Goal: Information Seeking & Learning: Learn about a topic

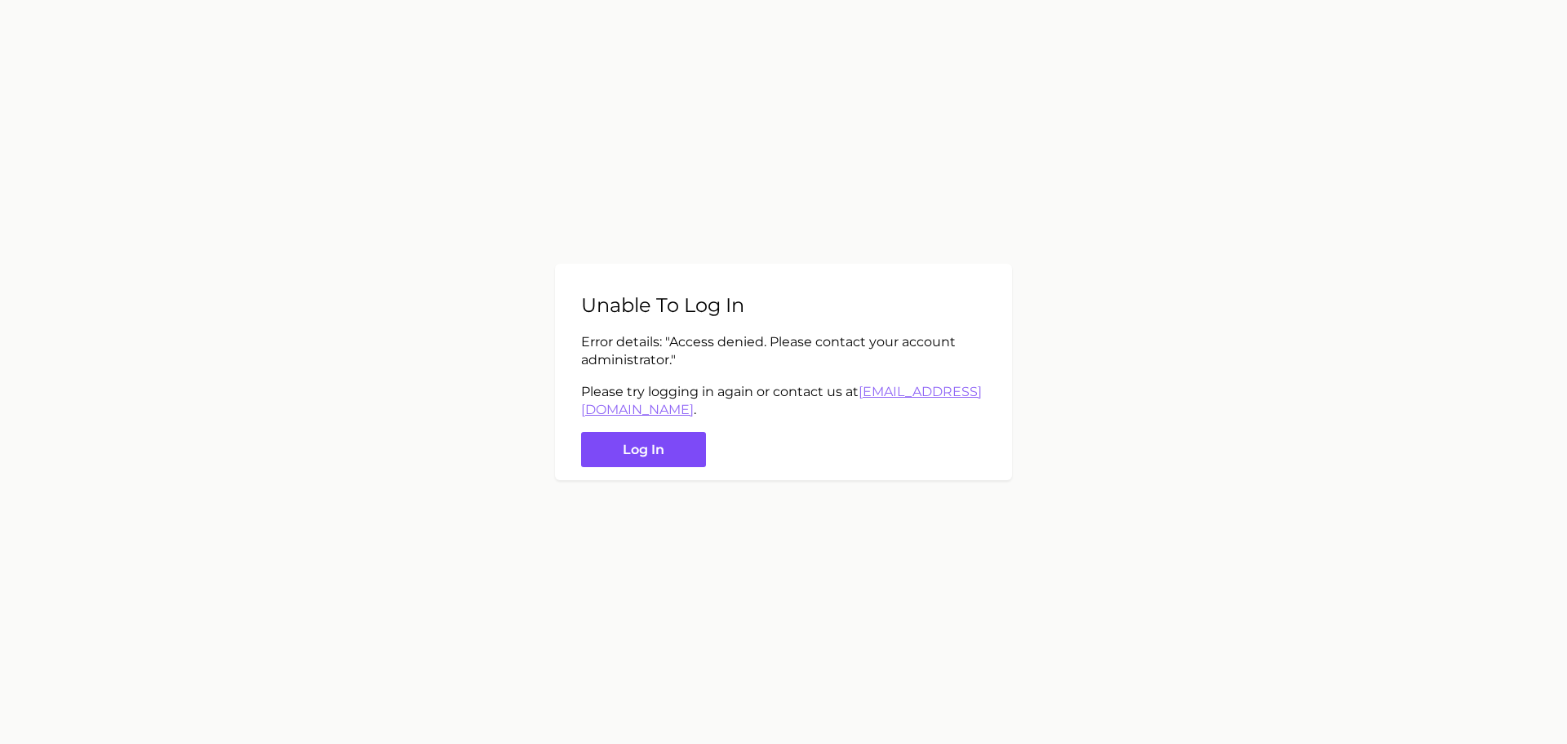
click at [676, 439] on button "Log in" at bounding box center [643, 449] width 125 height 35
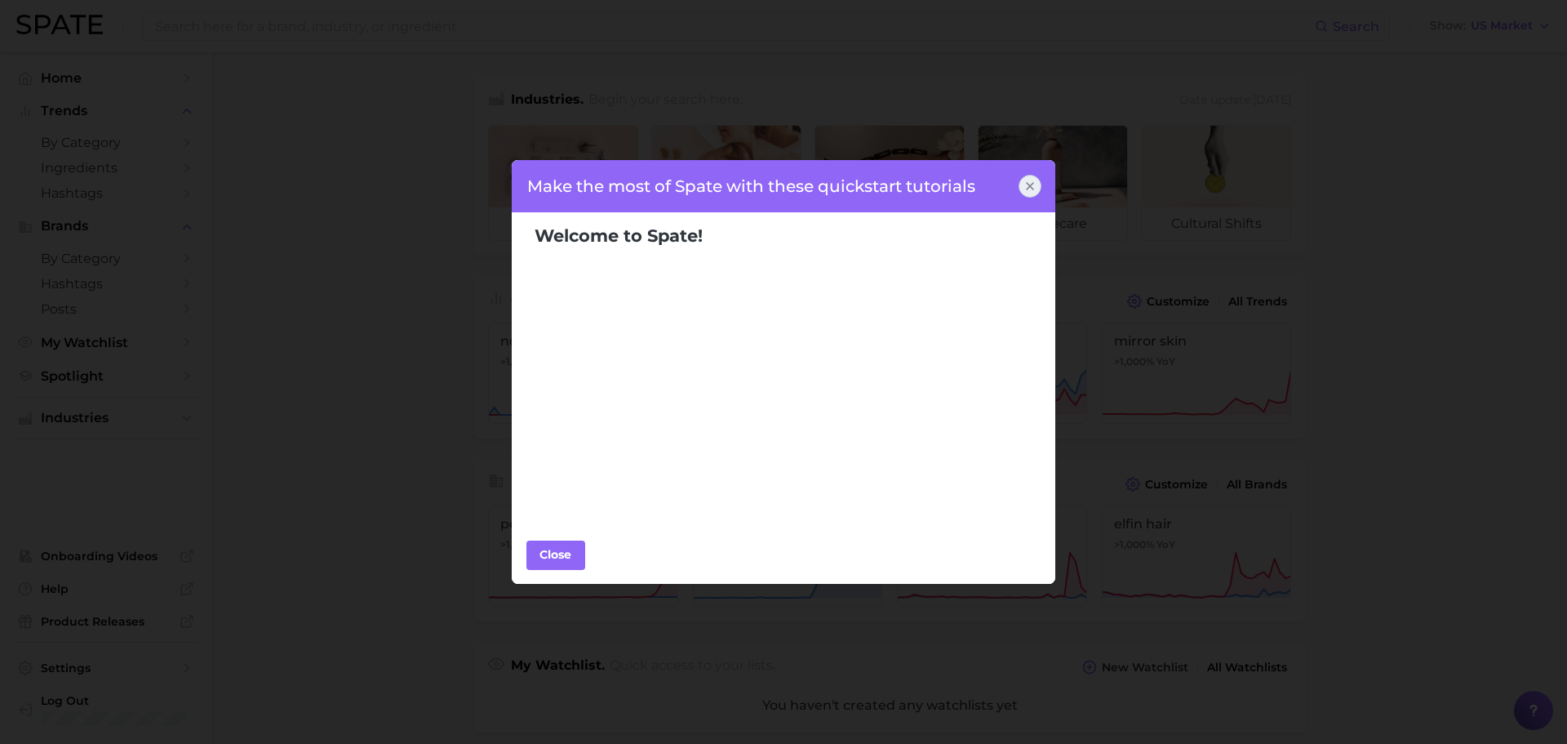
click at [1035, 180] on icon at bounding box center [1030, 186] width 13 height 13
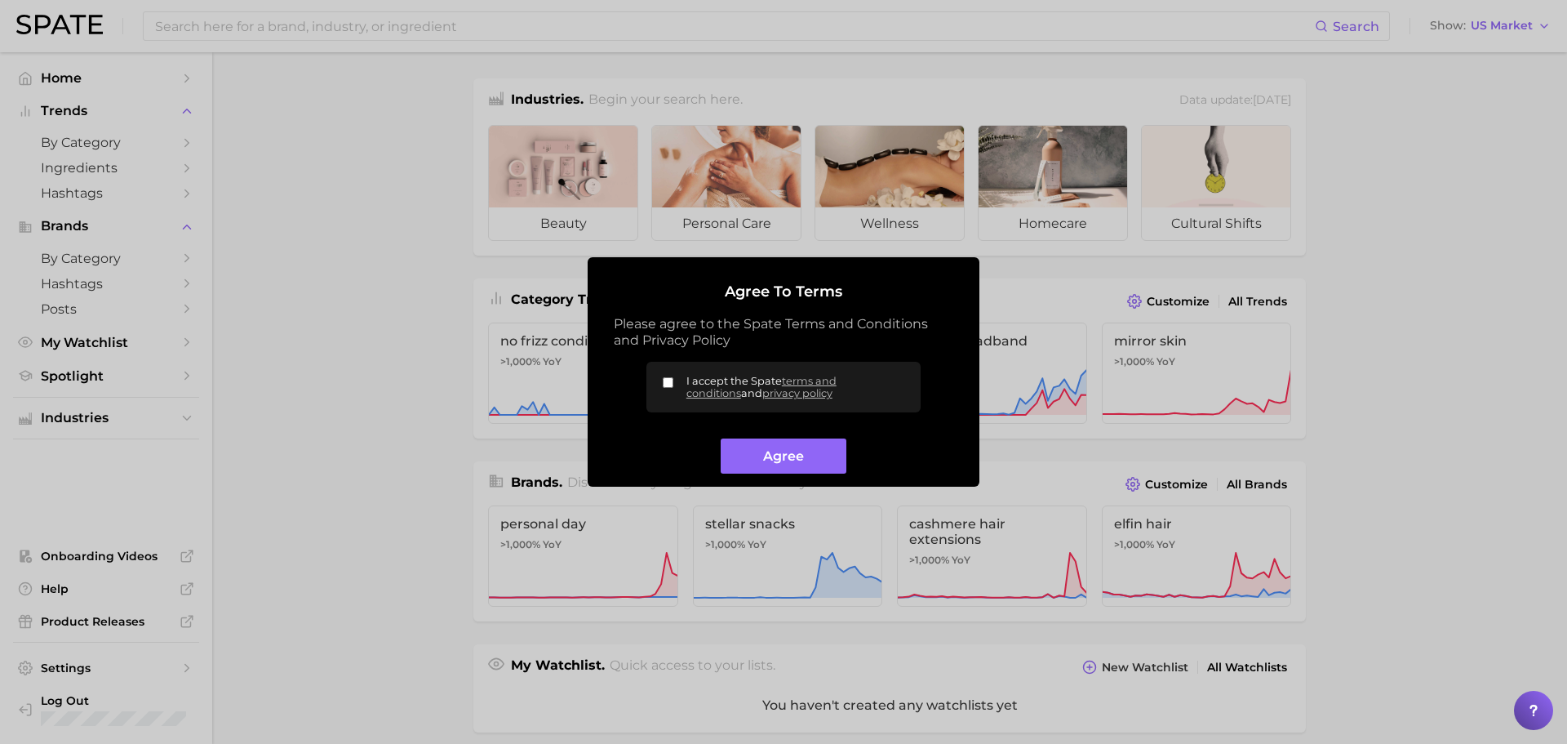
click at [660, 378] on label "I accept the Spate terms and conditions and privacy policy" at bounding box center [784, 387] width 274 height 51
click at [663, 378] on input "I accept the Spate terms and conditions and privacy policy" at bounding box center [668, 382] width 11 height 11
checkbox input "true"
click at [764, 456] on button "Agree" at bounding box center [783, 455] width 125 height 35
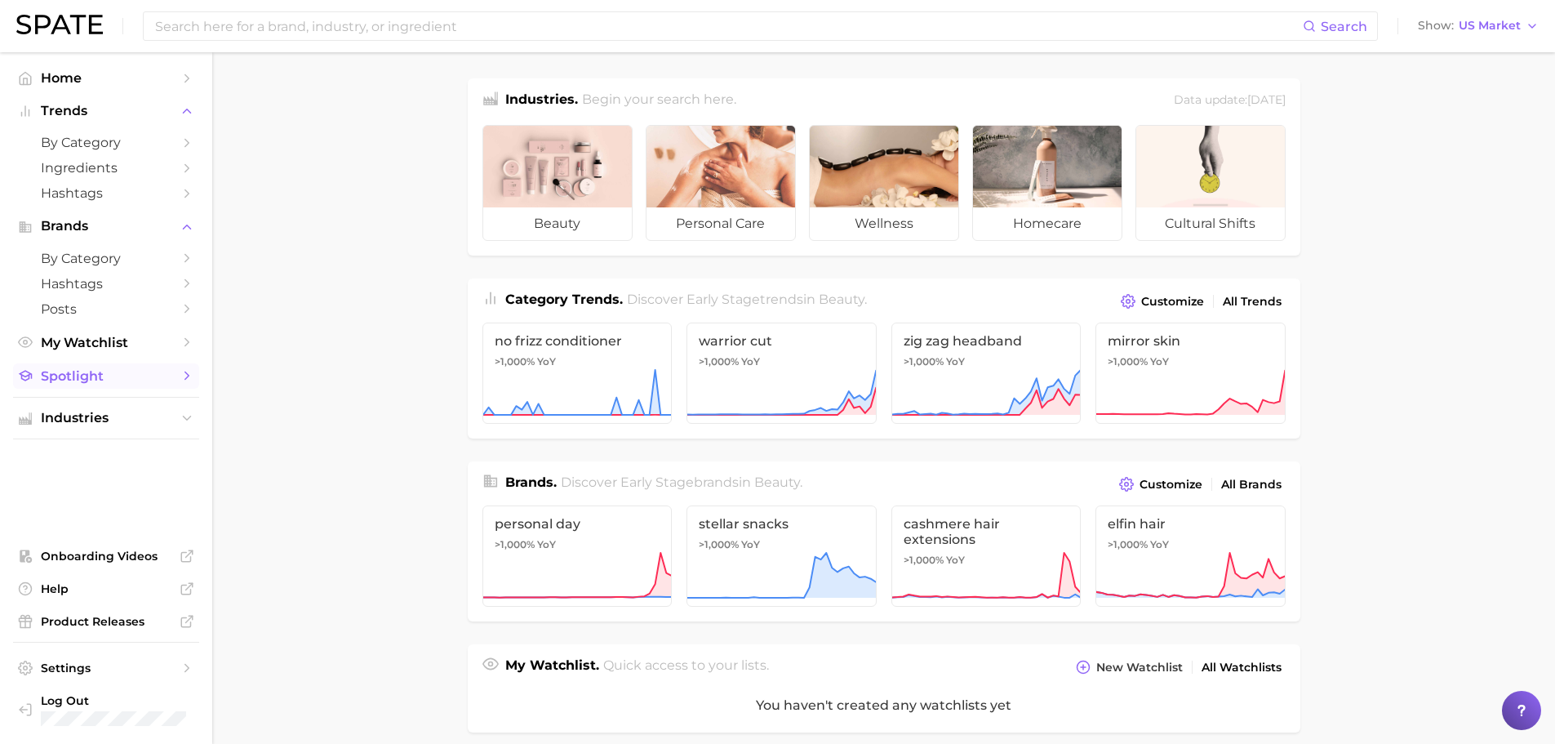
click at [103, 378] on span "Spotlight" at bounding box center [106, 376] width 131 height 16
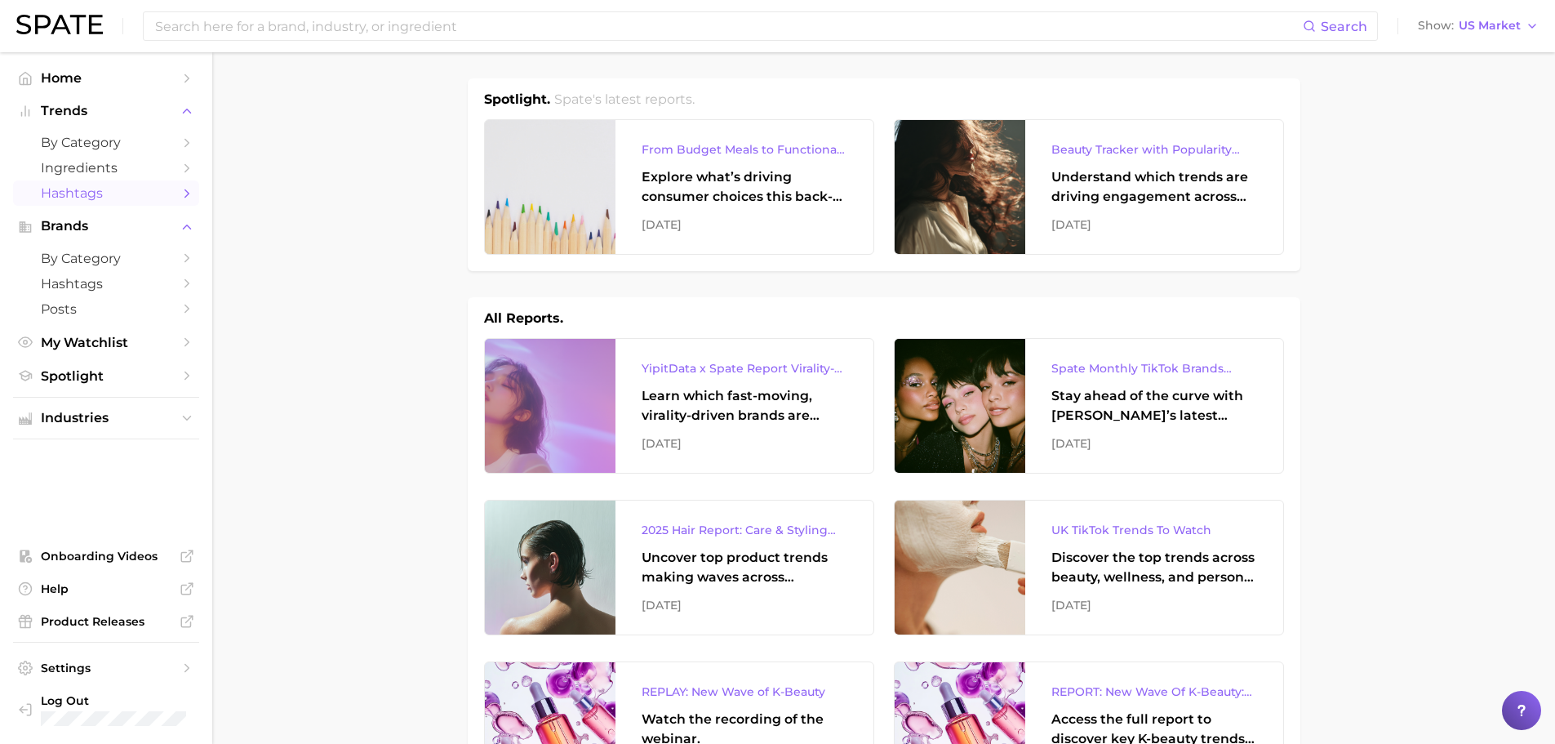
click at [65, 195] on span "Hashtags" at bounding box center [106, 193] width 131 height 16
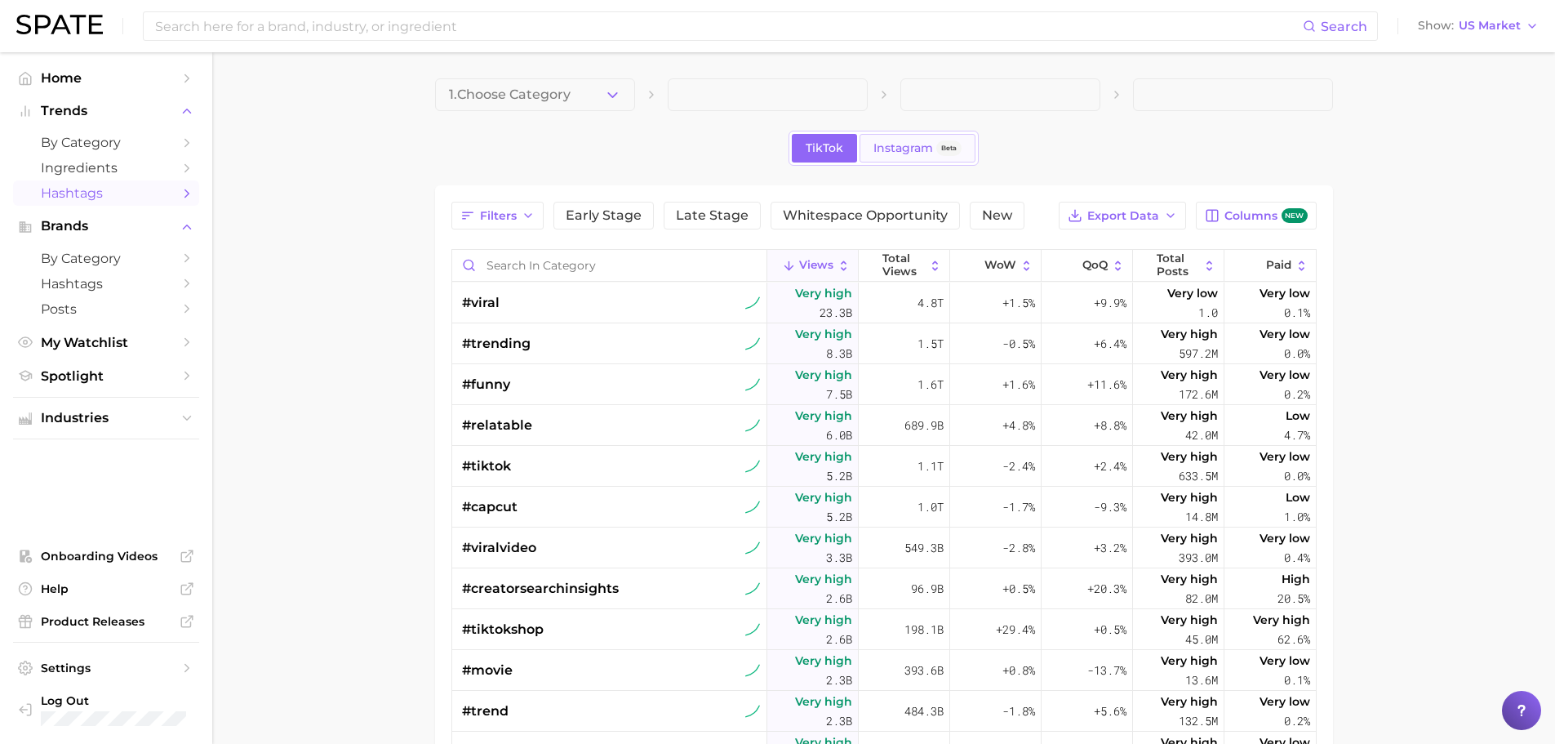
click at [909, 144] on span "Instagram" at bounding box center [903, 148] width 60 height 14
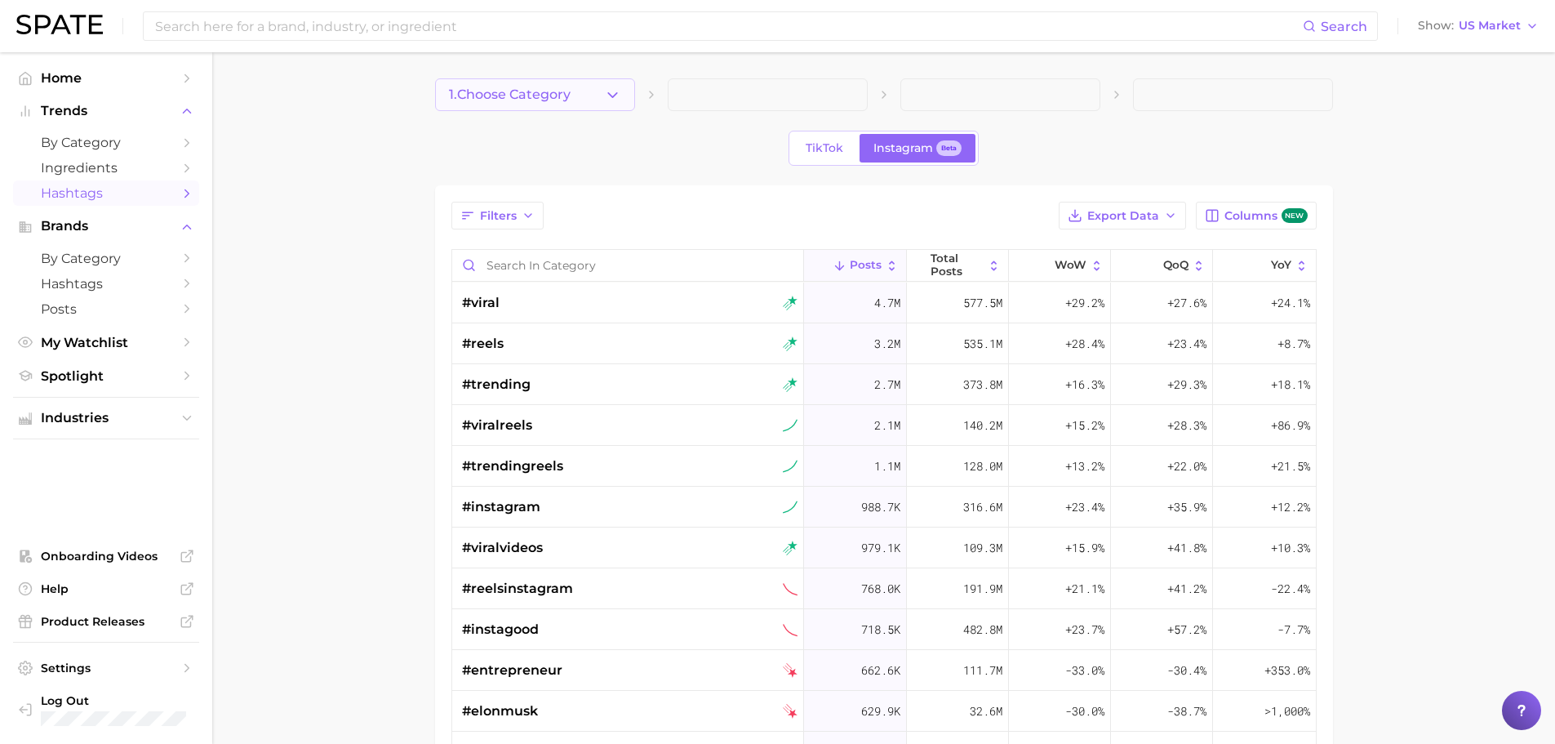
click at [606, 91] on icon "button" at bounding box center [612, 95] width 17 height 17
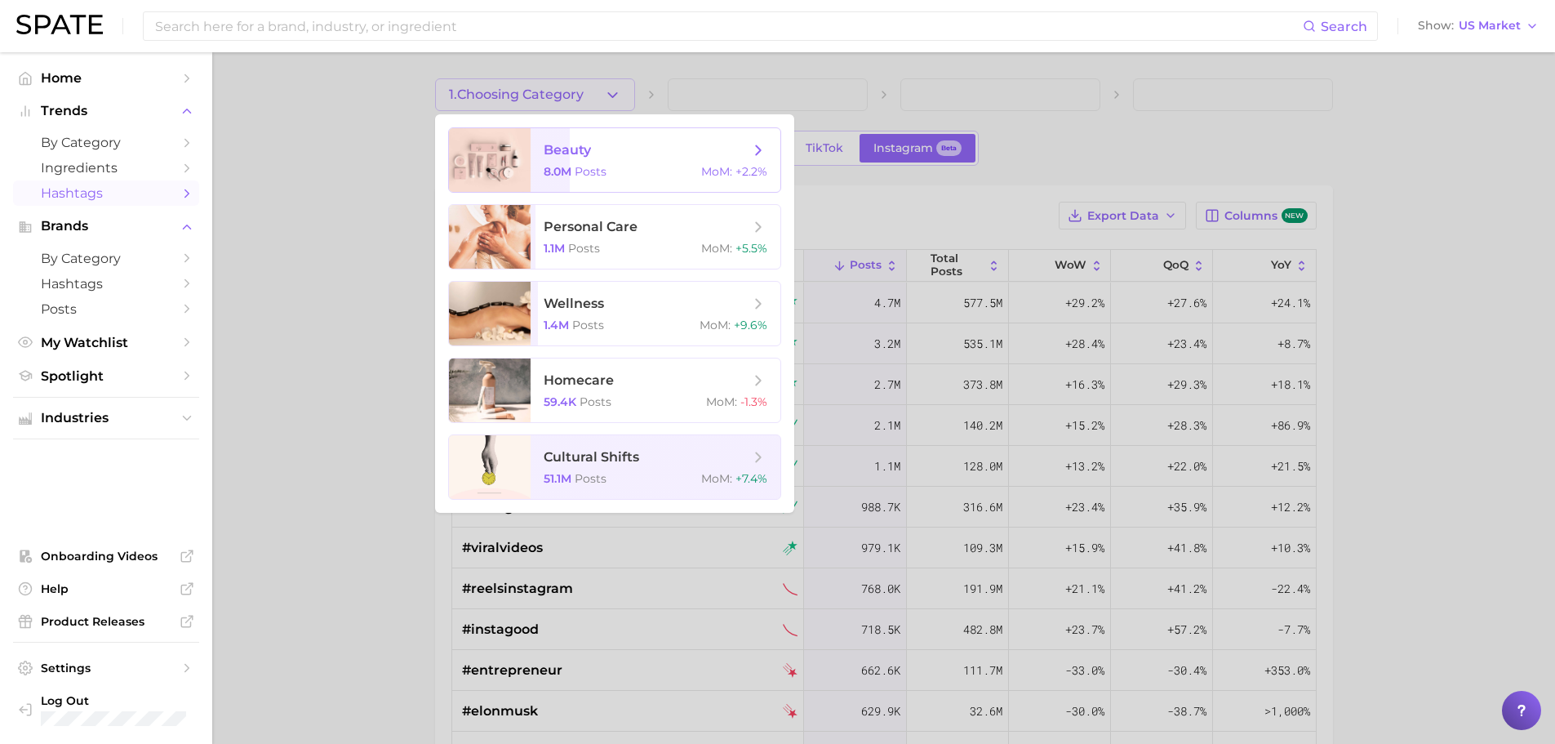
click at [760, 150] on polyline at bounding box center [758, 149] width 4 height 9
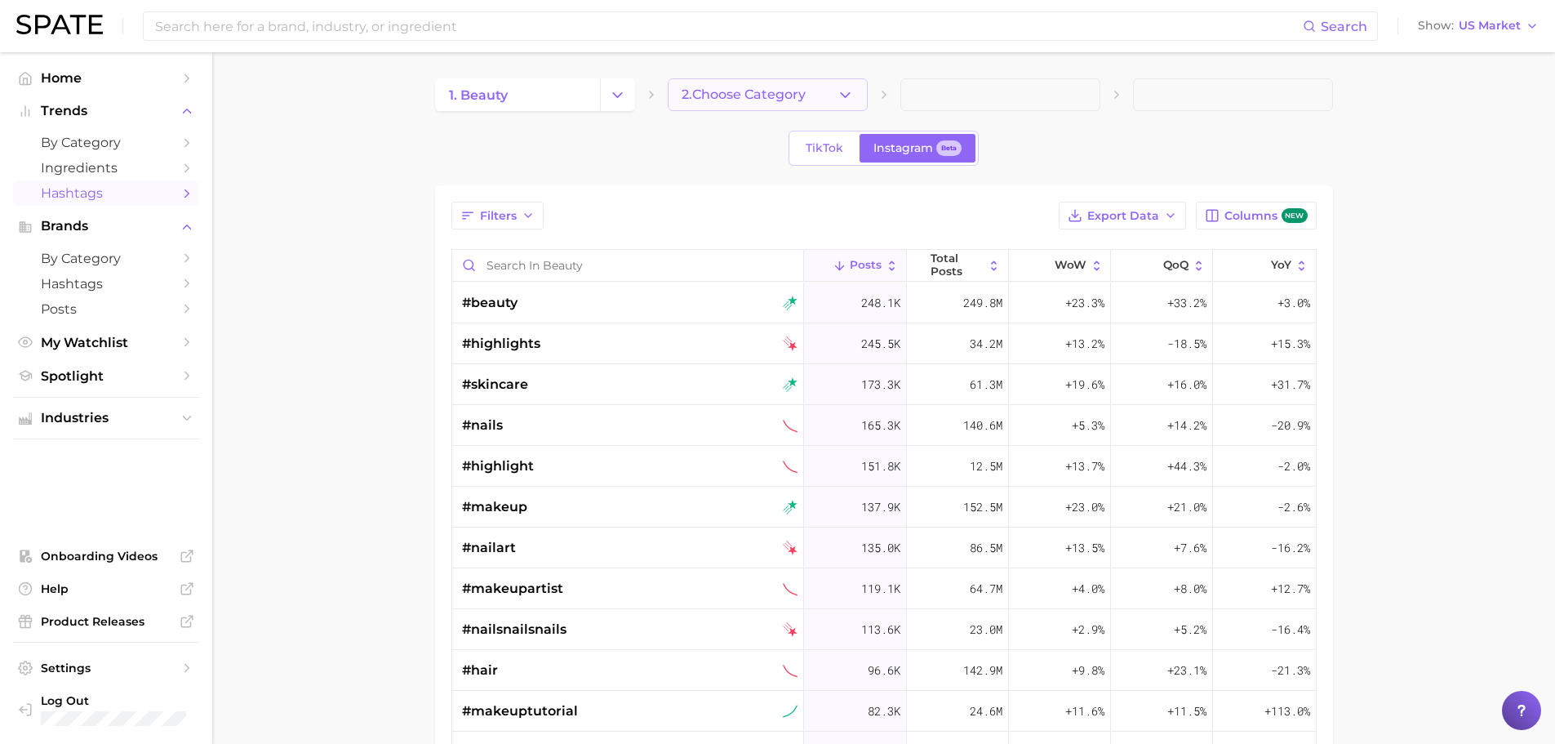
click at [851, 95] on icon "button" at bounding box center [845, 95] width 17 height 17
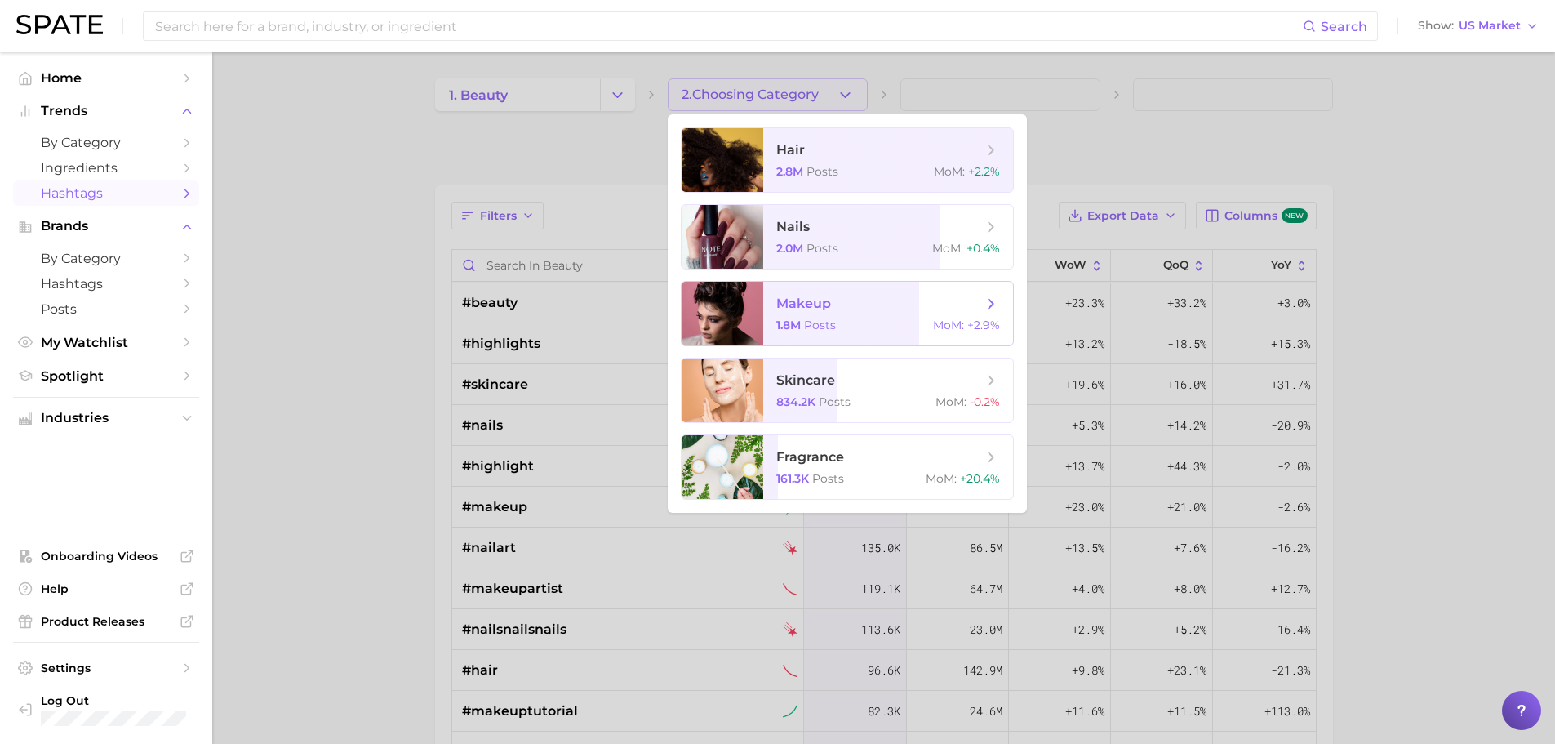
click at [705, 313] on div at bounding box center [723, 314] width 82 height 64
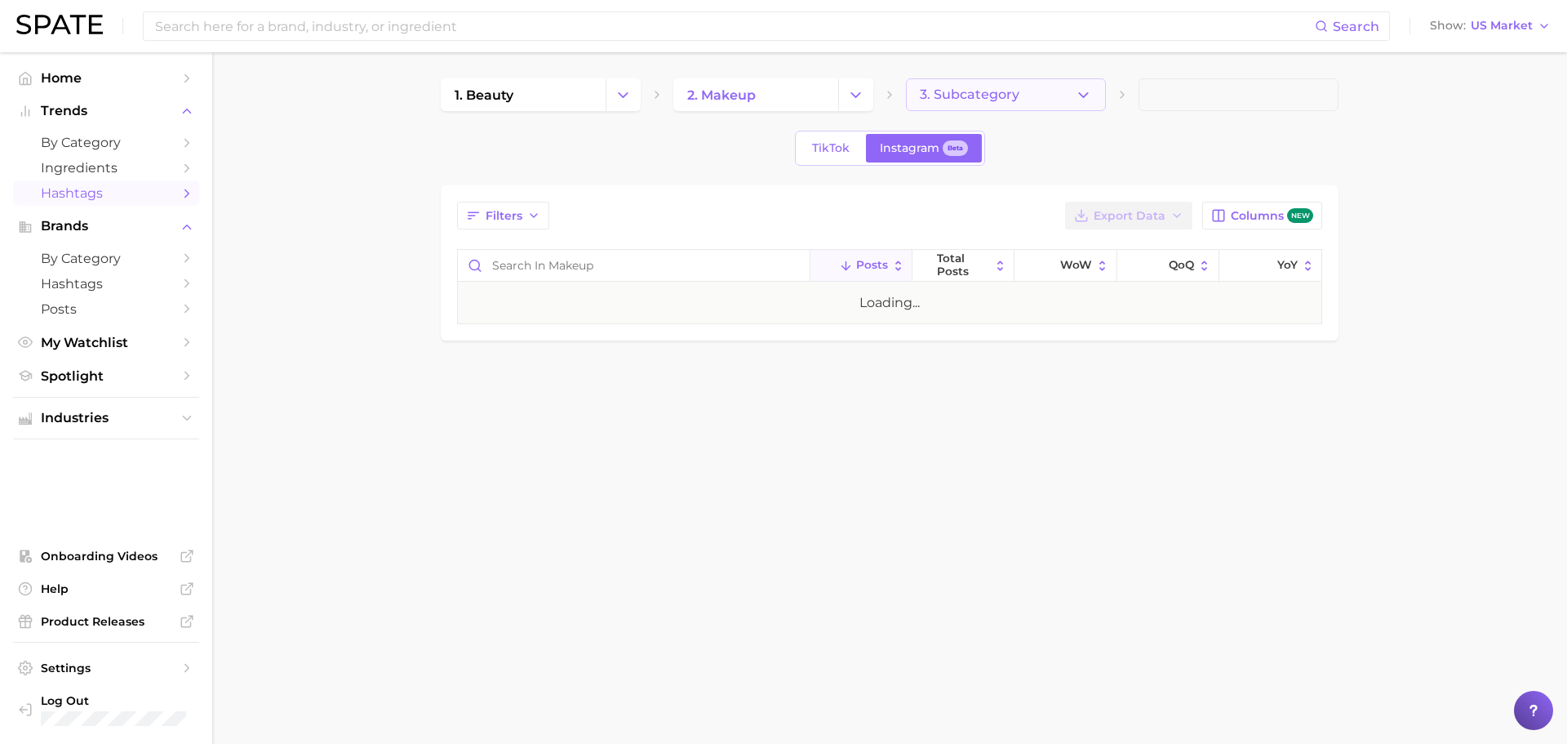
click at [1087, 90] on icon "button" at bounding box center [1083, 95] width 17 height 17
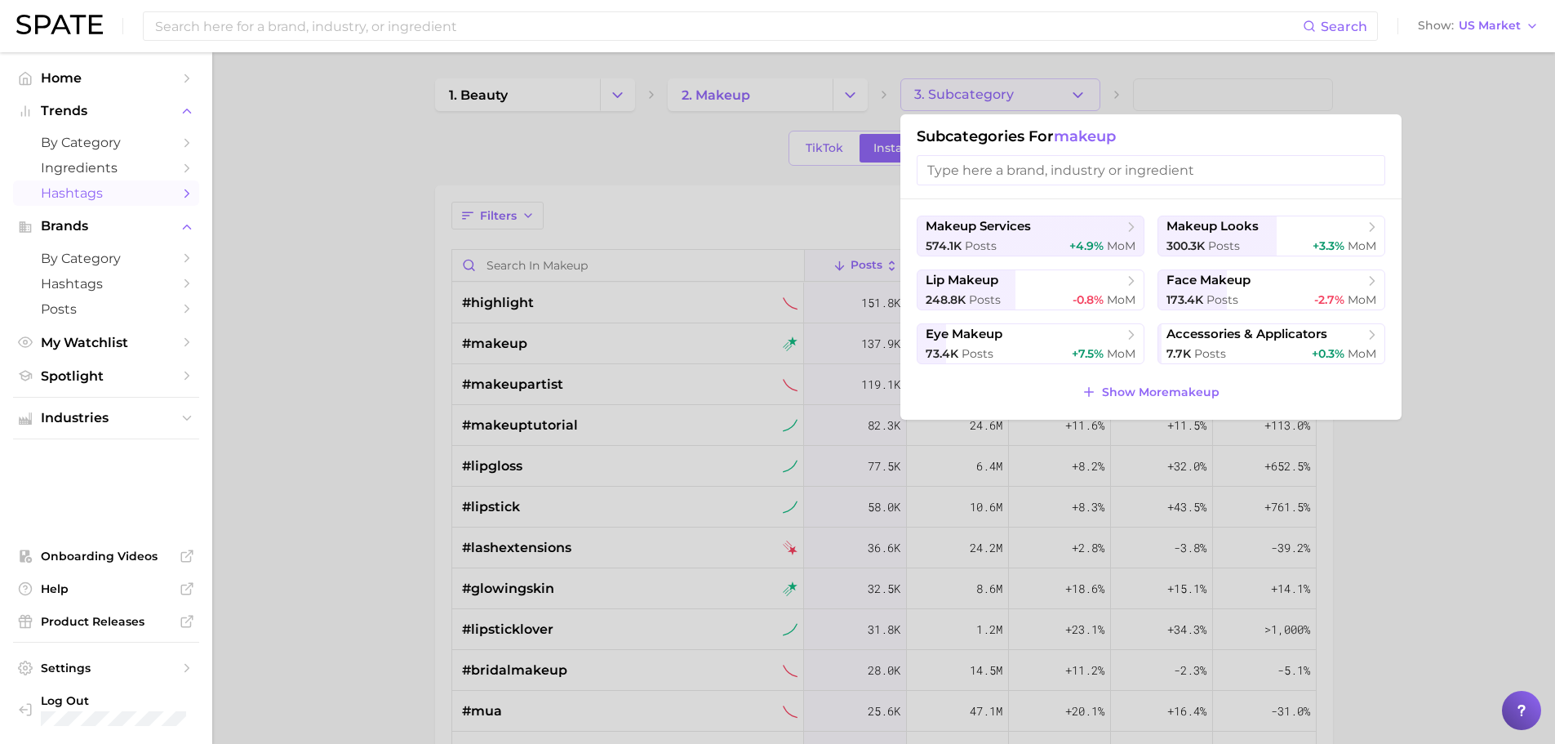
click at [1087, 90] on div at bounding box center [777, 372] width 1555 height 744
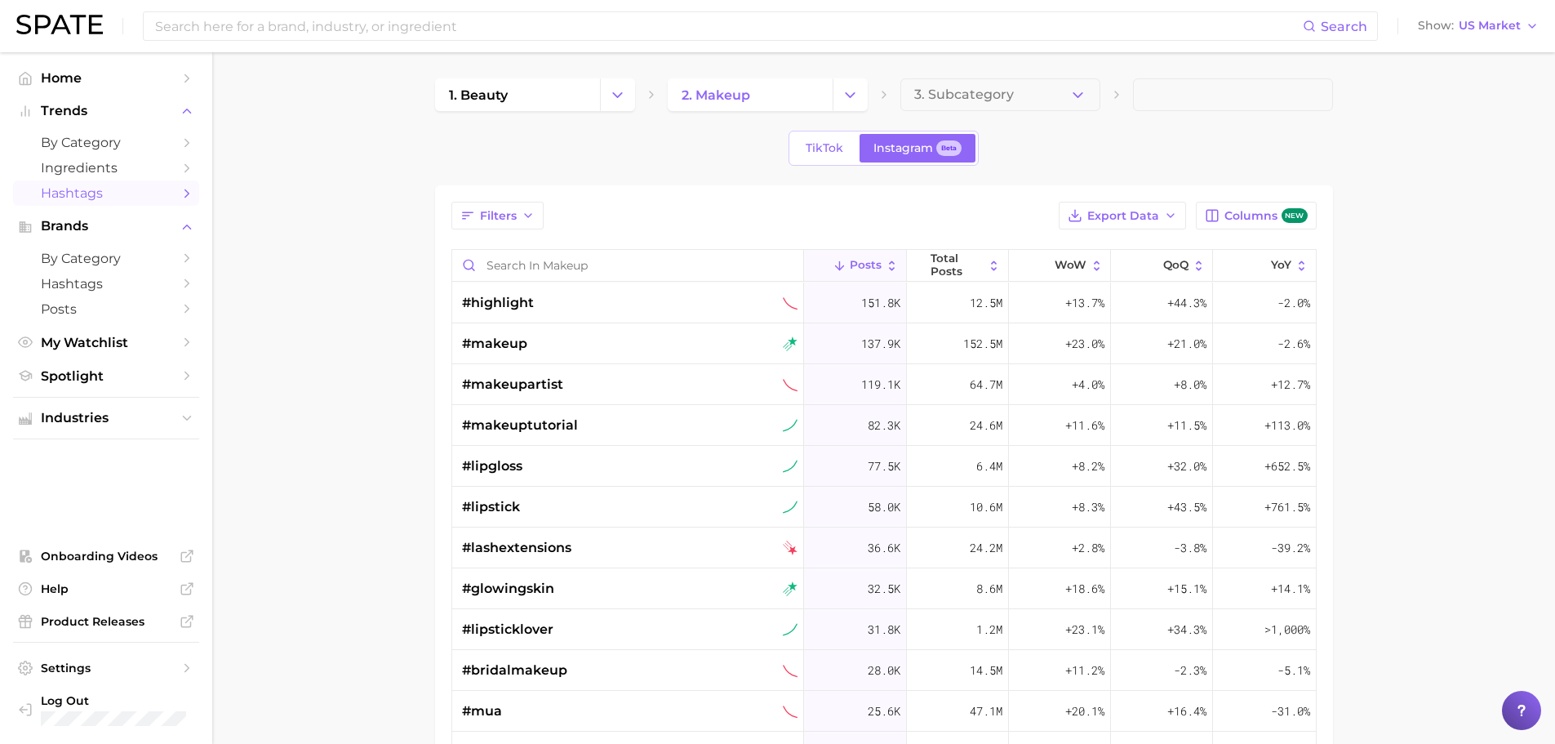
click at [1053, 142] on div "TikTok Instagram Beta" at bounding box center [884, 148] width 898 height 35
click at [1084, 96] on icon "button" at bounding box center [1077, 95] width 17 height 17
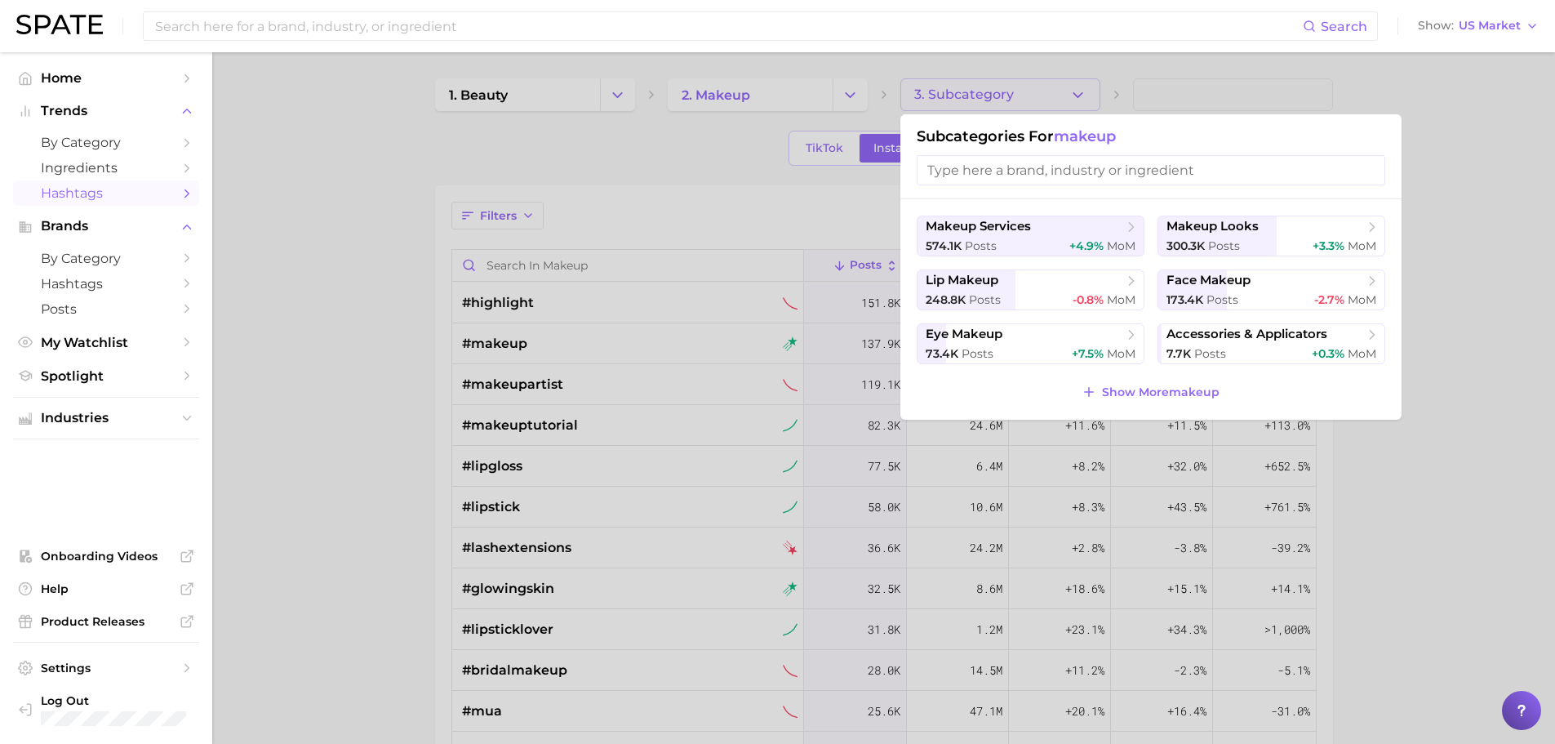
click at [669, 148] on div at bounding box center [777, 372] width 1555 height 744
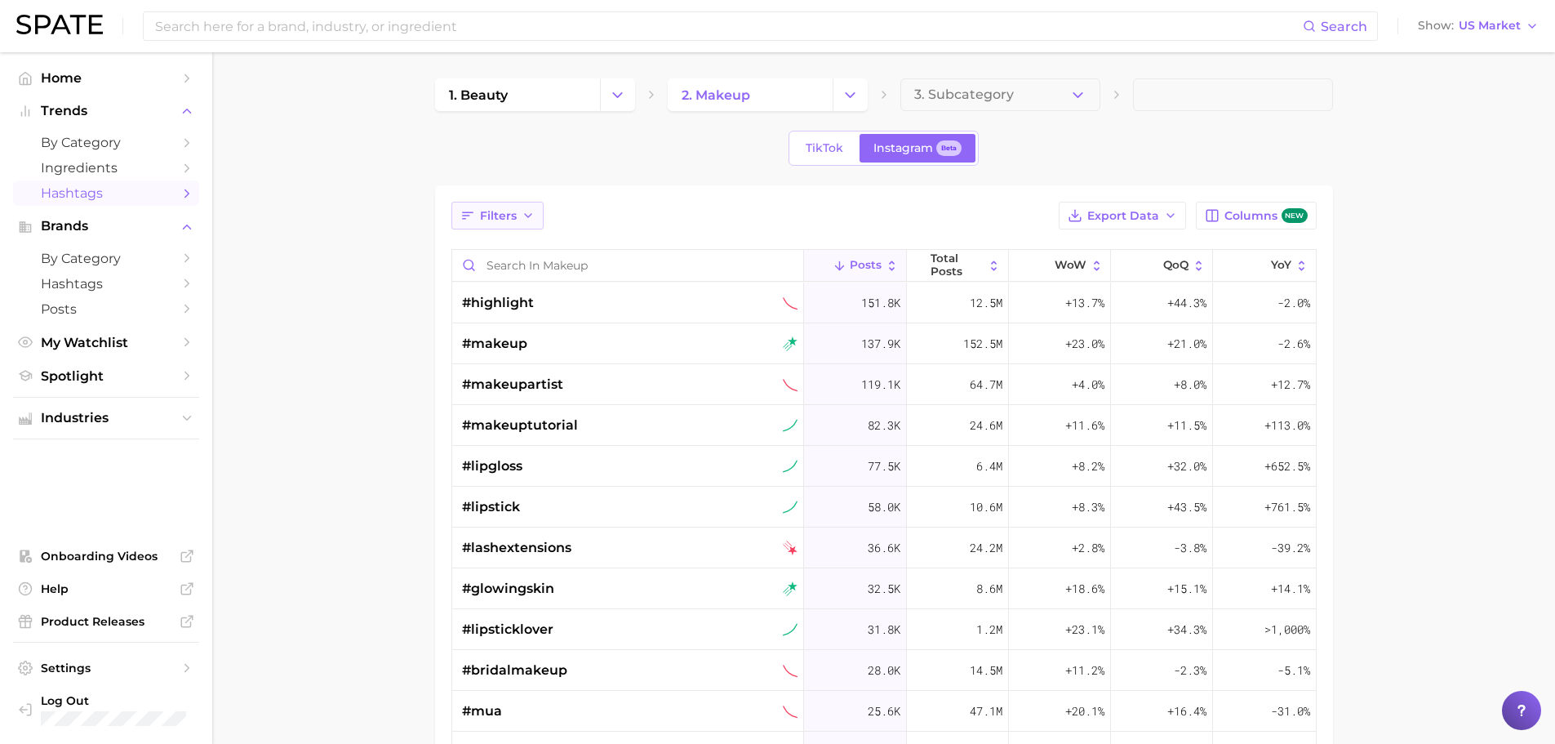
click at [509, 210] on span "Filters" at bounding box center [498, 216] width 37 height 14
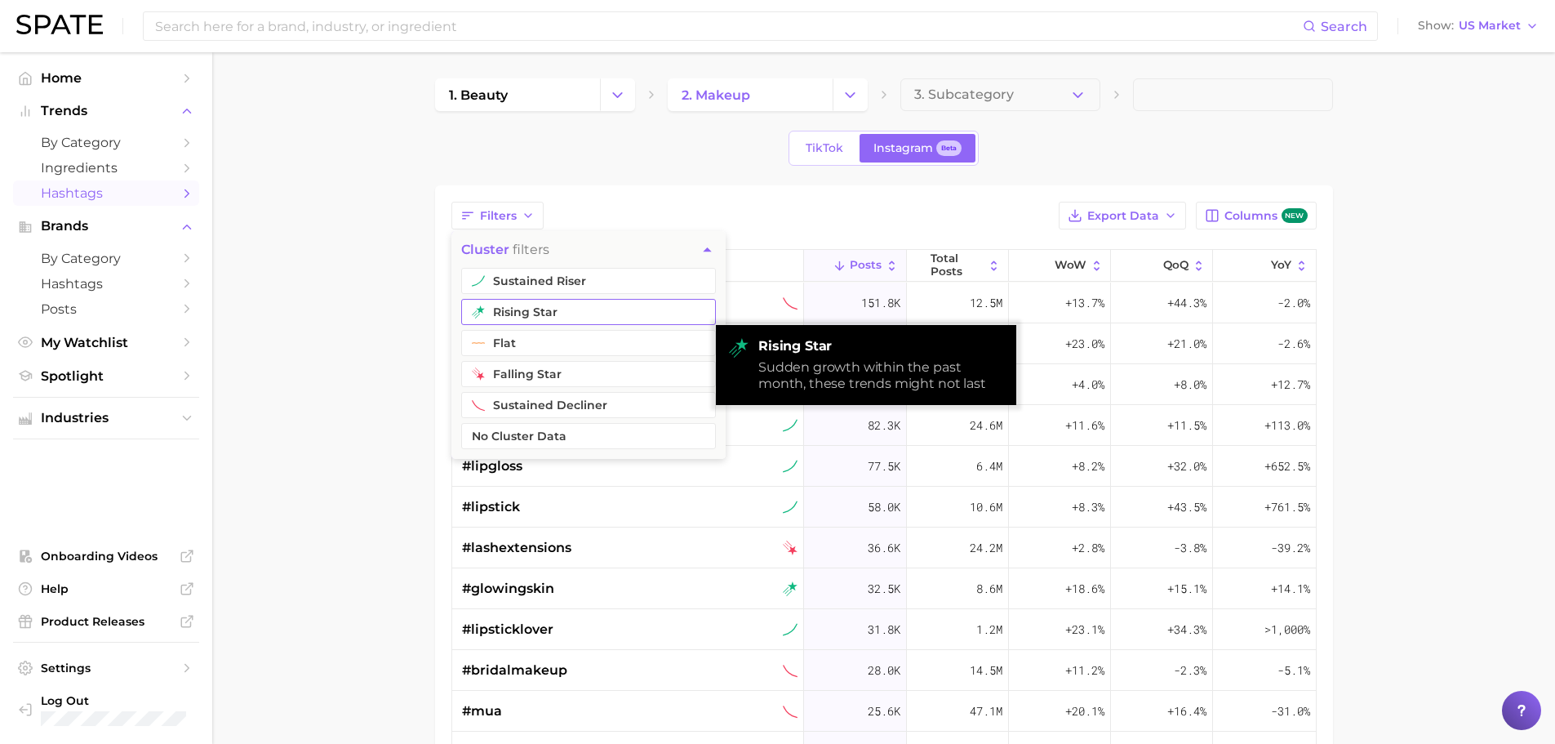
click at [525, 310] on button "rising star" at bounding box center [588, 312] width 255 height 26
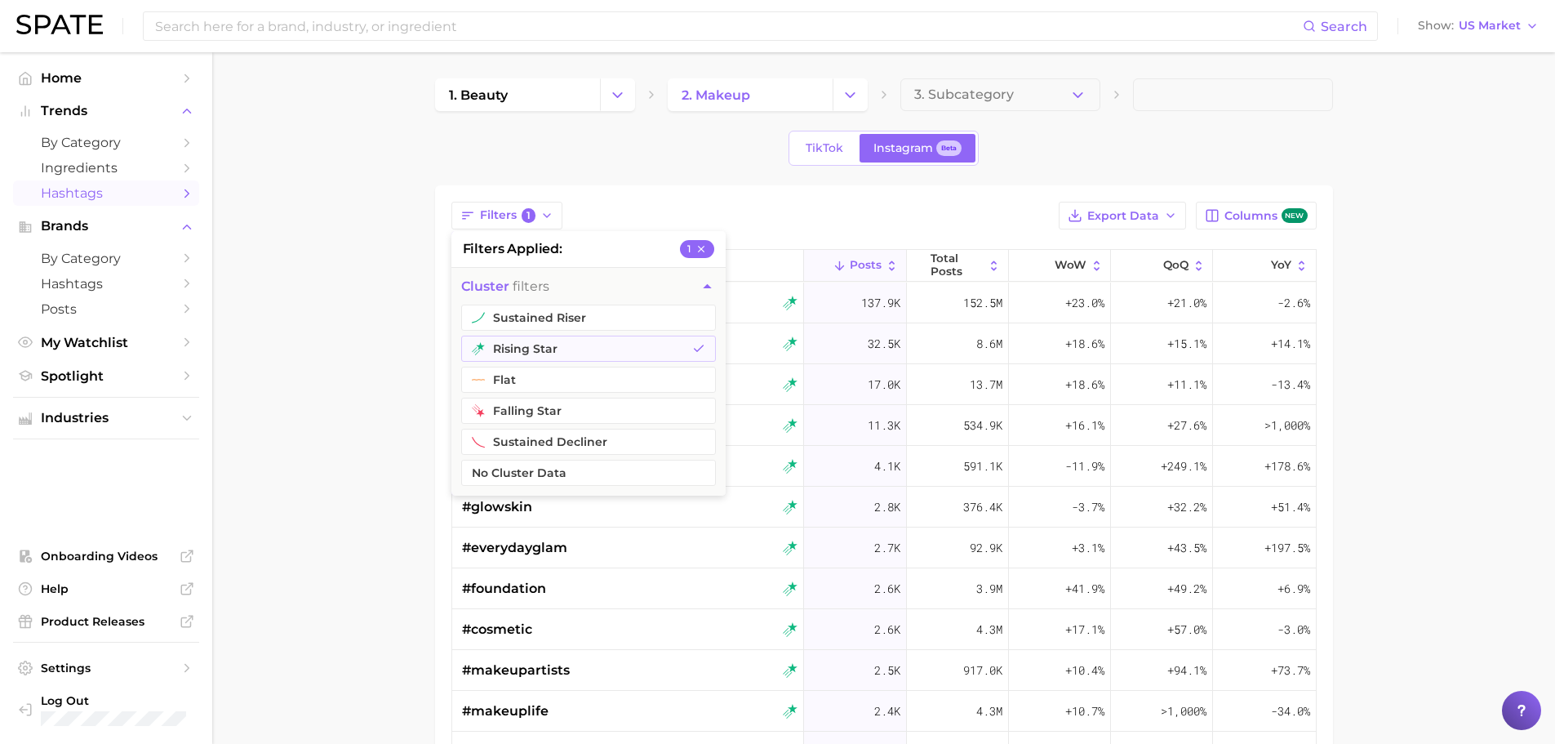
click at [343, 241] on main "1. beauty 2. makeup 3. Subcategory TikTok Instagram Beta Filters 1 filters appl…" at bounding box center [883, 571] width 1343 height 1038
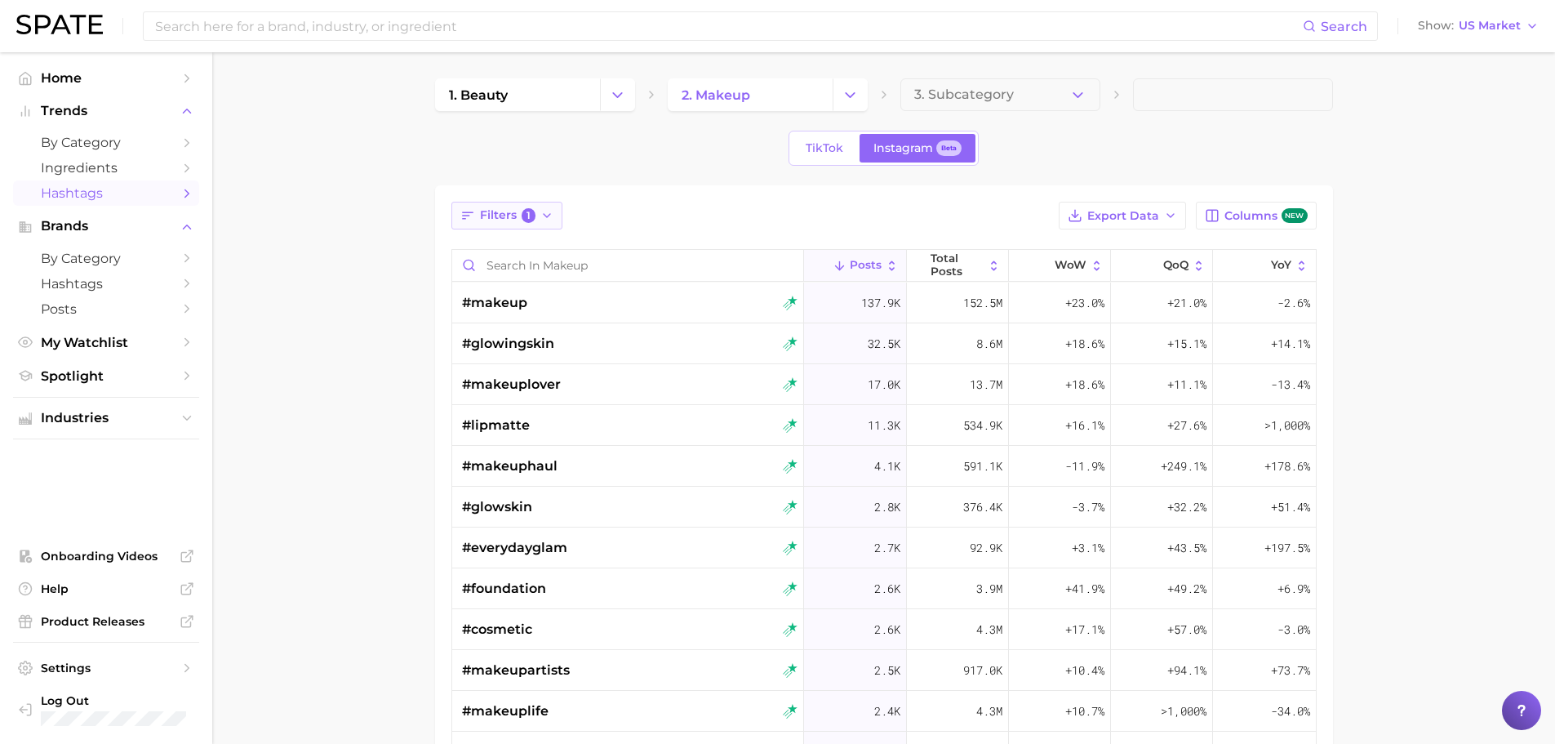
click at [549, 213] on icon "button" at bounding box center [546, 215] width 13 height 13
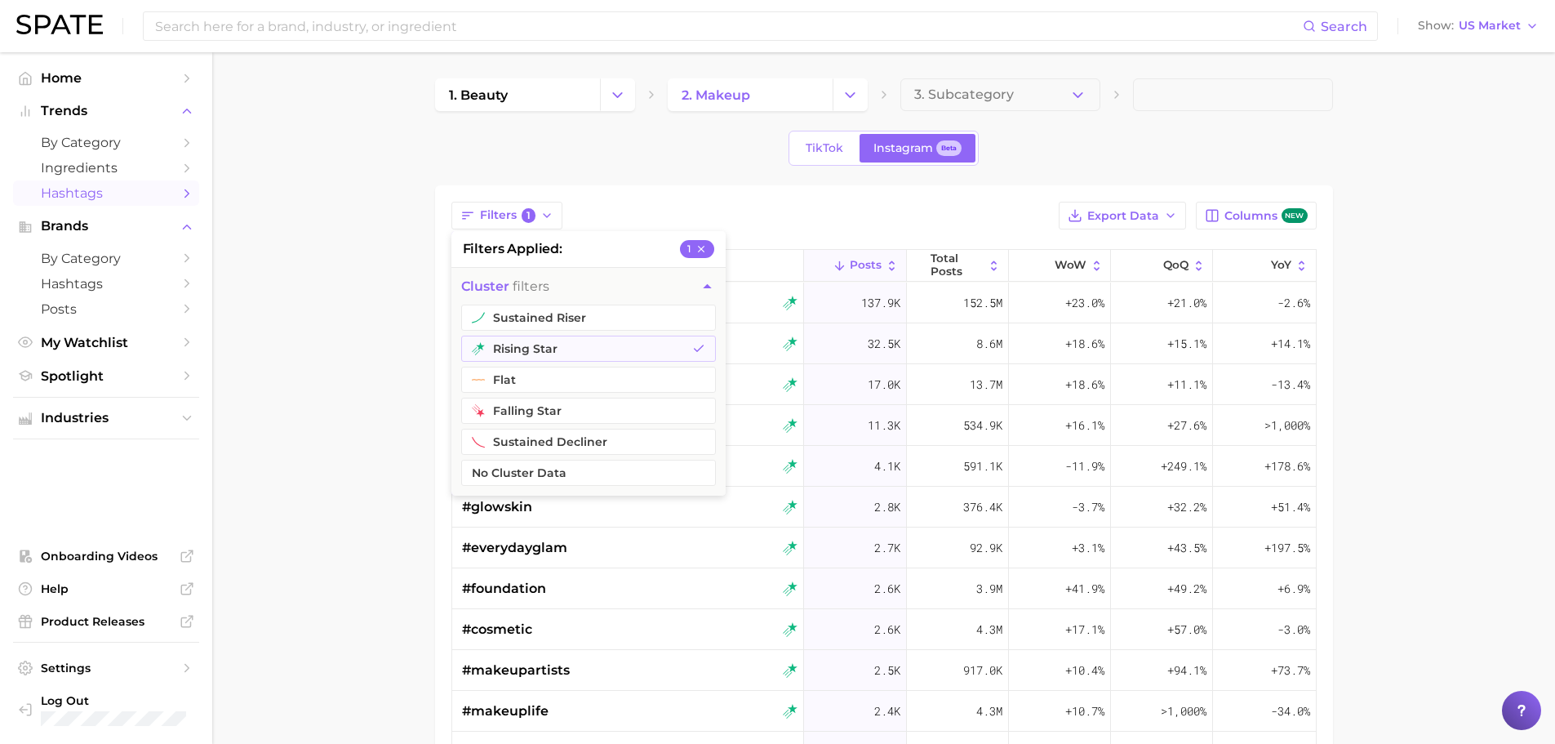
click at [383, 284] on main "1. beauty 2. makeup 3. Subcategory TikTok Instagram Beta Filters 1 filters appl…" at bounding box center [883, 571] width 1343 height 1038
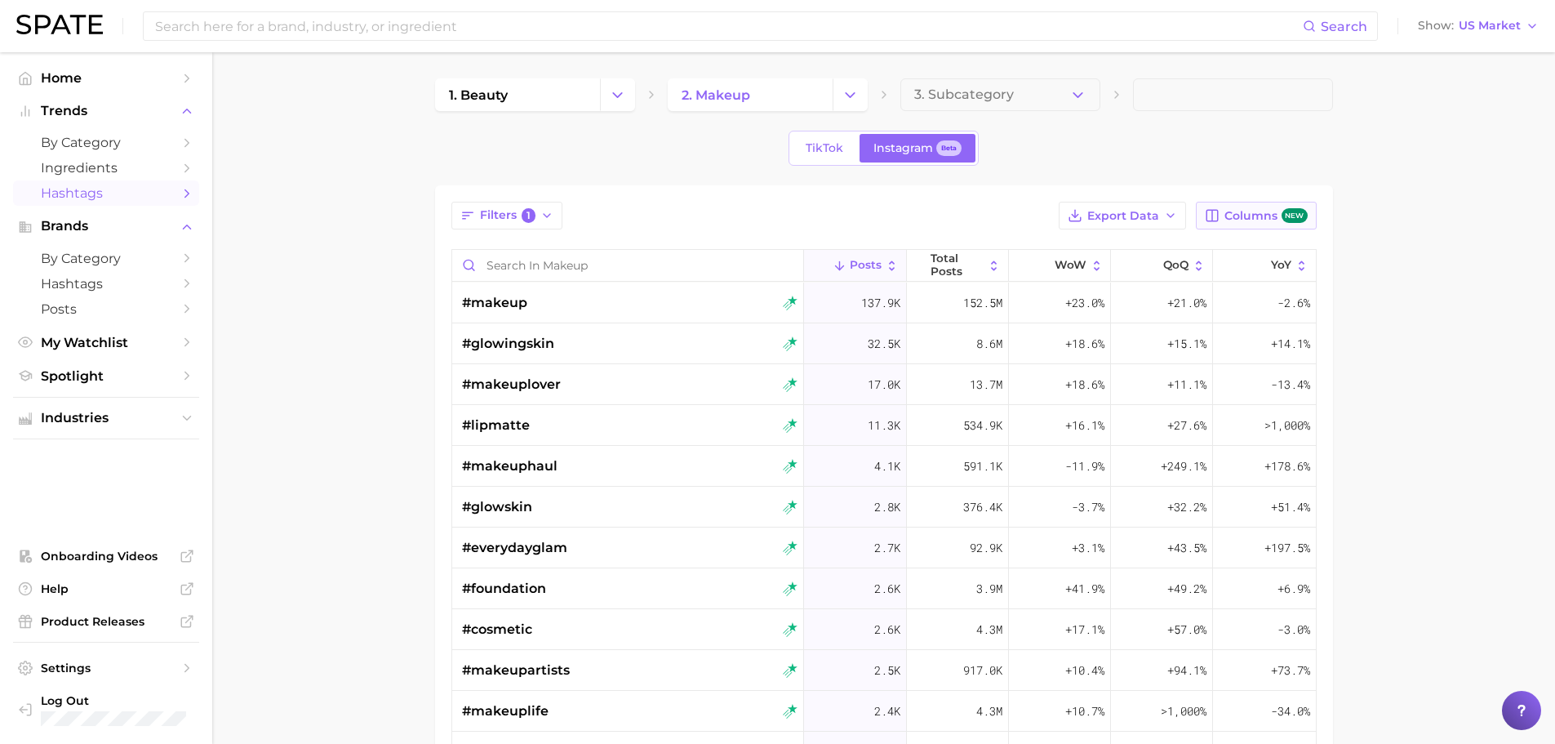
click at [1242, 215] on span "Columns new" at bounding box center [1265, 216] width 82 height 16
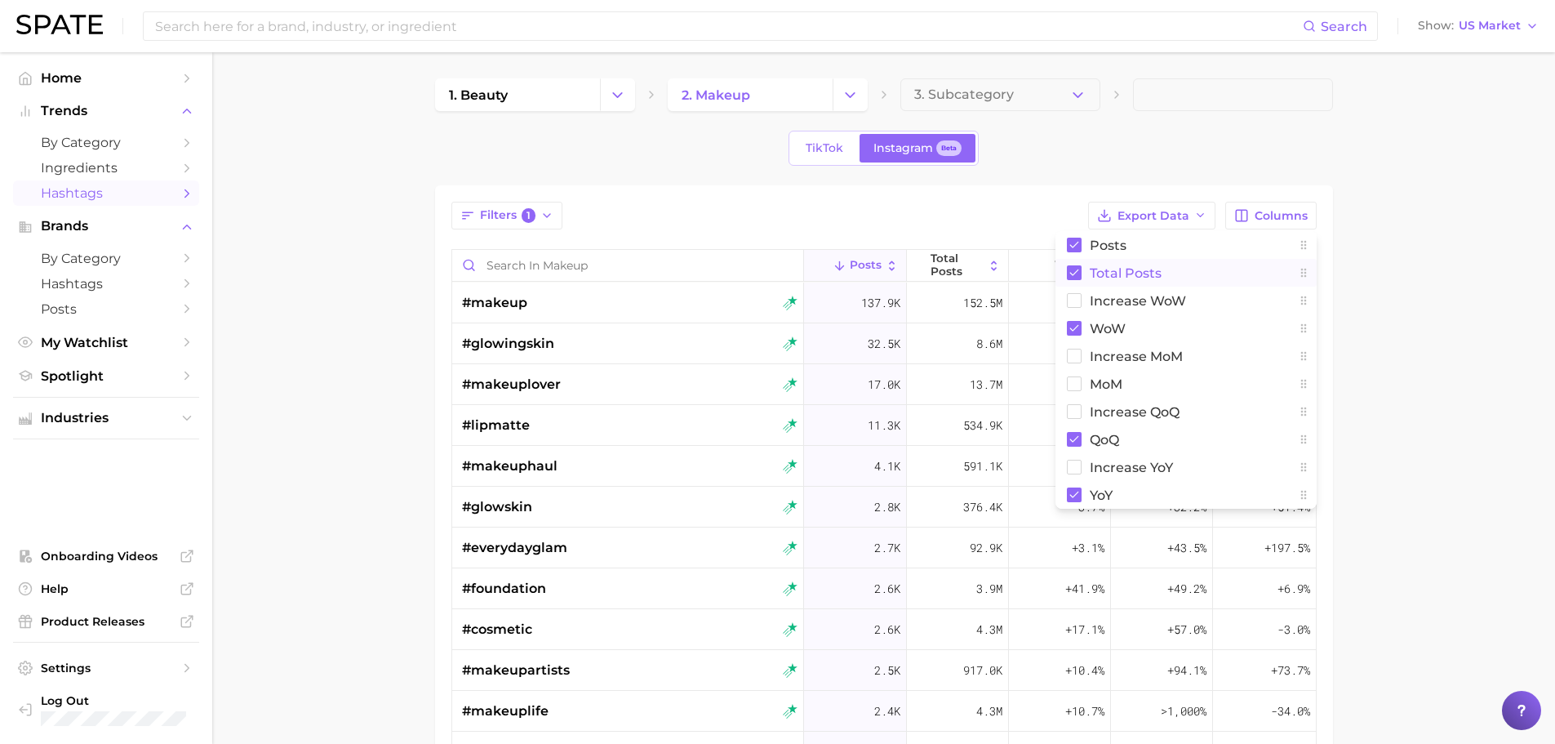
click at [1073, 271] on rect at bounding box center [1074, 272] width 15 height 15
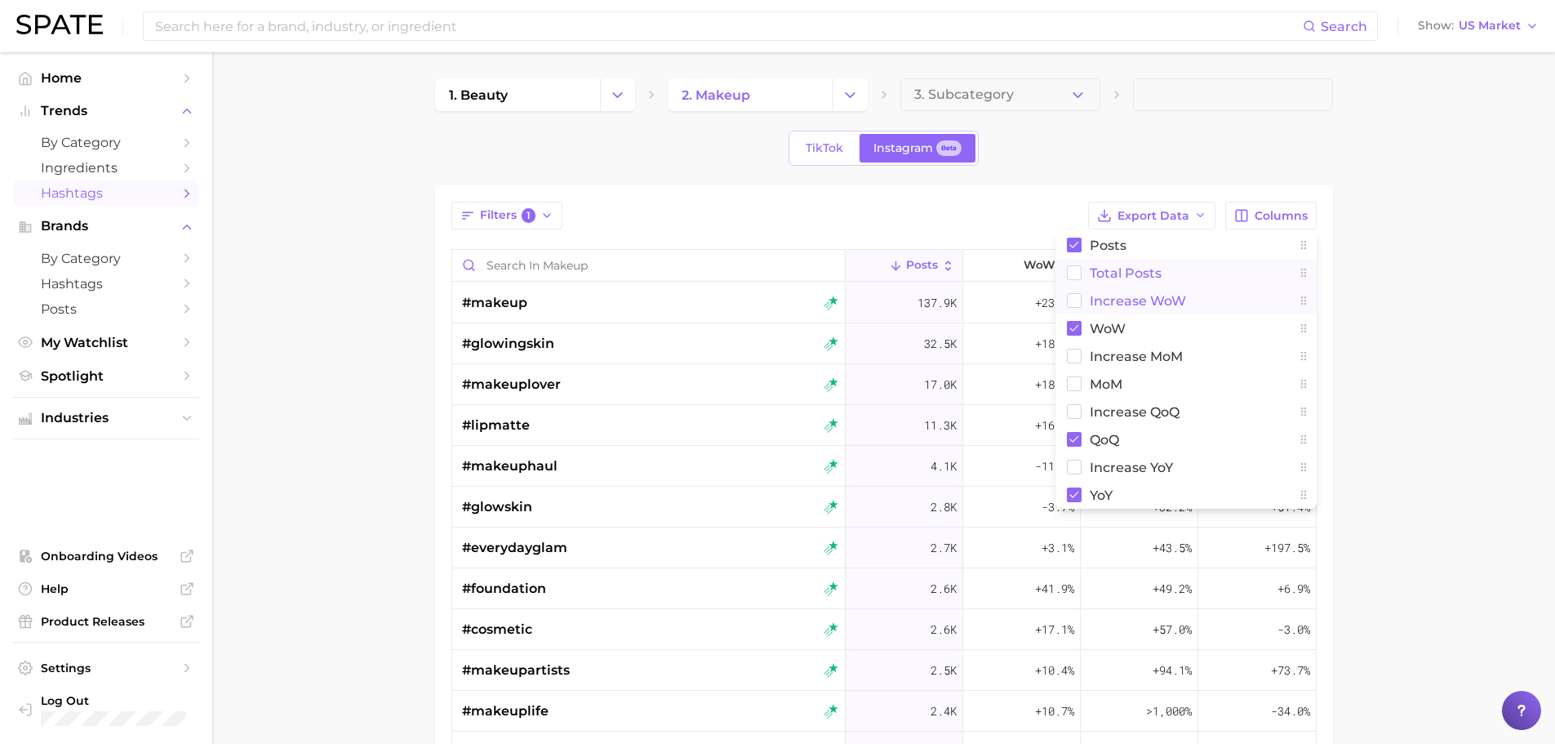
click at [1073, 301] on rect at bounding box center [1074, 301] width 14 height 14
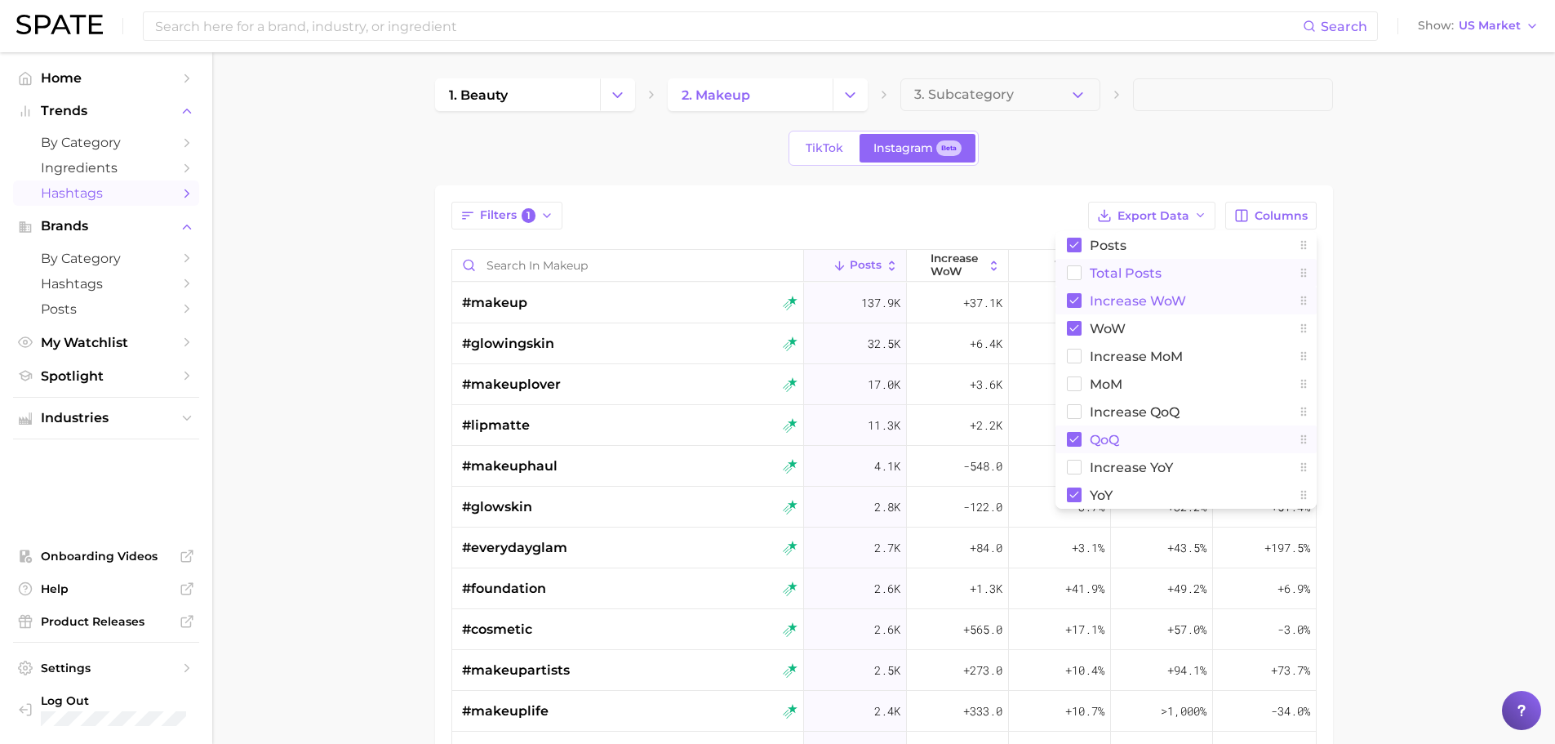
click at [1080, 435] on rect at bounding box center [1074, 439] width 15 height 15
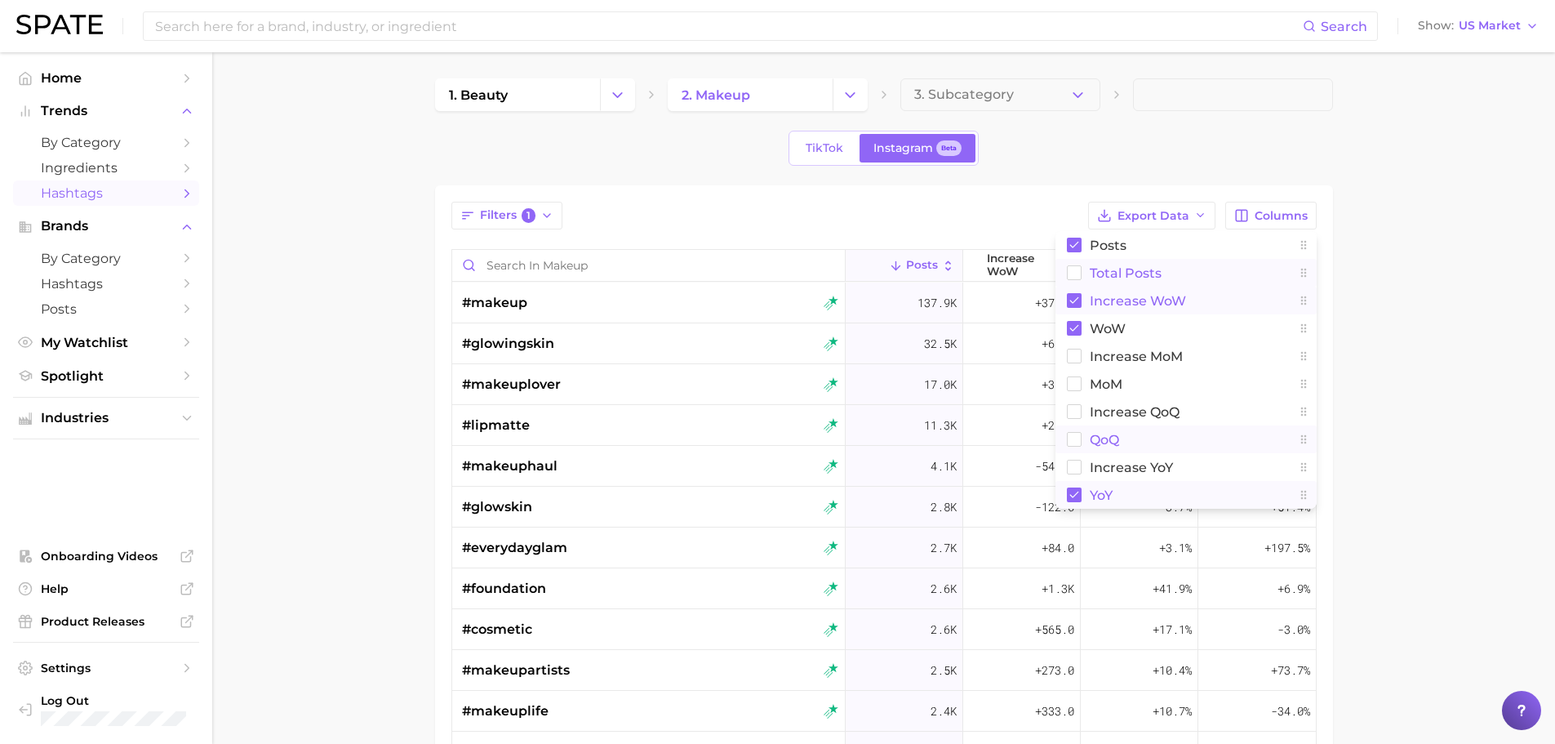
click at [1083, 493] on button "YoY" at bounding box center [1186, 495] width 261 height 28
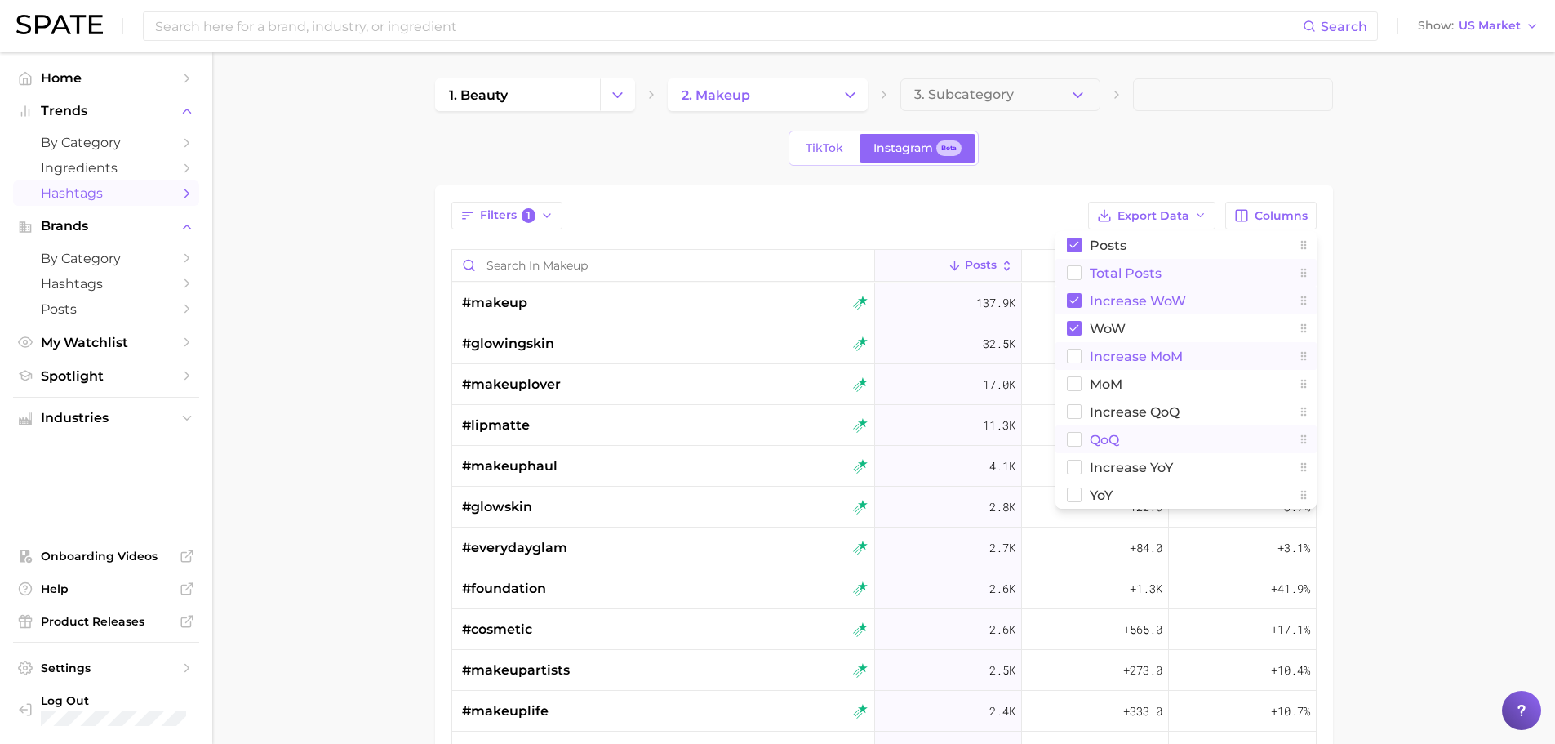
click at [1383, 234] on main "1. beauty 2. makeup 3. Subcategory TikTok Instagram Beta Filters 1 Export Data …" at bounding box center [883, 571] width 1343 height 1038
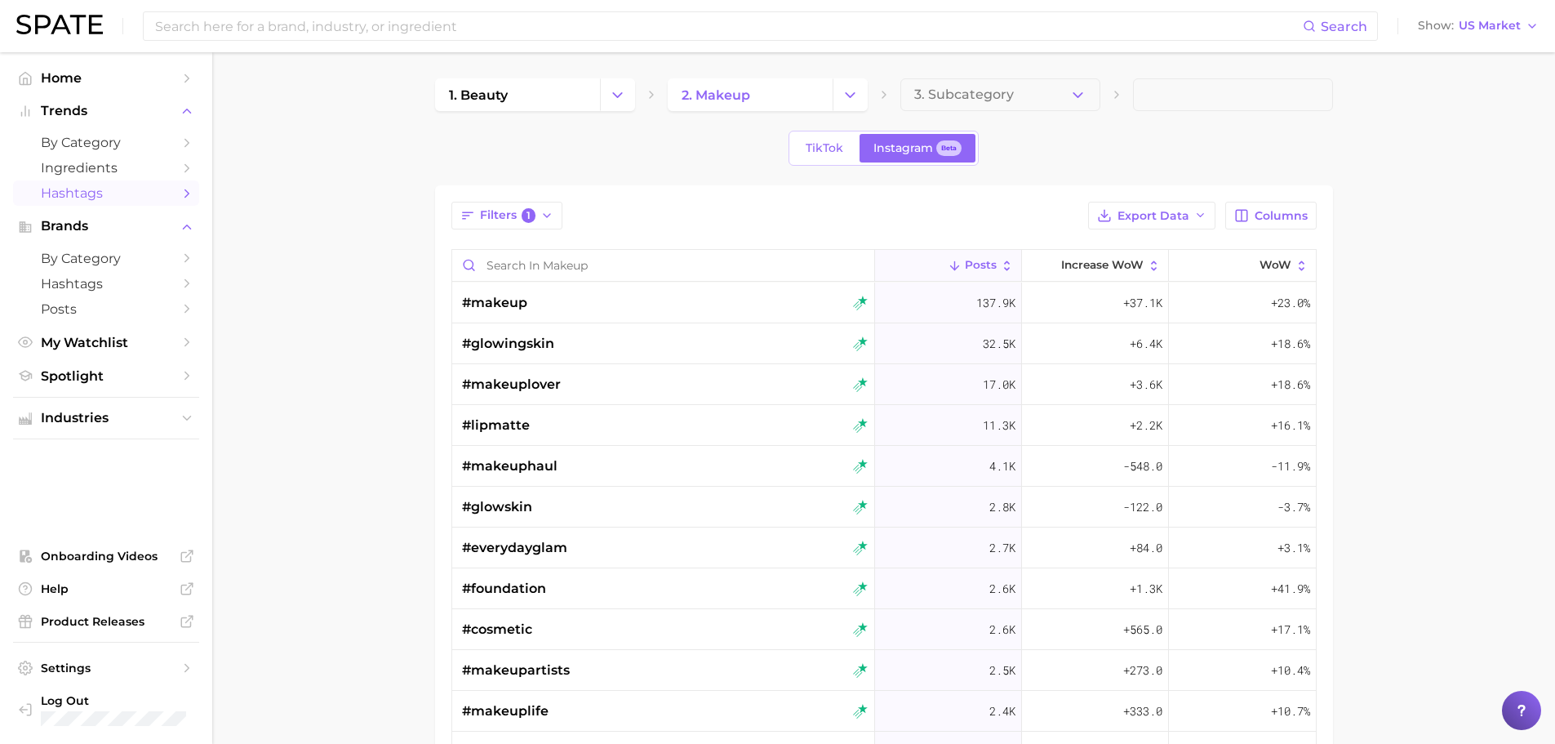
click at [1182, 147] on div "TikTok Instagram Beta" at bounding box center [884, 148] width 898 height 35
click at [1134, 210] on span "Export Data" at bounding box center [1154, 216] width 72 height 14
click at [1090, 240] on span "Table Data CSV" at bounding box center [1109, 246] width 90 height 14
click at [834, 137] on link "TikTok" at bounding box center [824, 148] width 65 height 29
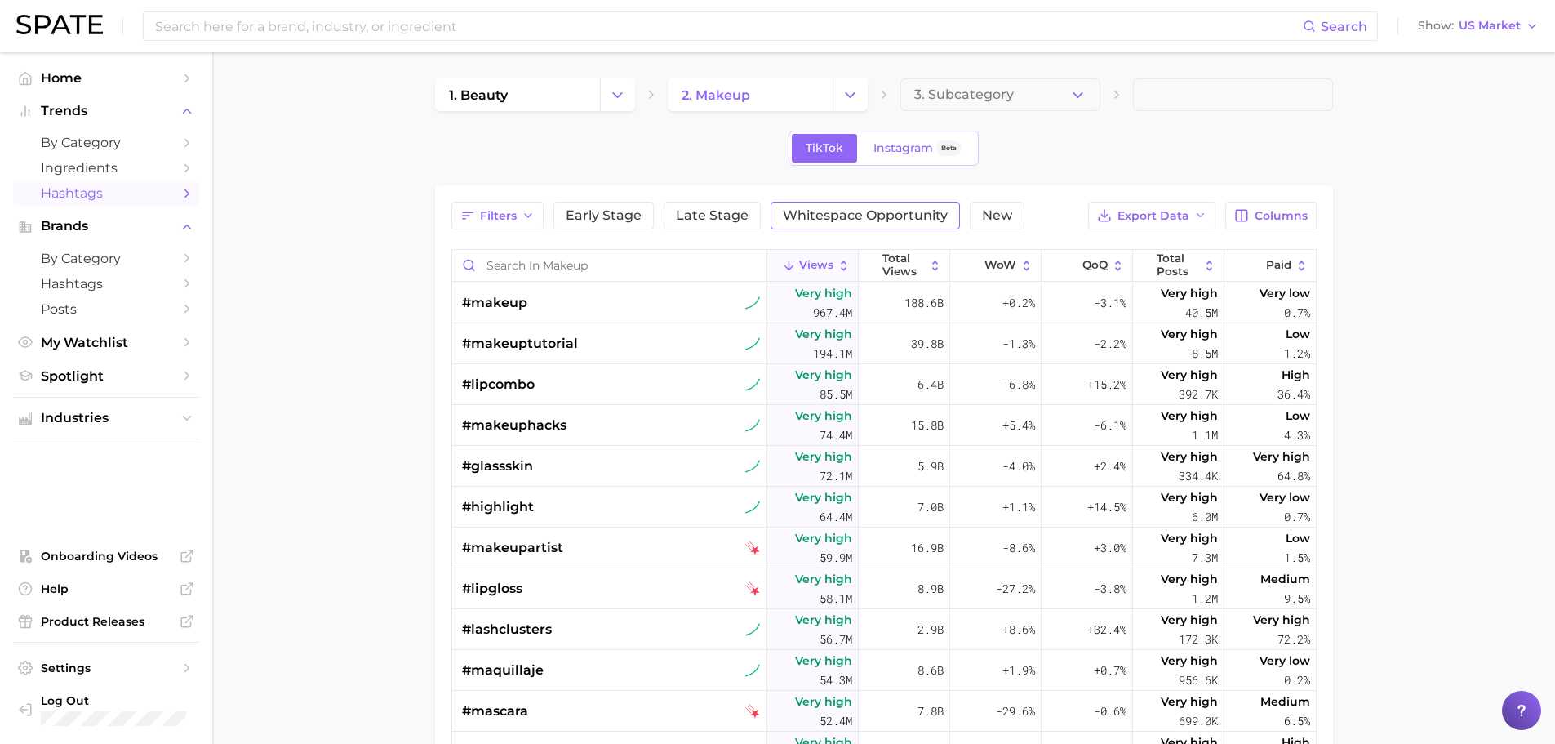
click at [851, 219] on span "Whitespace Opportunity" at bounding box center [865, 215] width 165 height 13
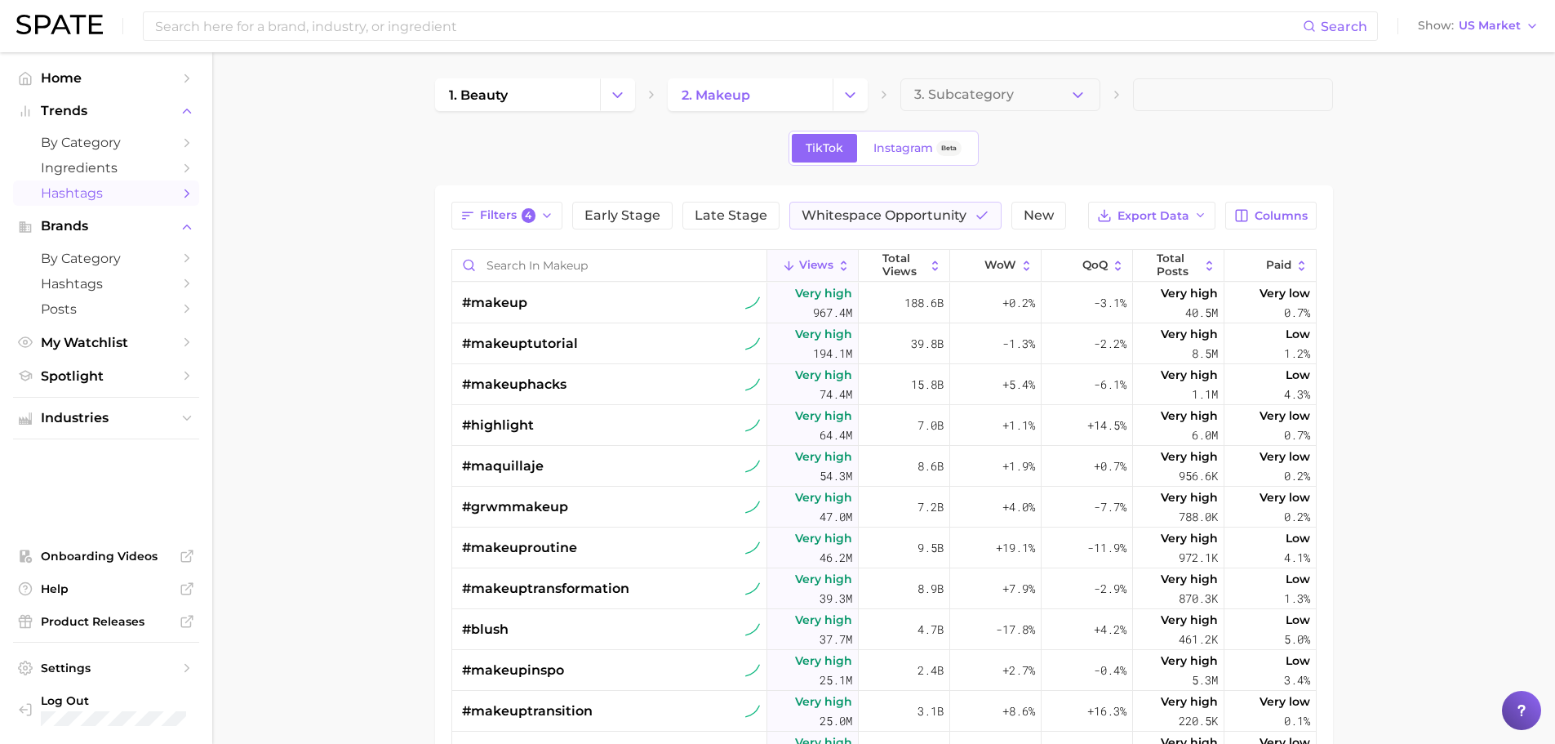
click at [993, 162] on div "TikTok Instagram Beta" at bounding box center [884, 148] width 898 height 35
click at [86, 225] on span "Brands" at bounding box center [106, 226] width 131 height 15
click at [69, 307] on span "Posts" at bounding box center [106, 309] width 131 height 16
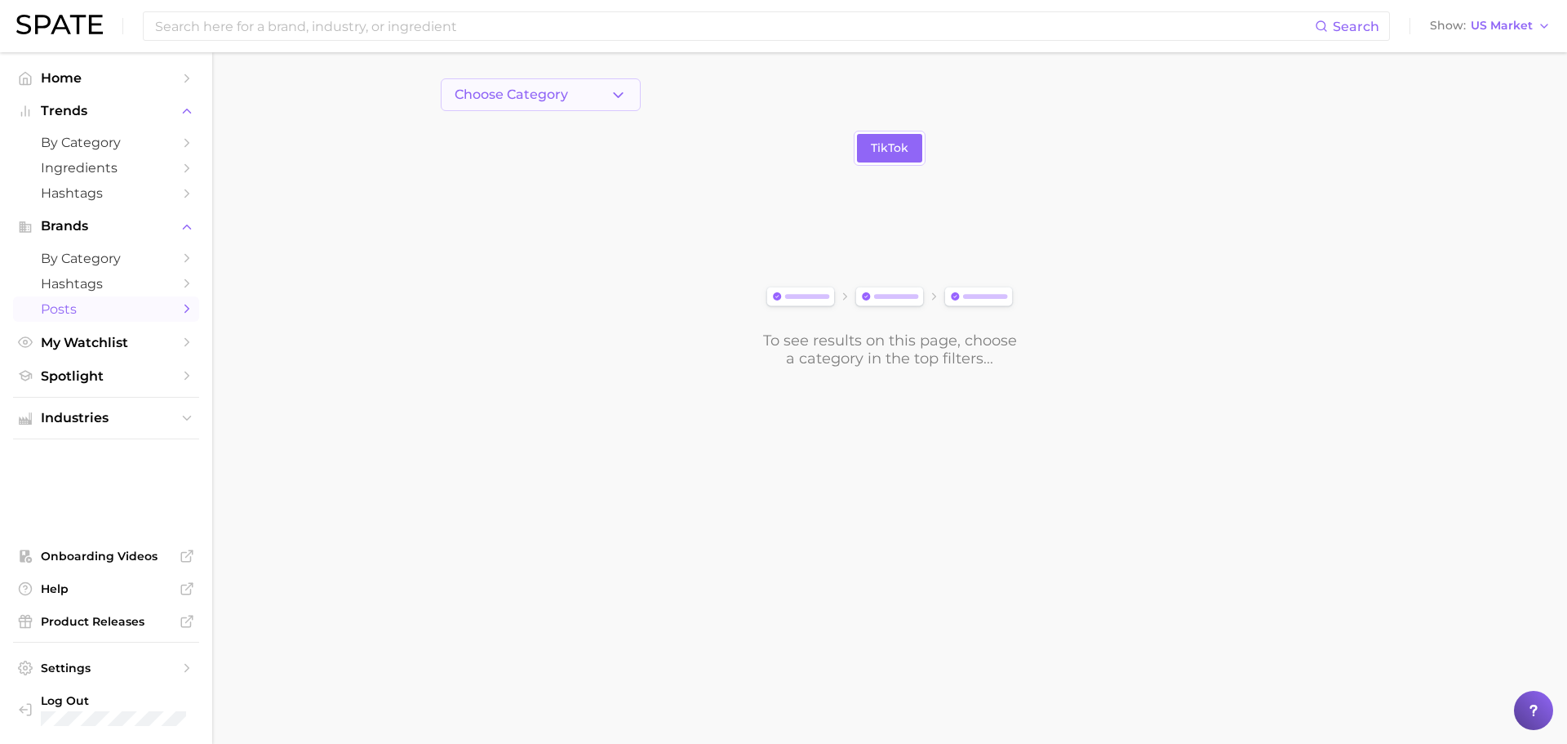
click at [621, 87] on icon "button" at bounding box center [618, 95] width 17 height 17
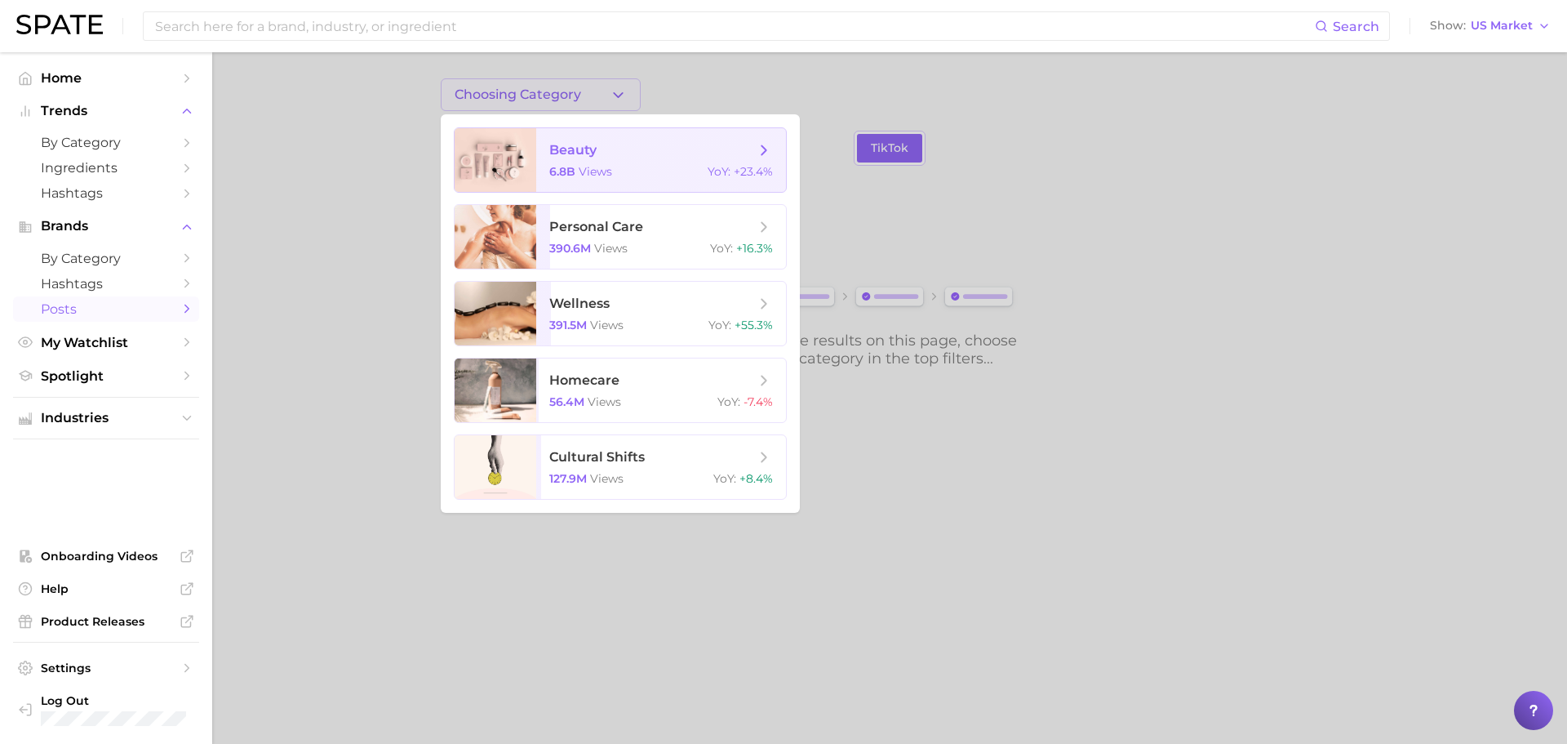
click at [777, 141] on span "beauty 6.8b views YoY : +23.4%" at bounding box center [661, 160] width 250 height 64
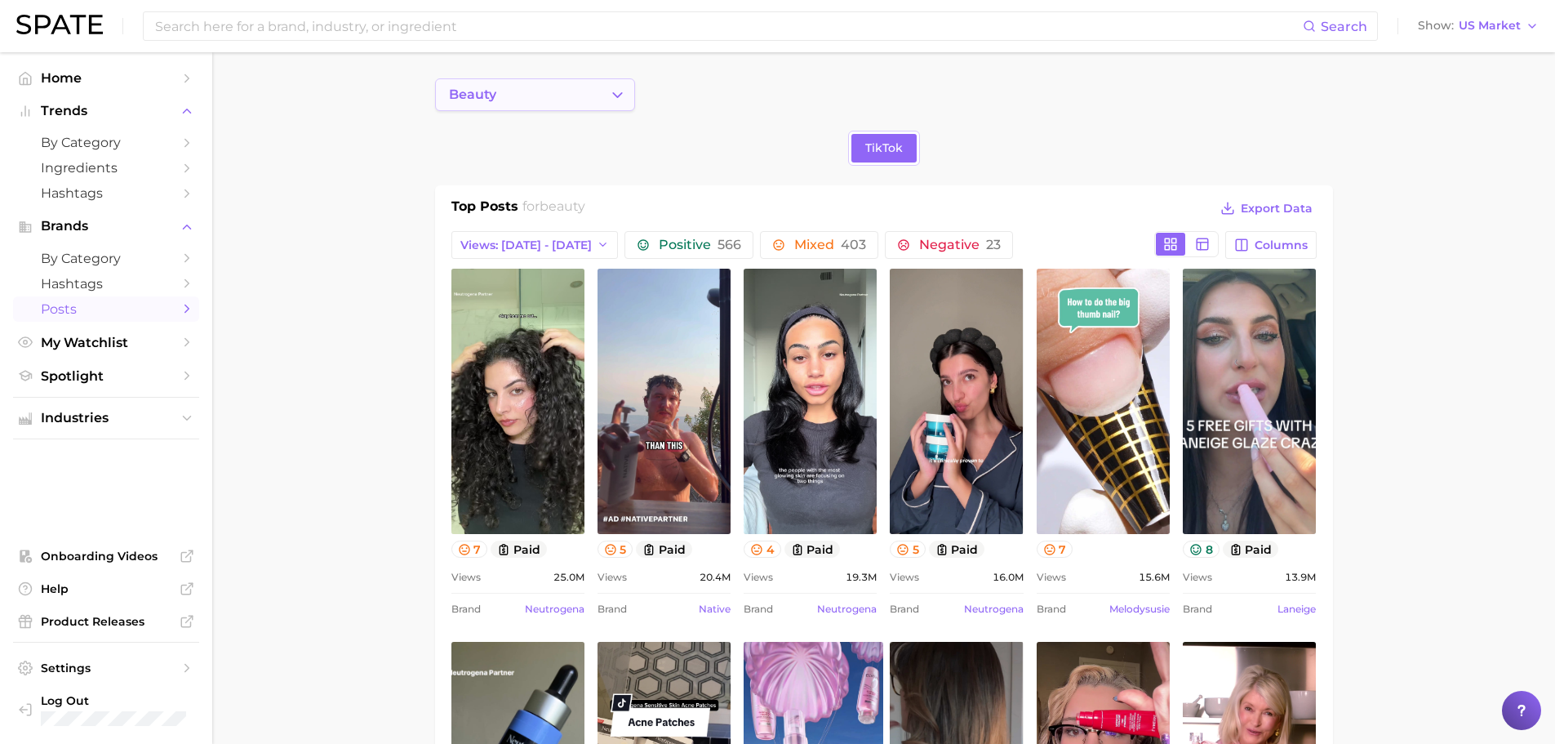
click at [620, 94] on polyline "Change Category" at bounding box center [617, 94] width 9 height 4
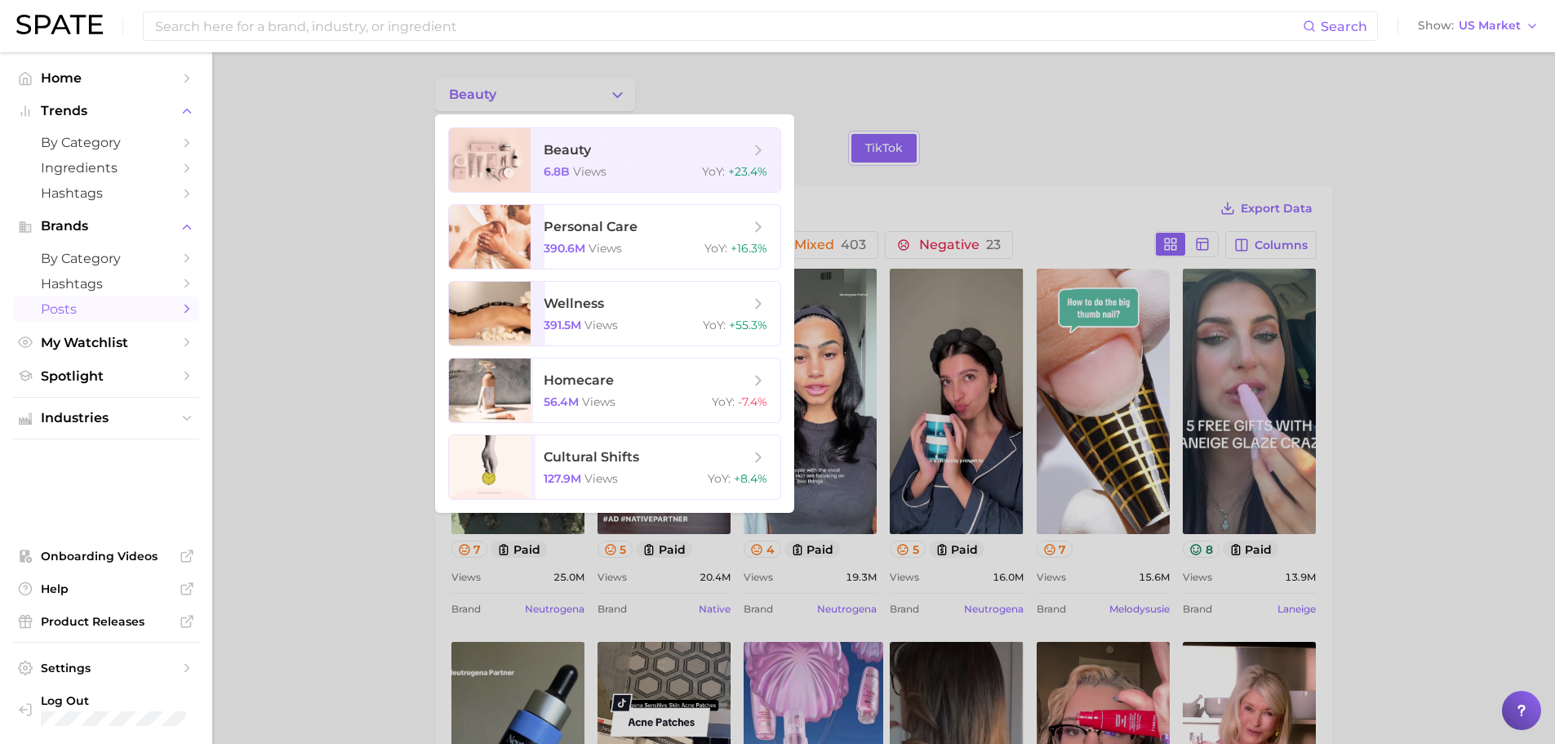
click at [820, 110] on div at bounding box center [777, 372] width 1555 height 744
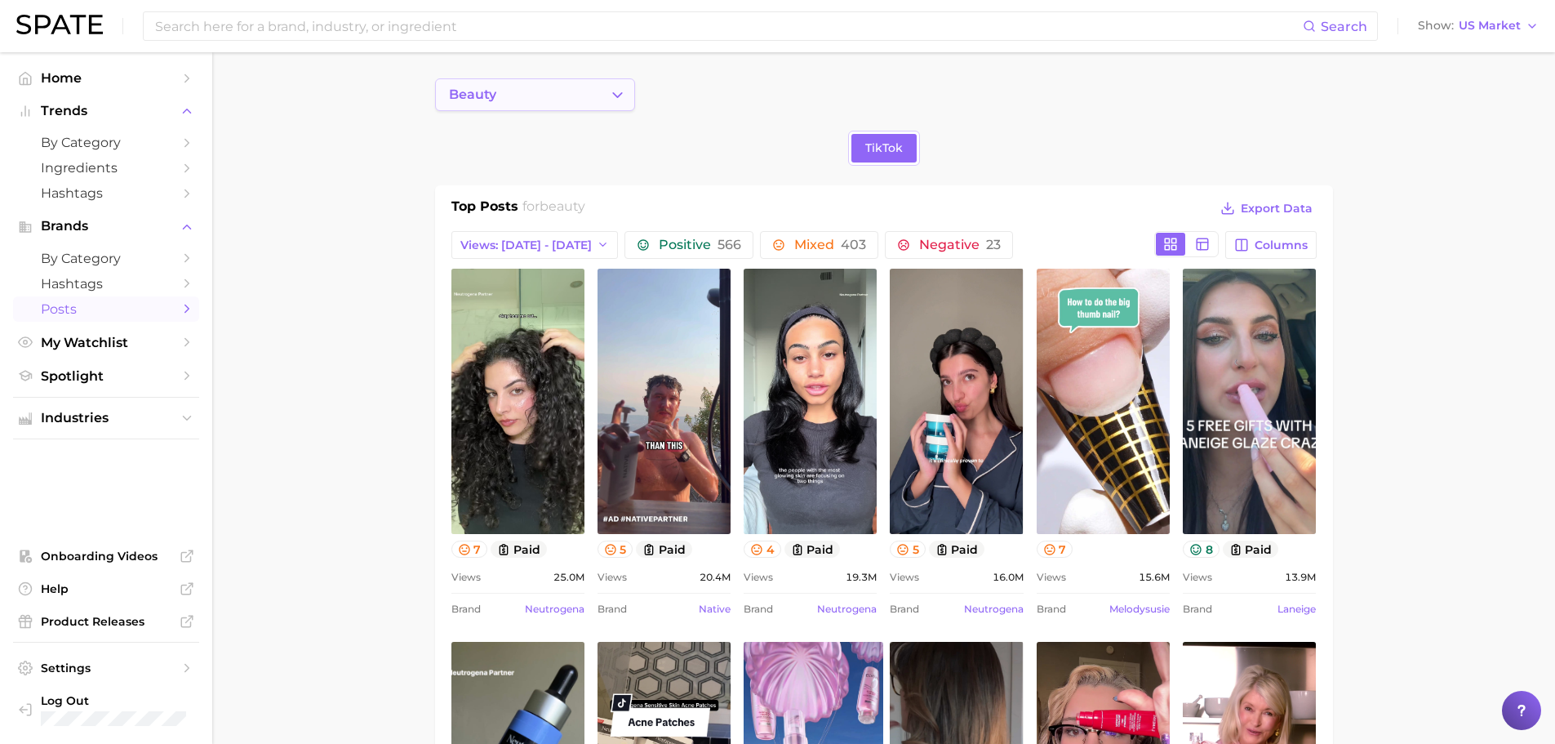
click at [594, 88] on button "beauty" at bounding box center [535, 94] width 200 height 33
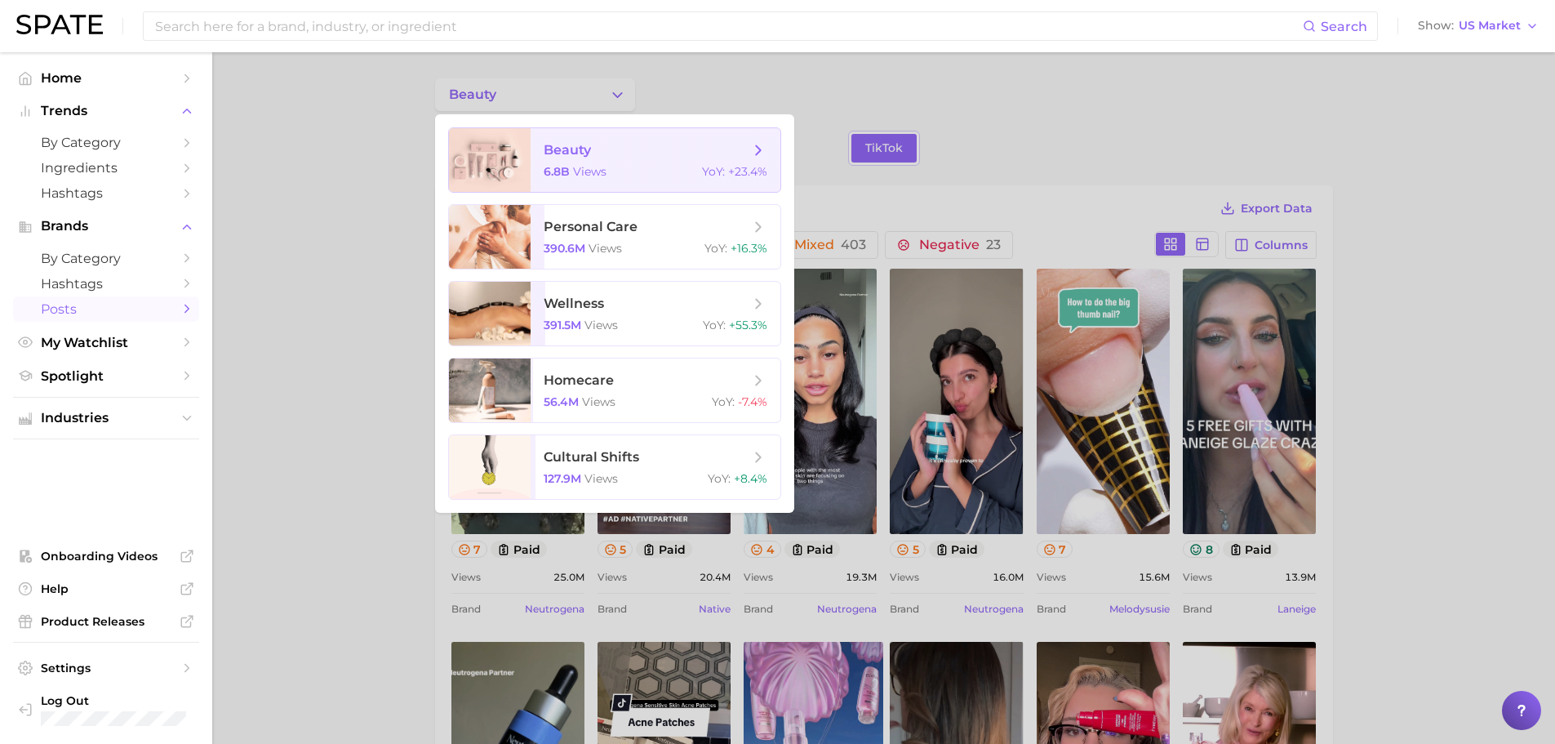
click at [757, 153] on polyline at bounding box center [758, 149] width 4 height 9
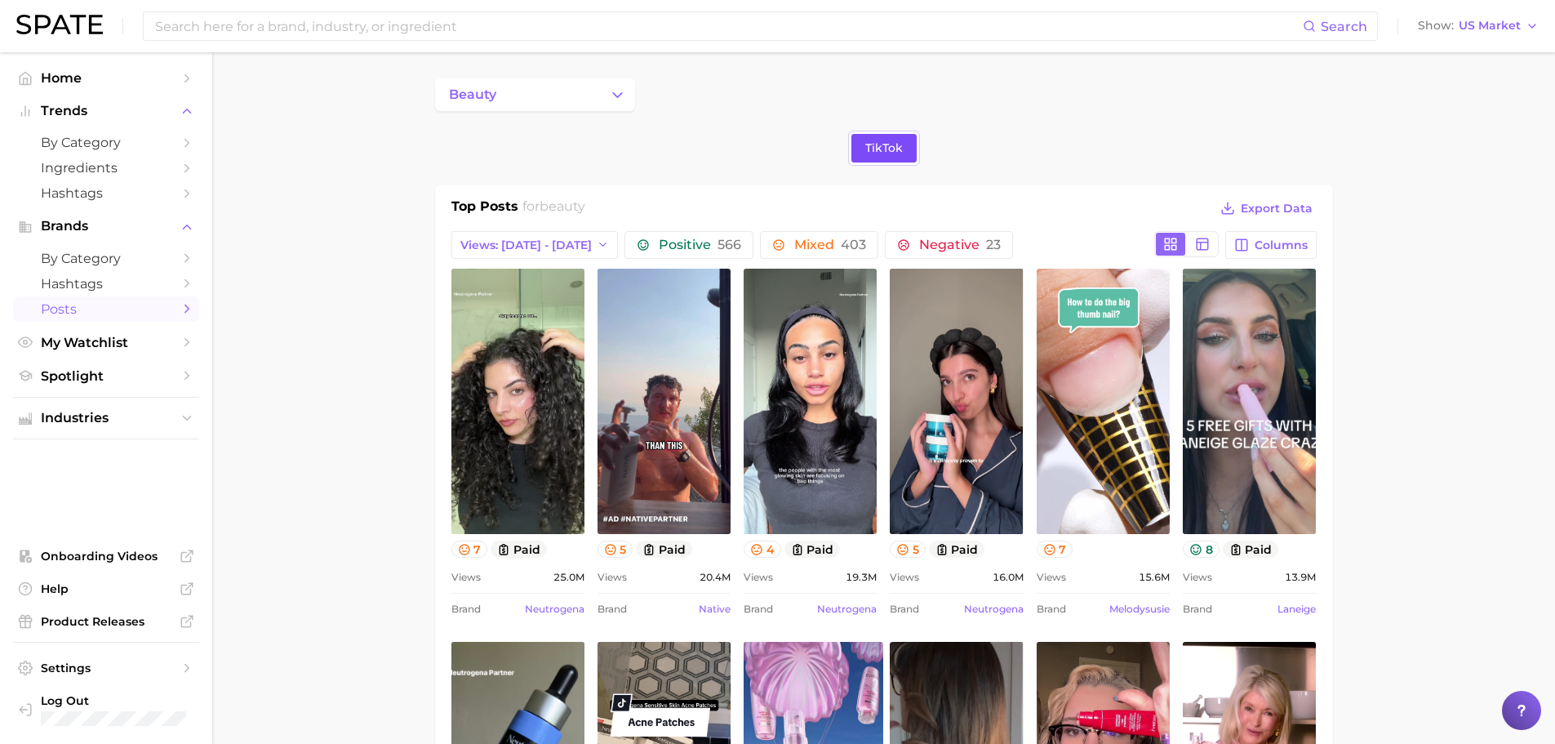
click at [896, 145] on span "TikTok" at bounding box center [884, 148] width 38 height 14
click at [1200, 238] on rect at bounding box center [1203, 243] width 11 height 11
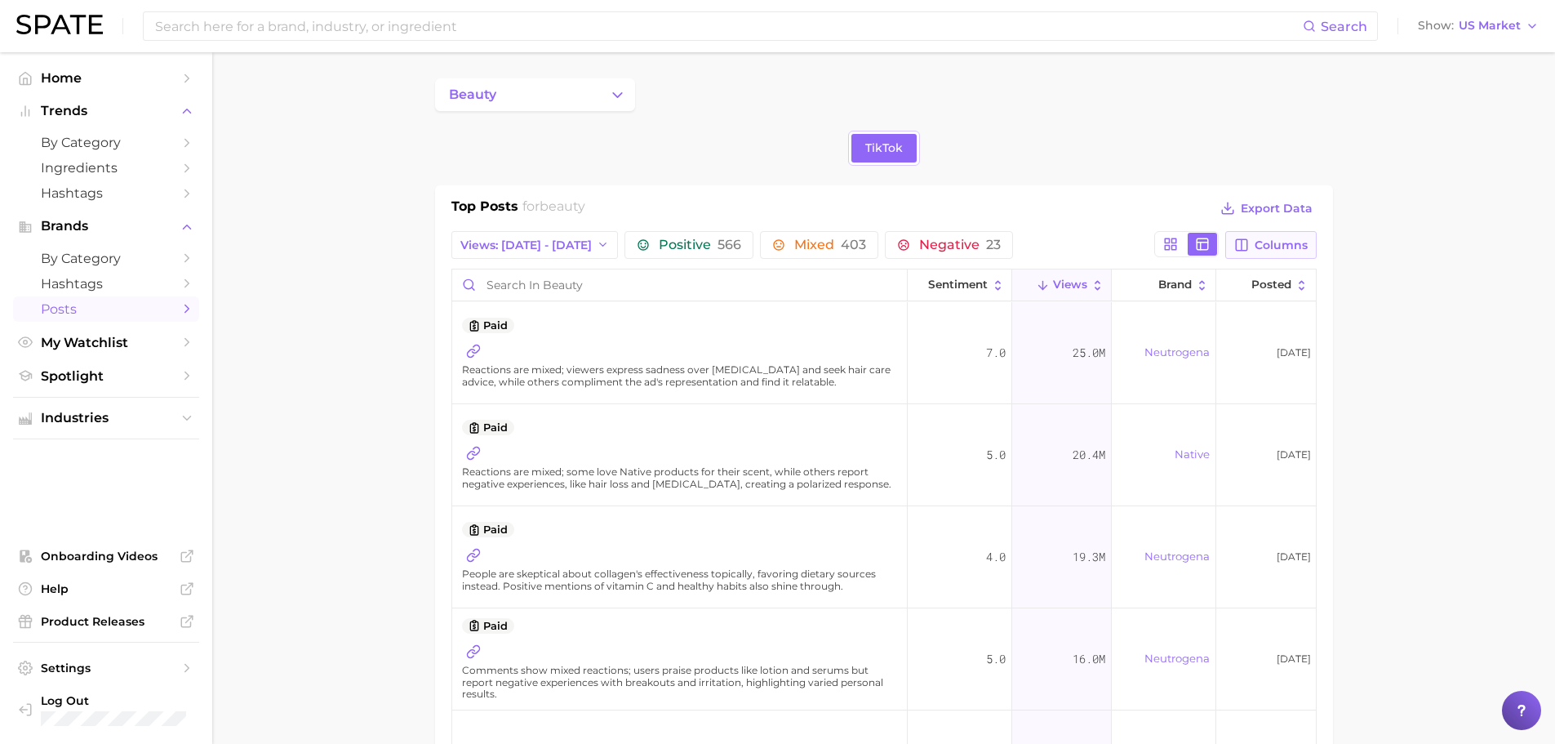
click at [1260, 241] on span "Columns" at bounding box center [1281, 245] width 53 height 14
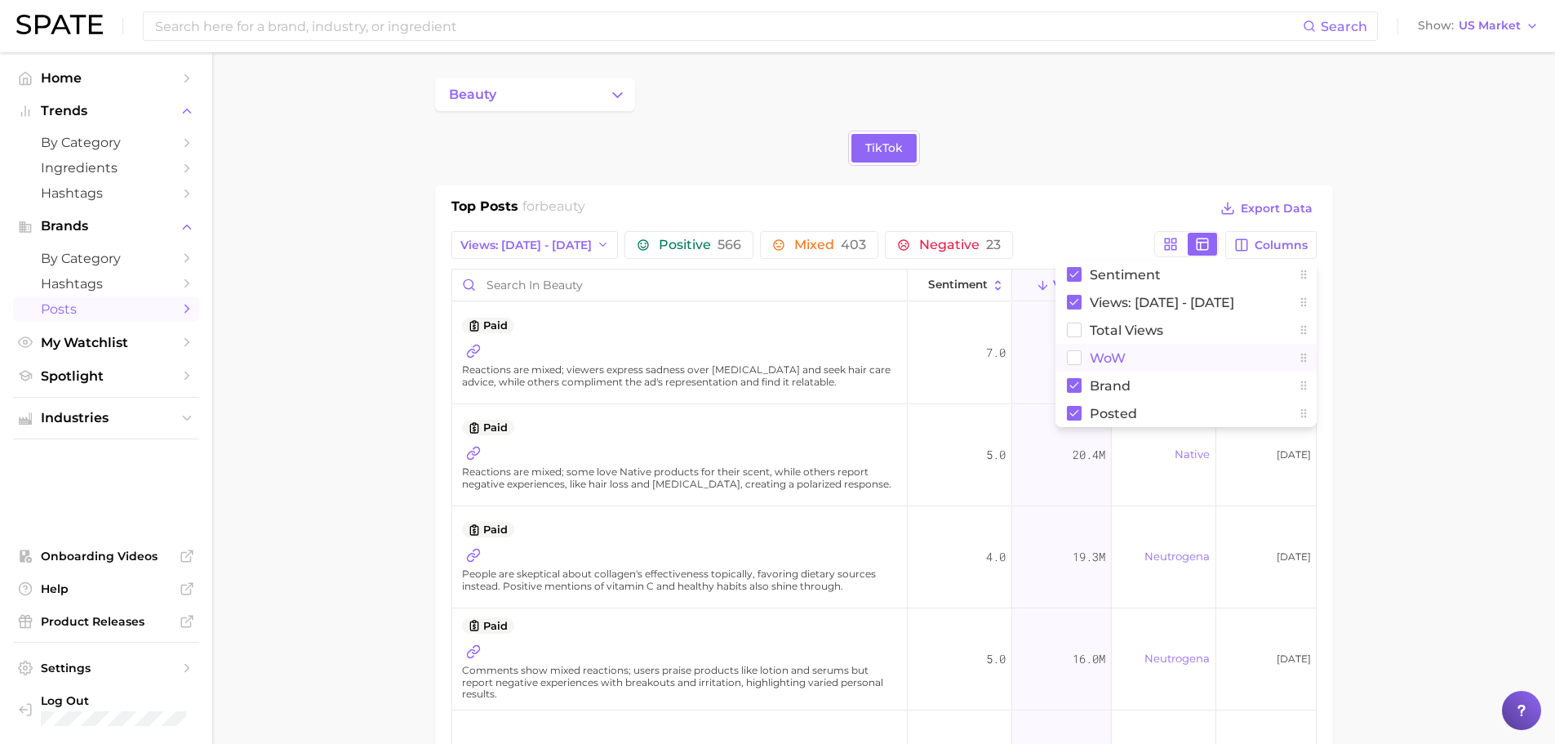
click at [1073, 364] on rect at bounding box center [1074, 358] width 14 height 14
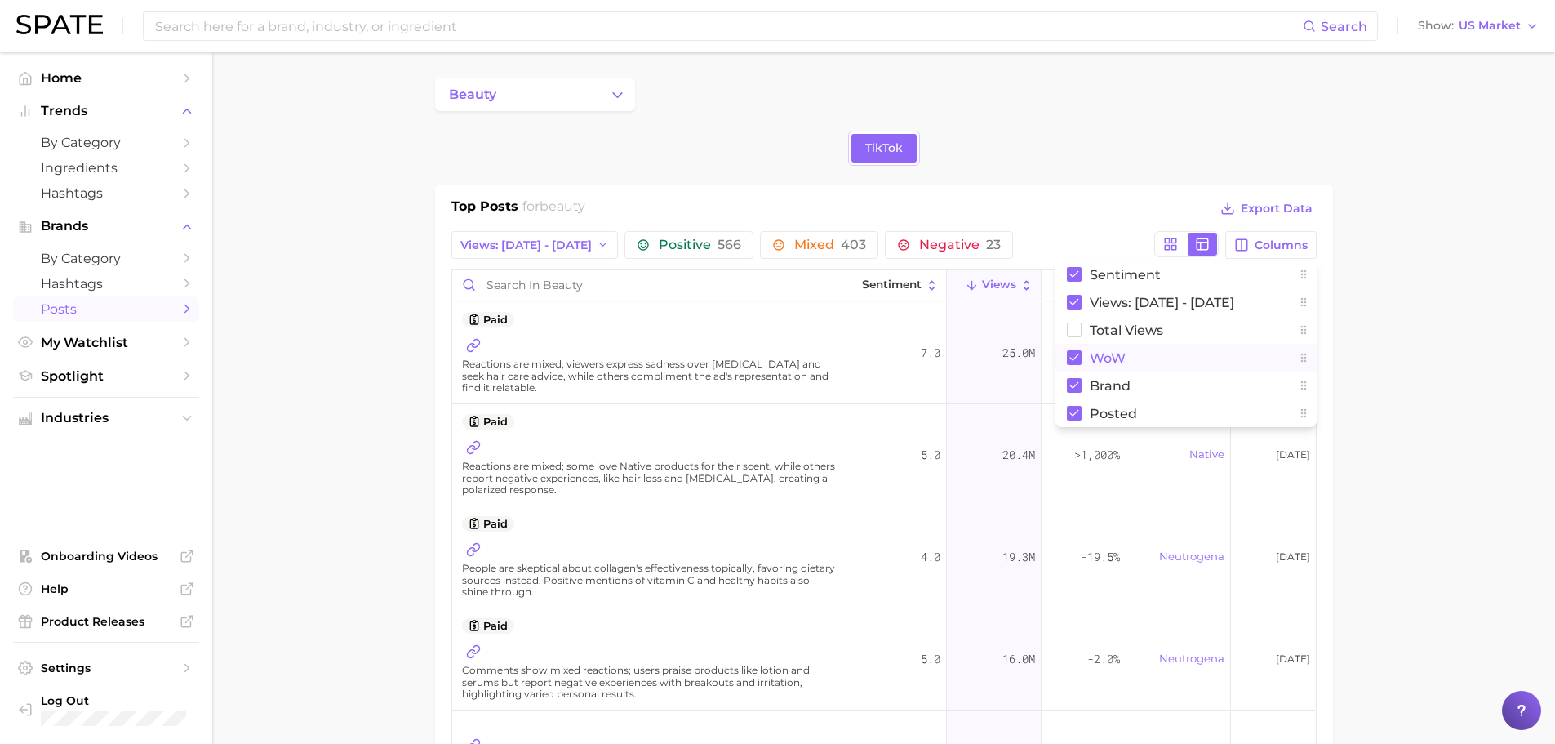
click at [1106, 202] on div "Top Posts for beauty Export Data" at bounding box center [883, 209] width 865 height 24
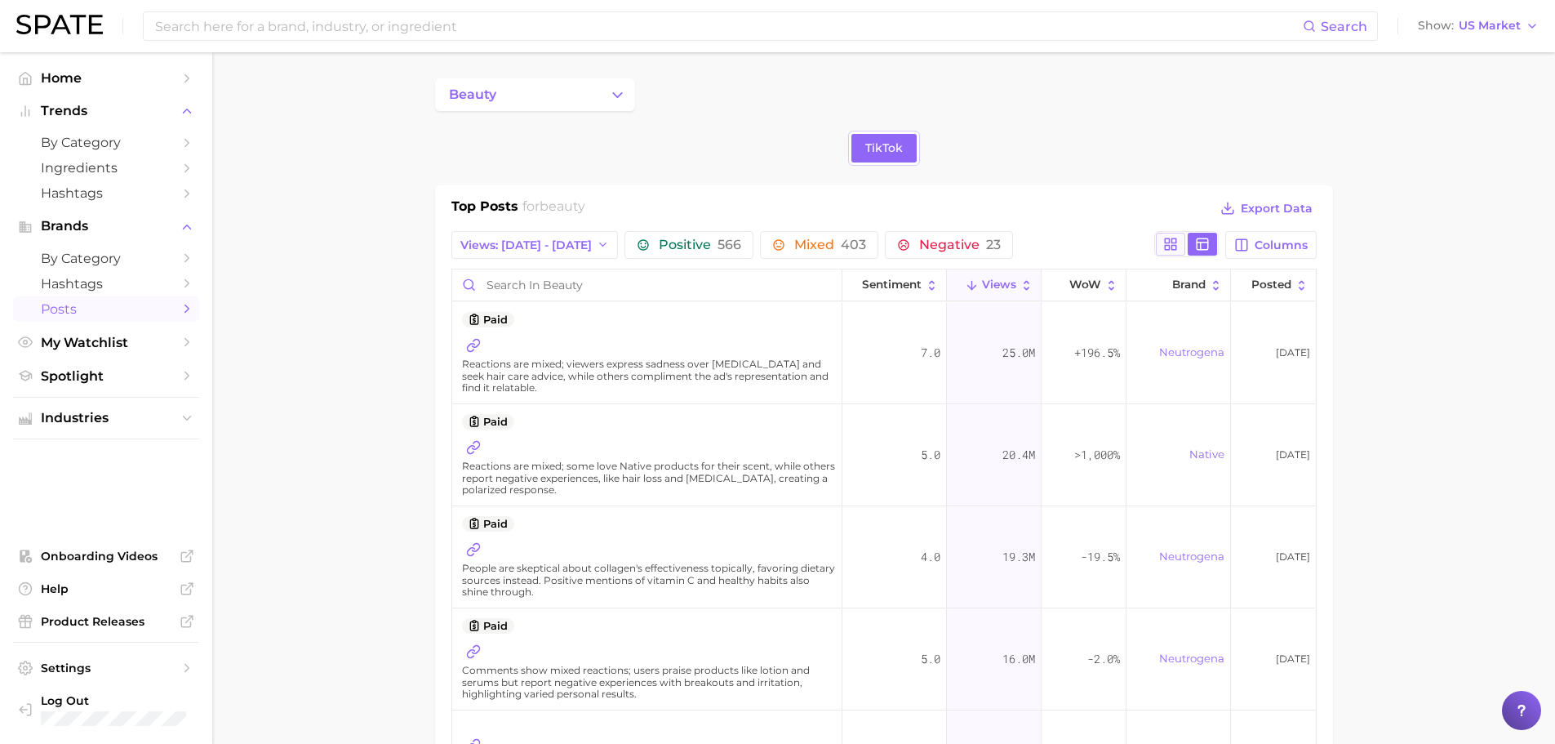
click at [1171, 242] on icon at bounding box center [1170, 244] width 15 height 15
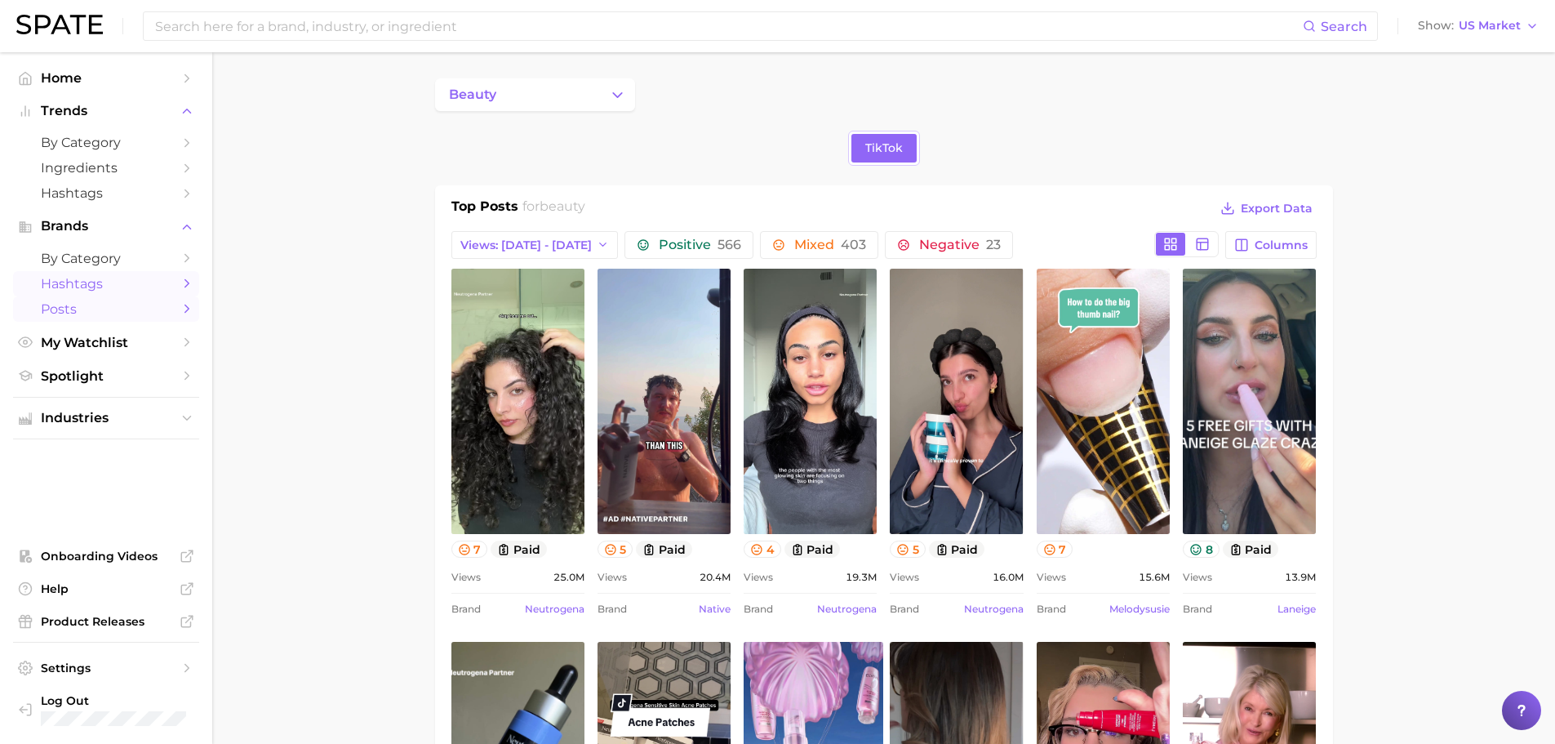
click at [83, 279] on span "Hashtags" at bounding box center [106, 284] width 131 height 16
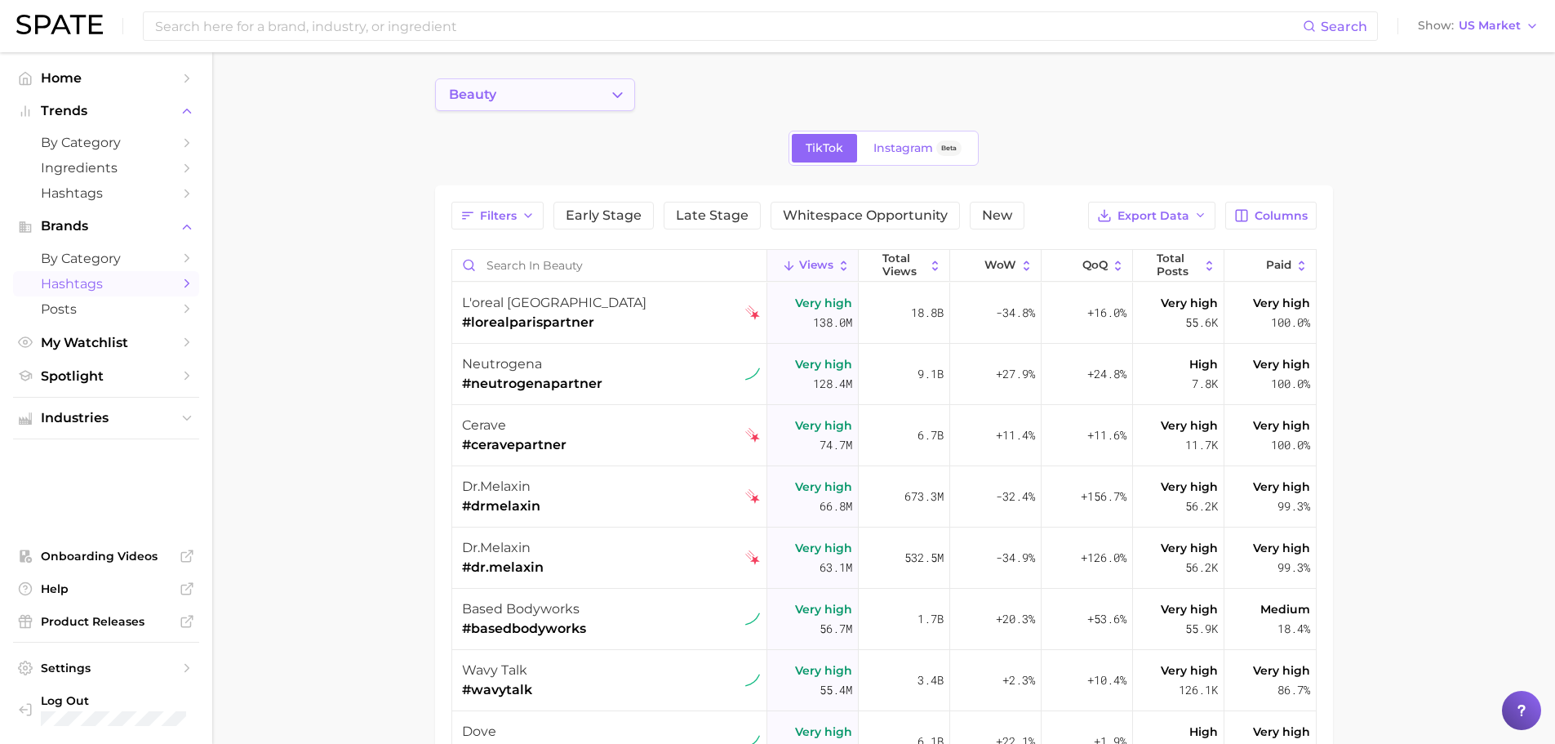
click at [612, 87] on icon "Change Category" at bounding box center [617, 95] width 17 height 17
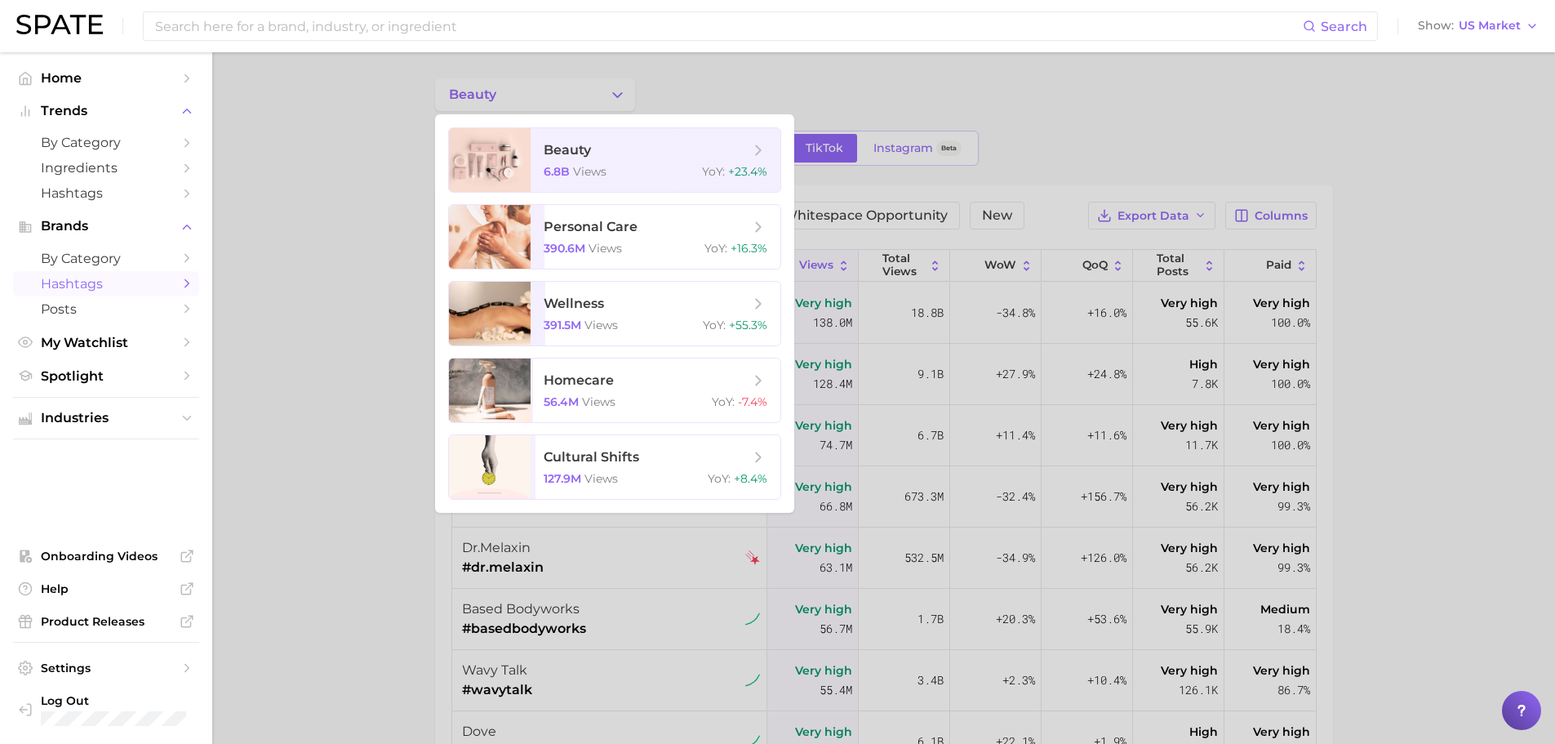
click at [612, 86] on div at bounding box center [777, 372] width 1555 height 744
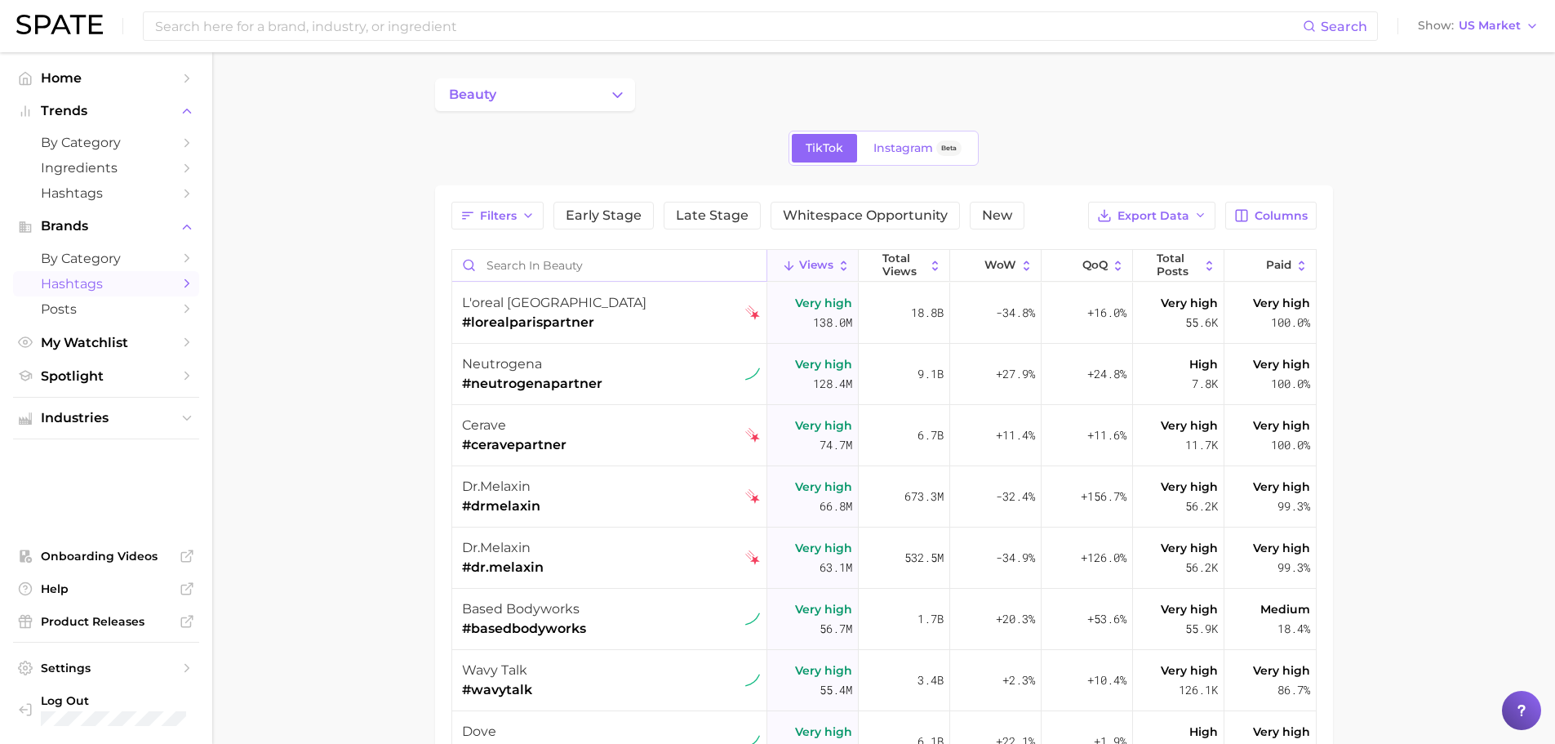
click at [540, 269] on input "Search in beauty" at bounding box center [609, 265] width 314 height 31
click at [533, 220] on icon "button" at bounding box center [528, 215] width 13 height 13
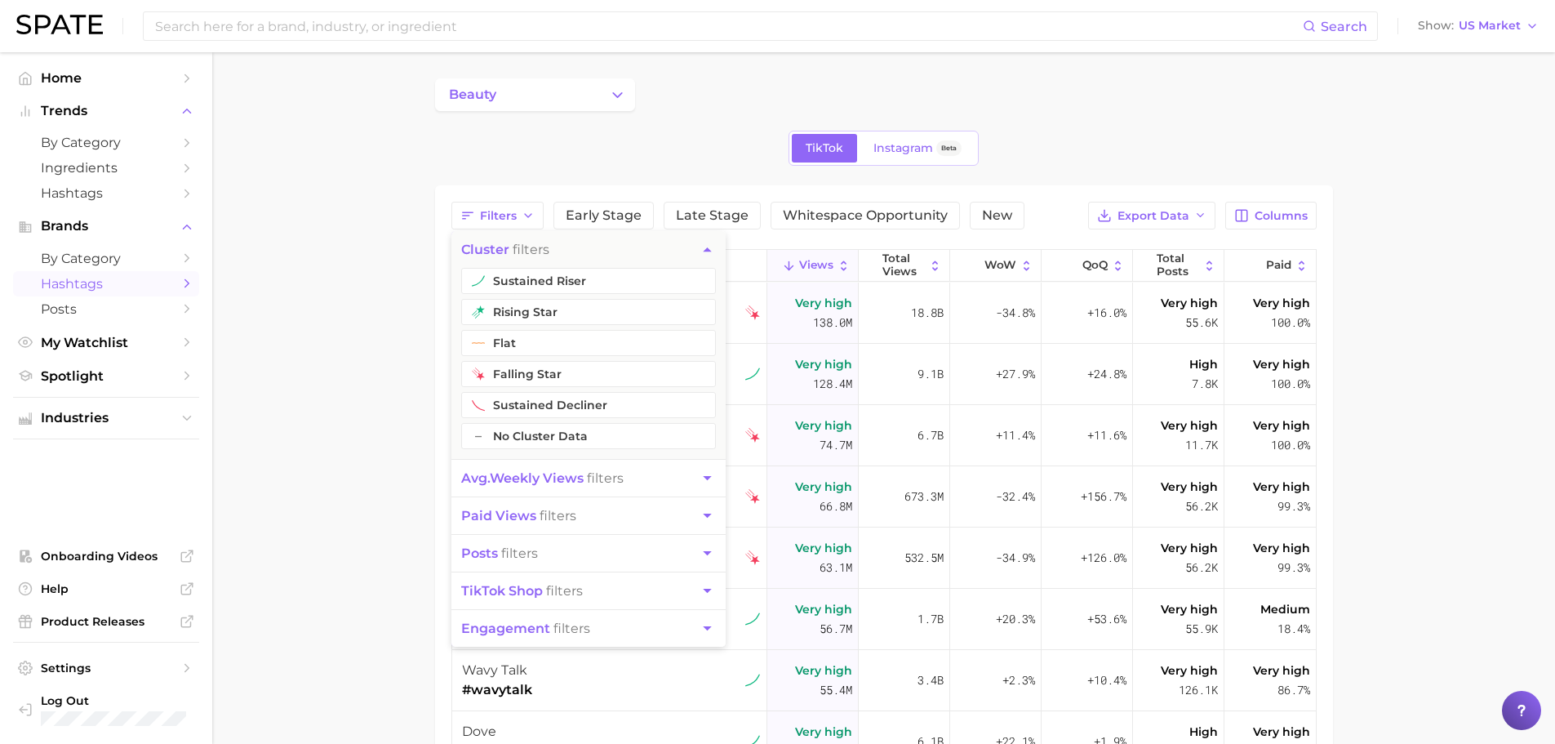
click at [519, 471] on span "avg. weekly views" at bounding box center [522, 478] width 122 height 16
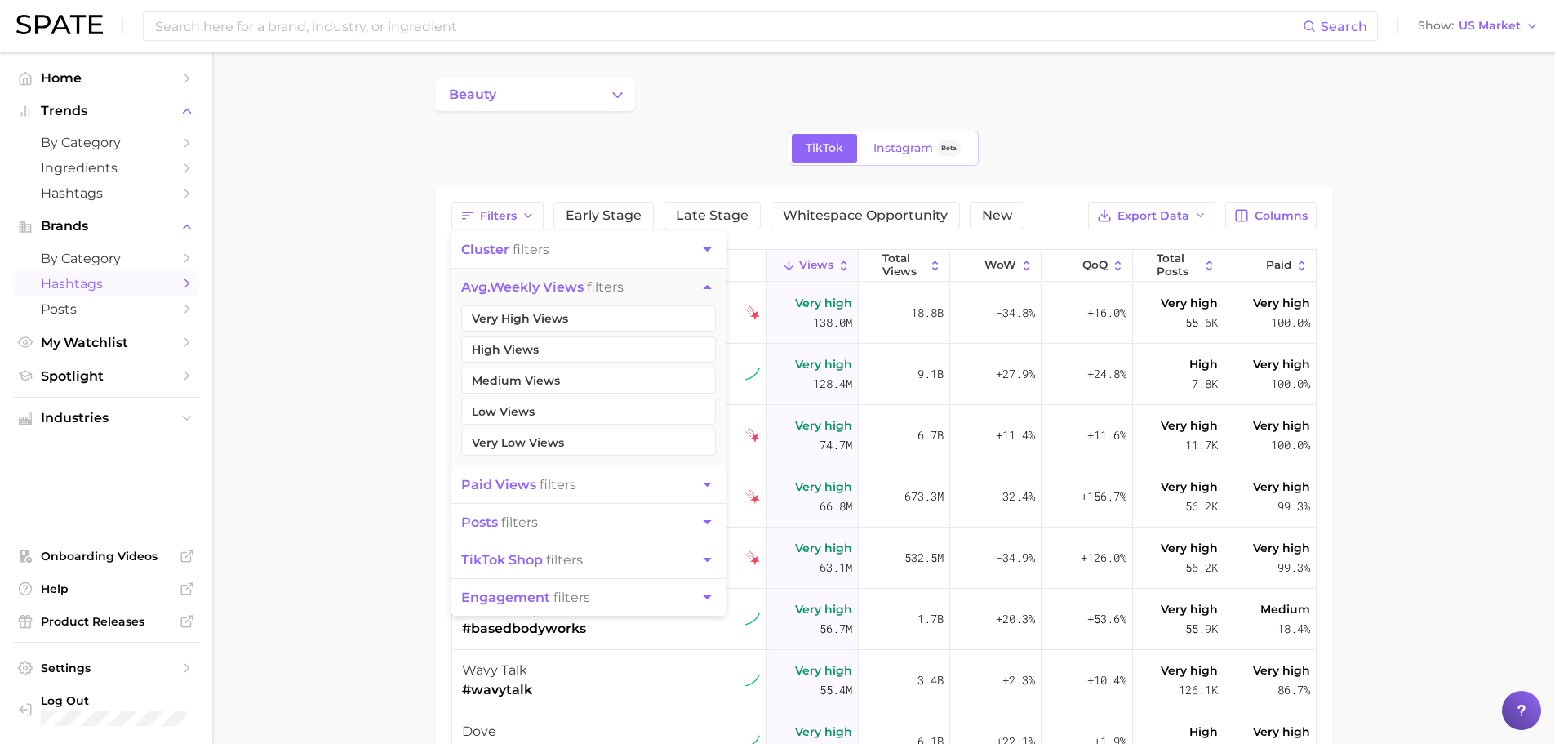
click at [474, 288] on abbr "avg." at bounding box center [475, 287] width 29 height 16
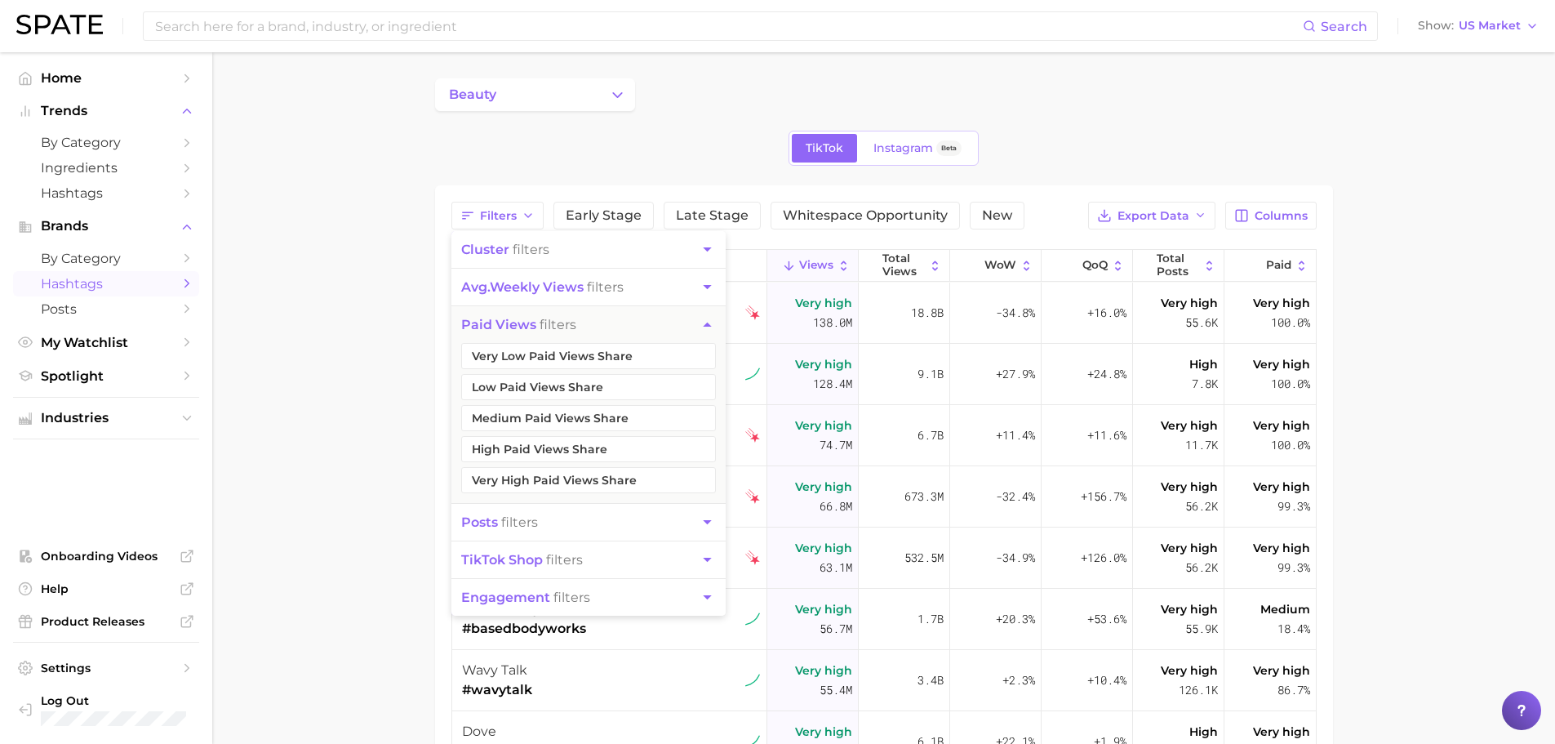
click at [700, 285] on icon "button" at bounding box center [707, 286] width 17 height 17
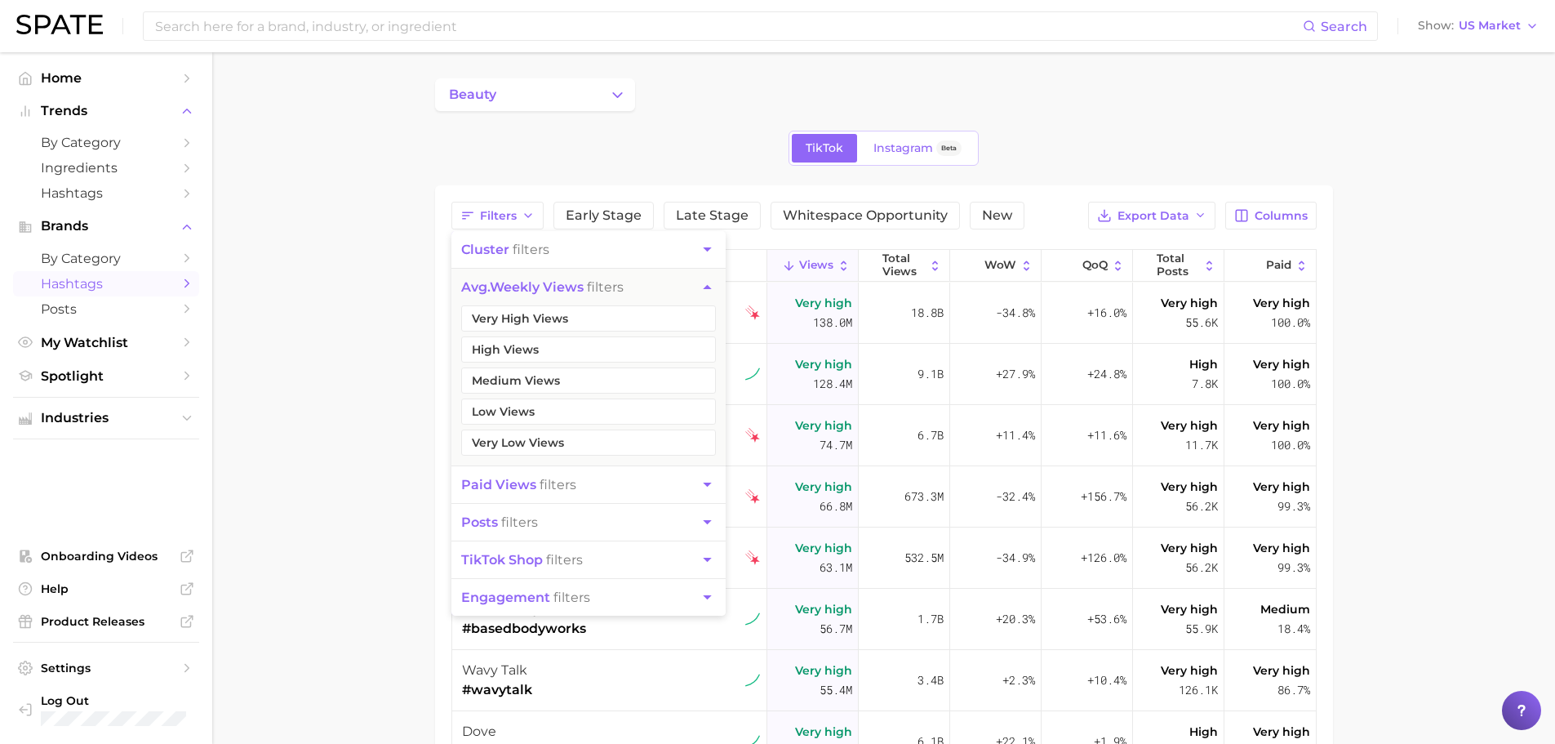
click at [480, 528] on span "posts" at bounding box center [479, 522] width 37 height 16
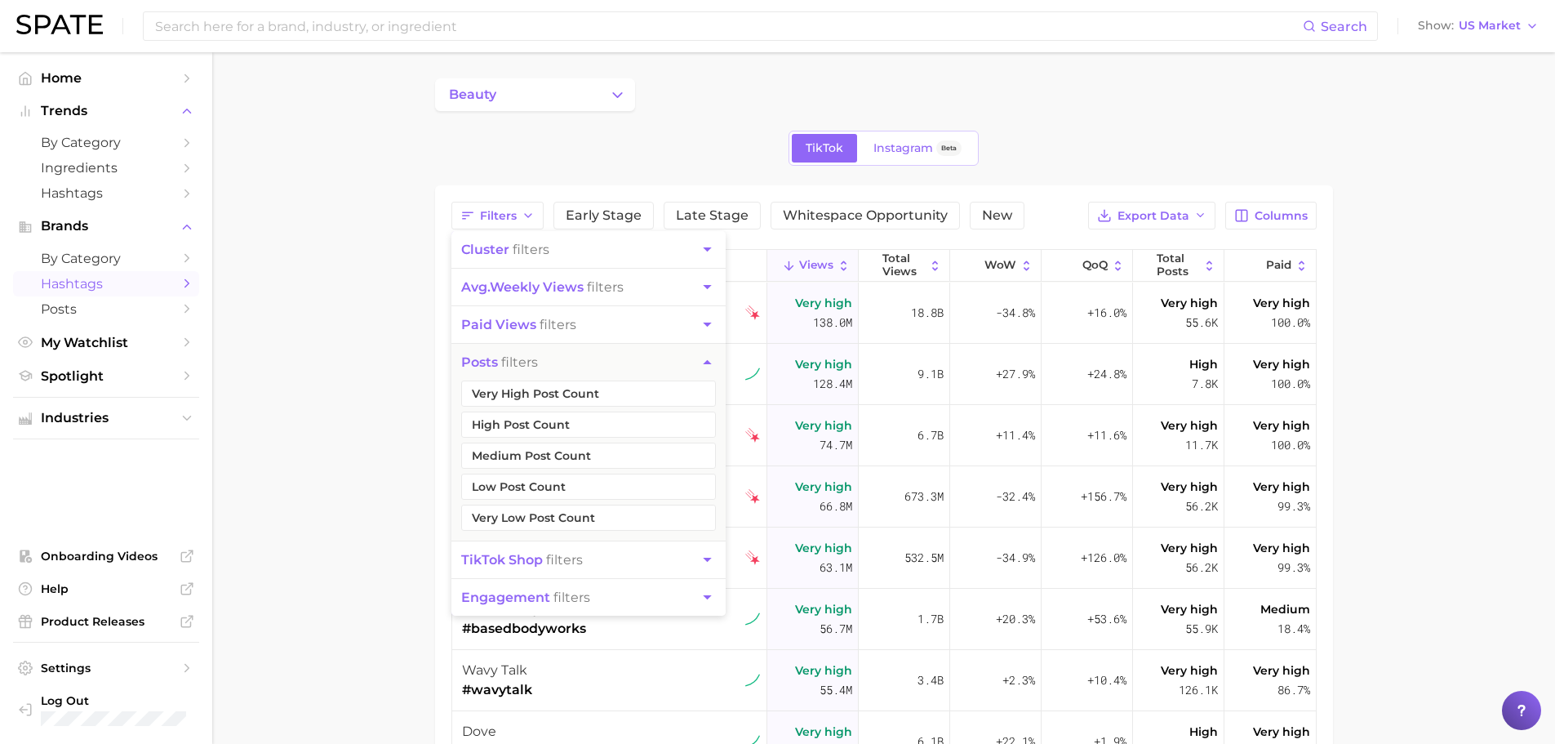
click at [476, 359] on span "posts" at bounding box center [479, 362] width 37 height 16
click at [549, 598] on span "engagement" at bounding box center [505, 597] width 89 height 16
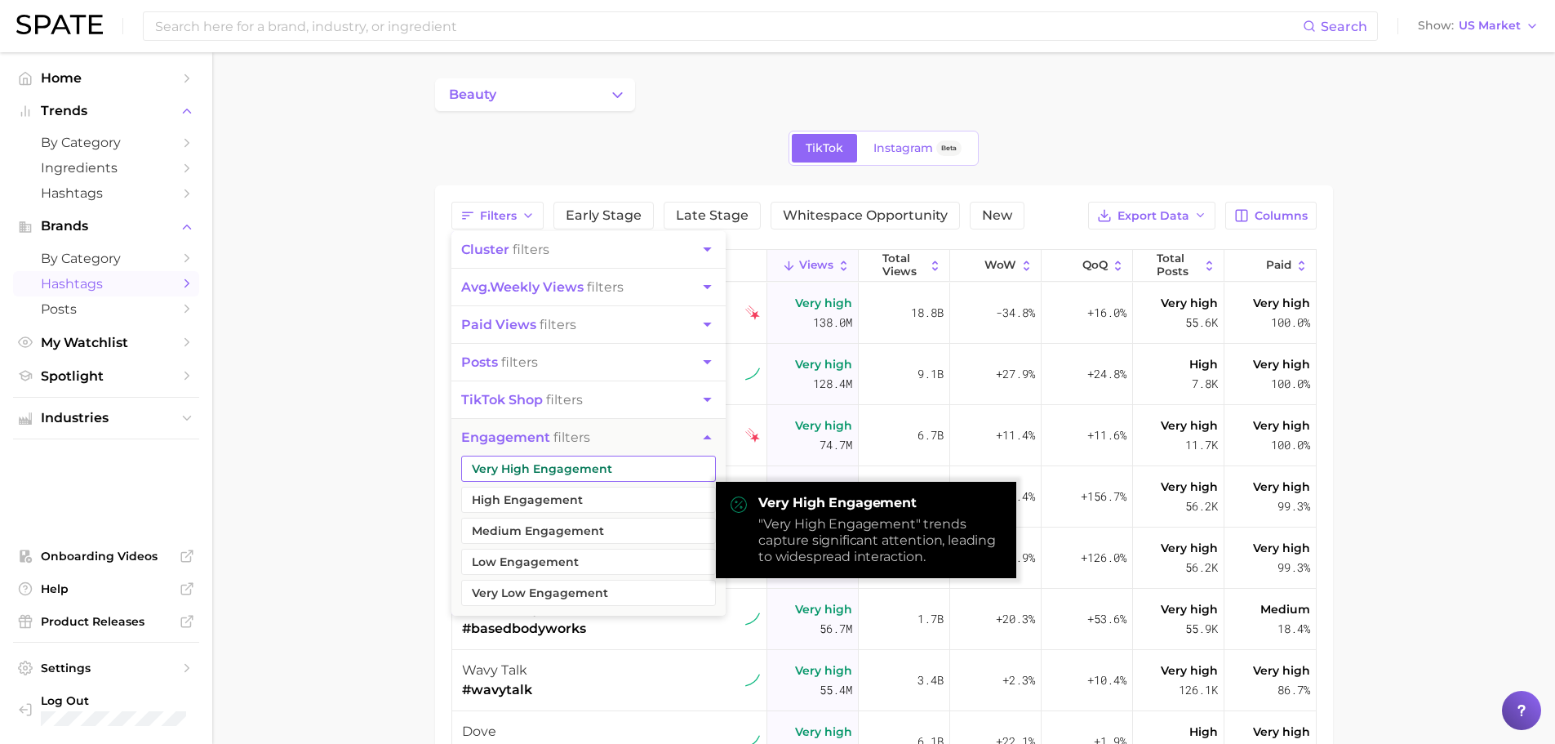
click at [517, 476] on button "Very High Engagement" at bounding box center [588, 469] width 255 height 26
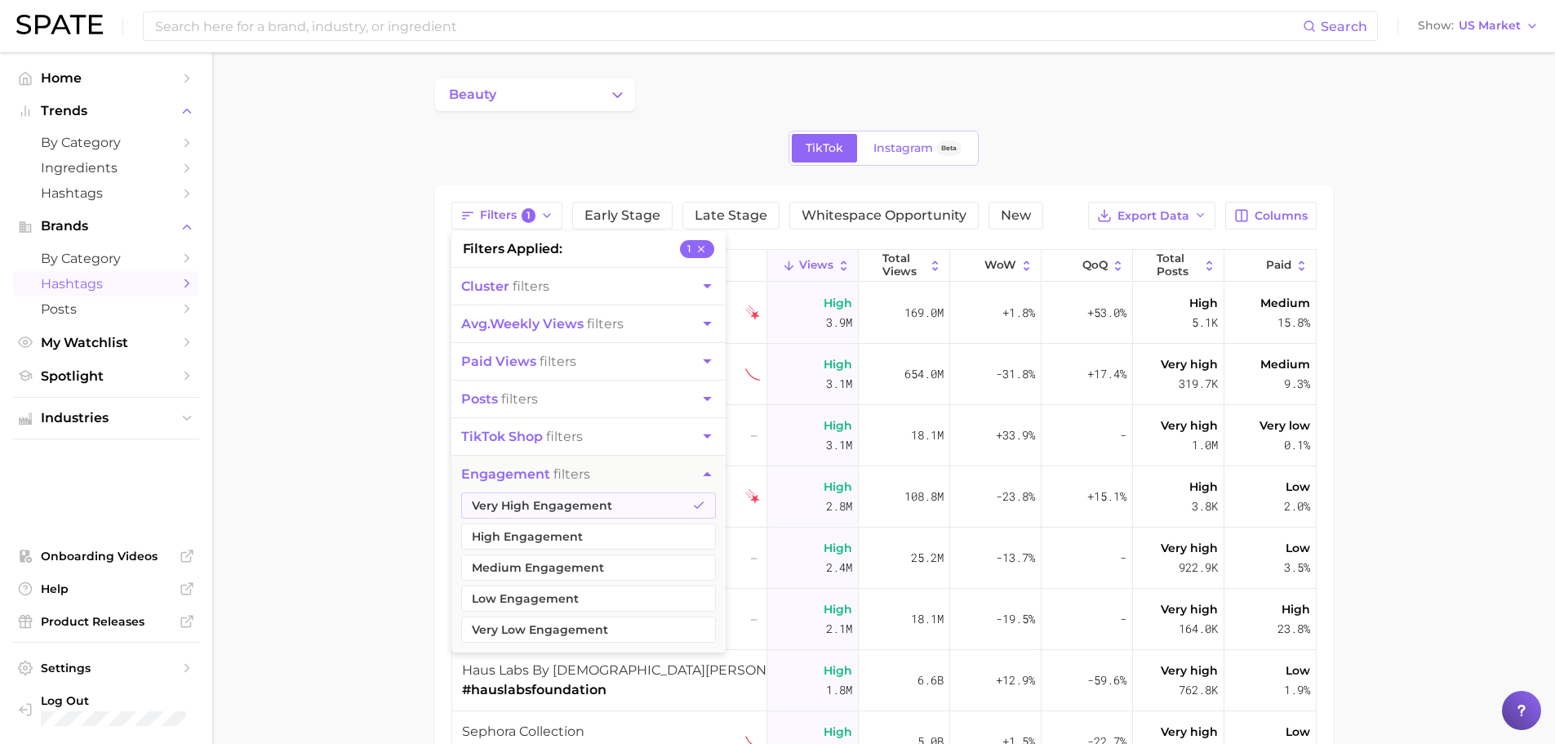
click at [387, 393] on main "beauty TikTok Instagram Beta Filters 1 filters applied 1 cluster filters avg. w…" at bounding box center [883, 571] width 1343 height 1038
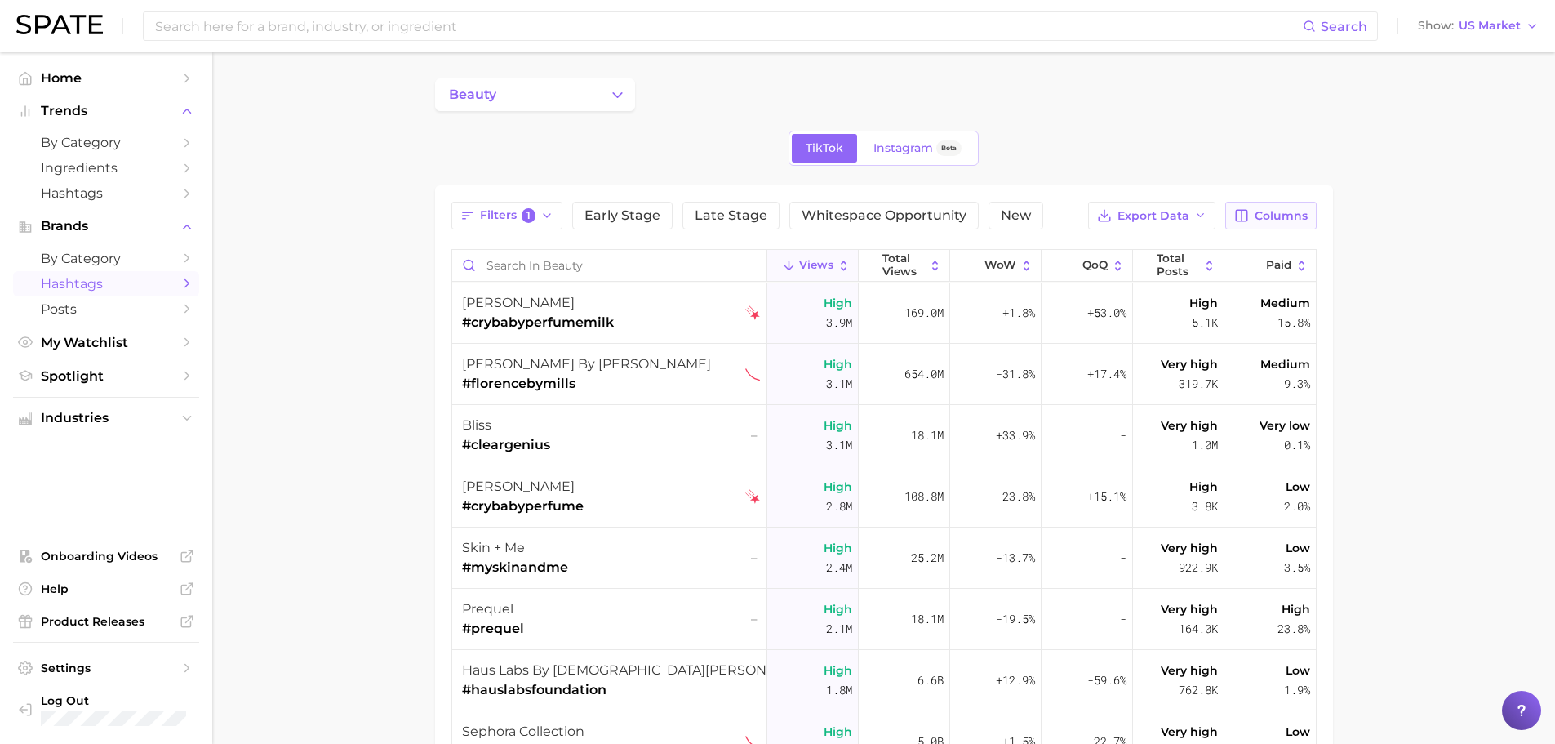
click at [1302, 212] on span "Columns" at bounding box center [1281, 216] width 53 height 14
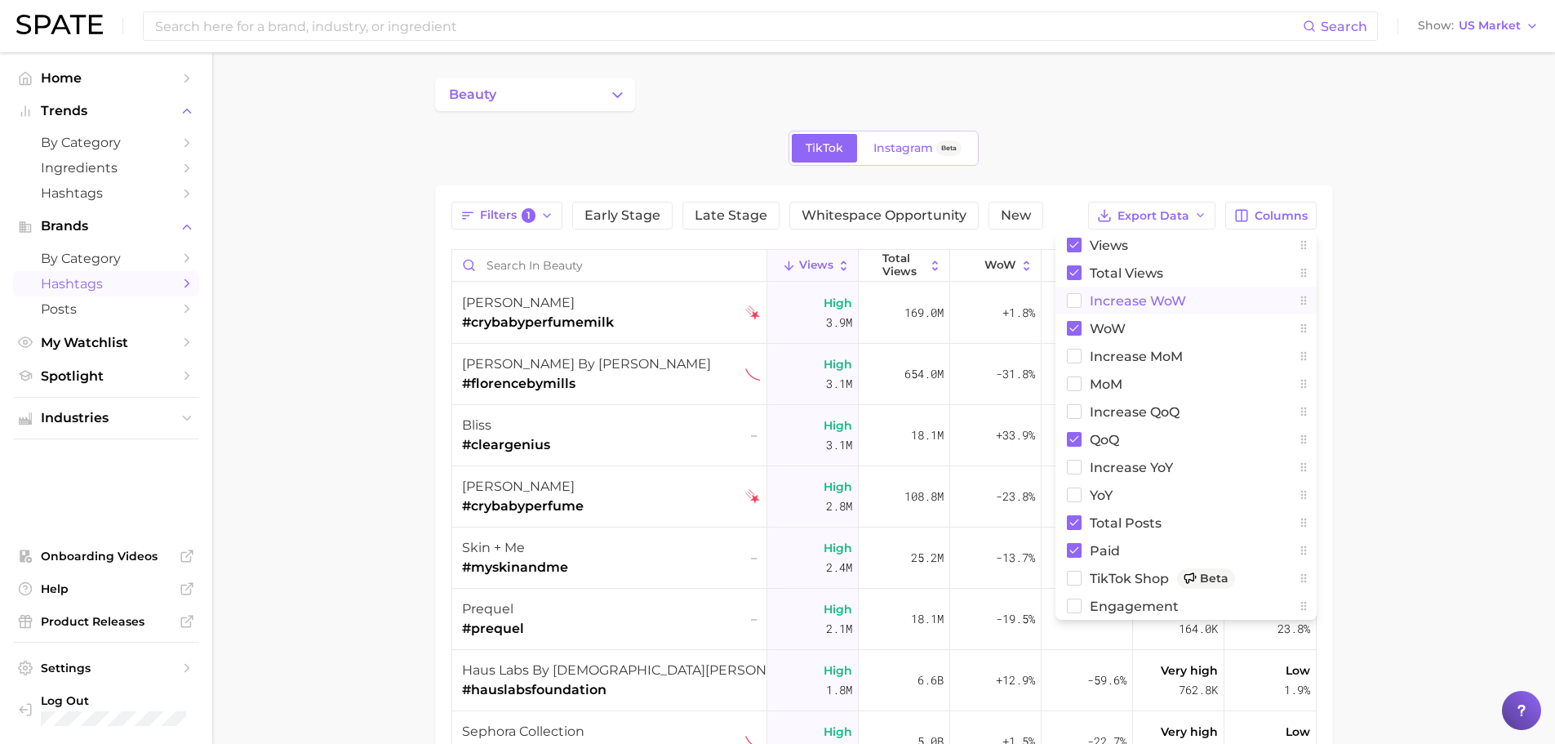
click at [1082, 304] on button "Increase WoW" at bounding box center [1186, 301] width 261 height 28
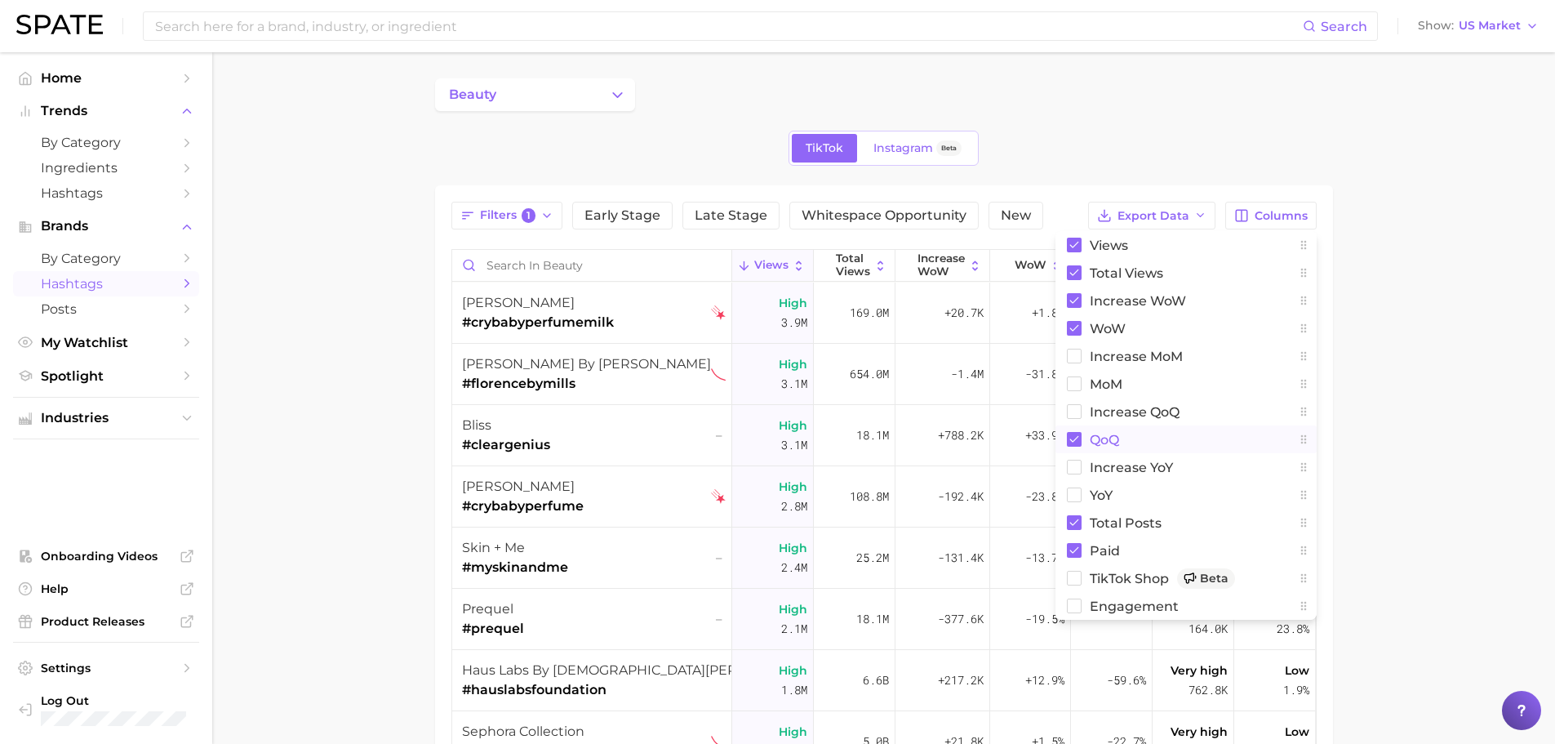
click at [1082, 436] on button "QoQ" at bounding box center [1186, 439] width 261 height 28
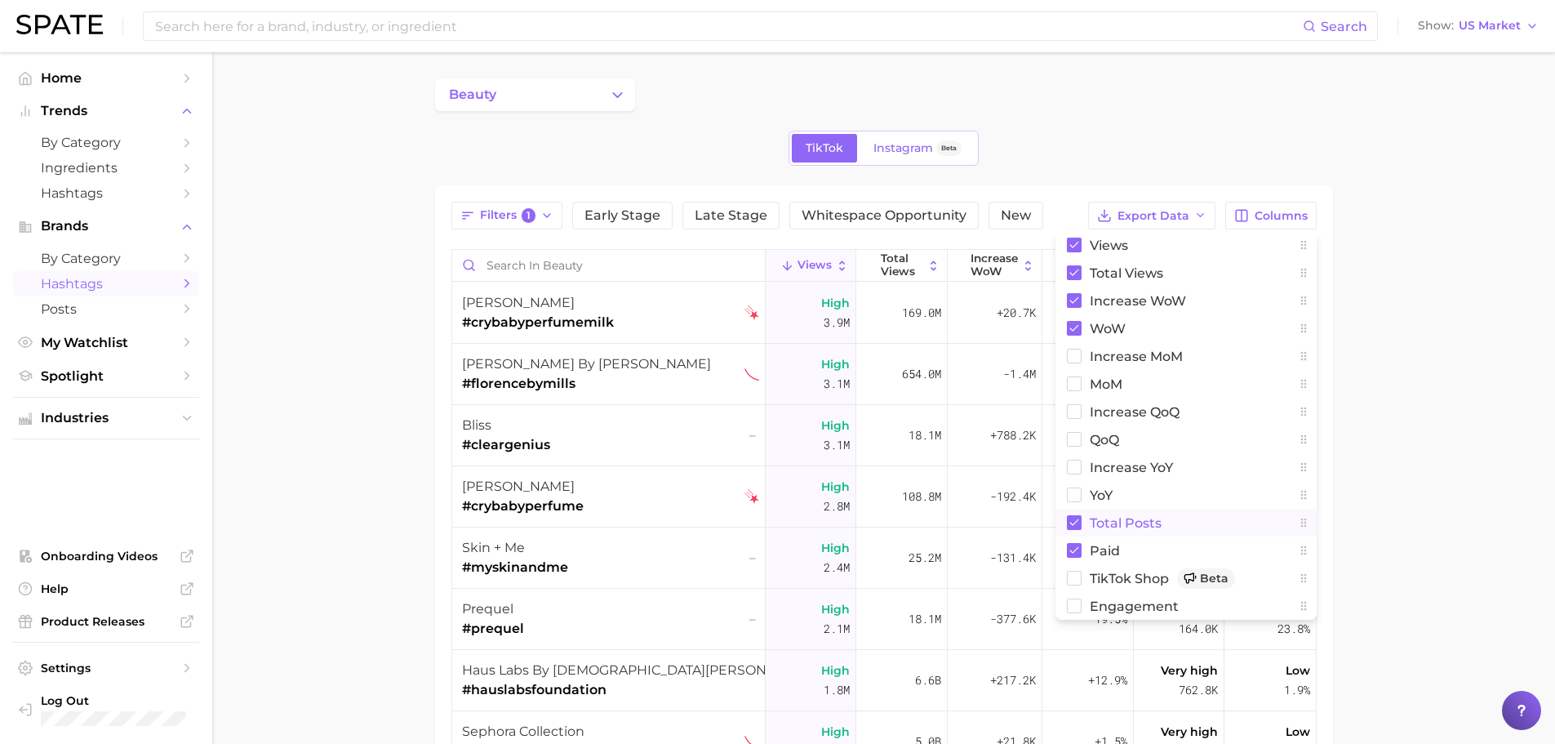
click at [1077, 514] on button "Total Posts" at bounding box center [1186, 523] width 261 height 28
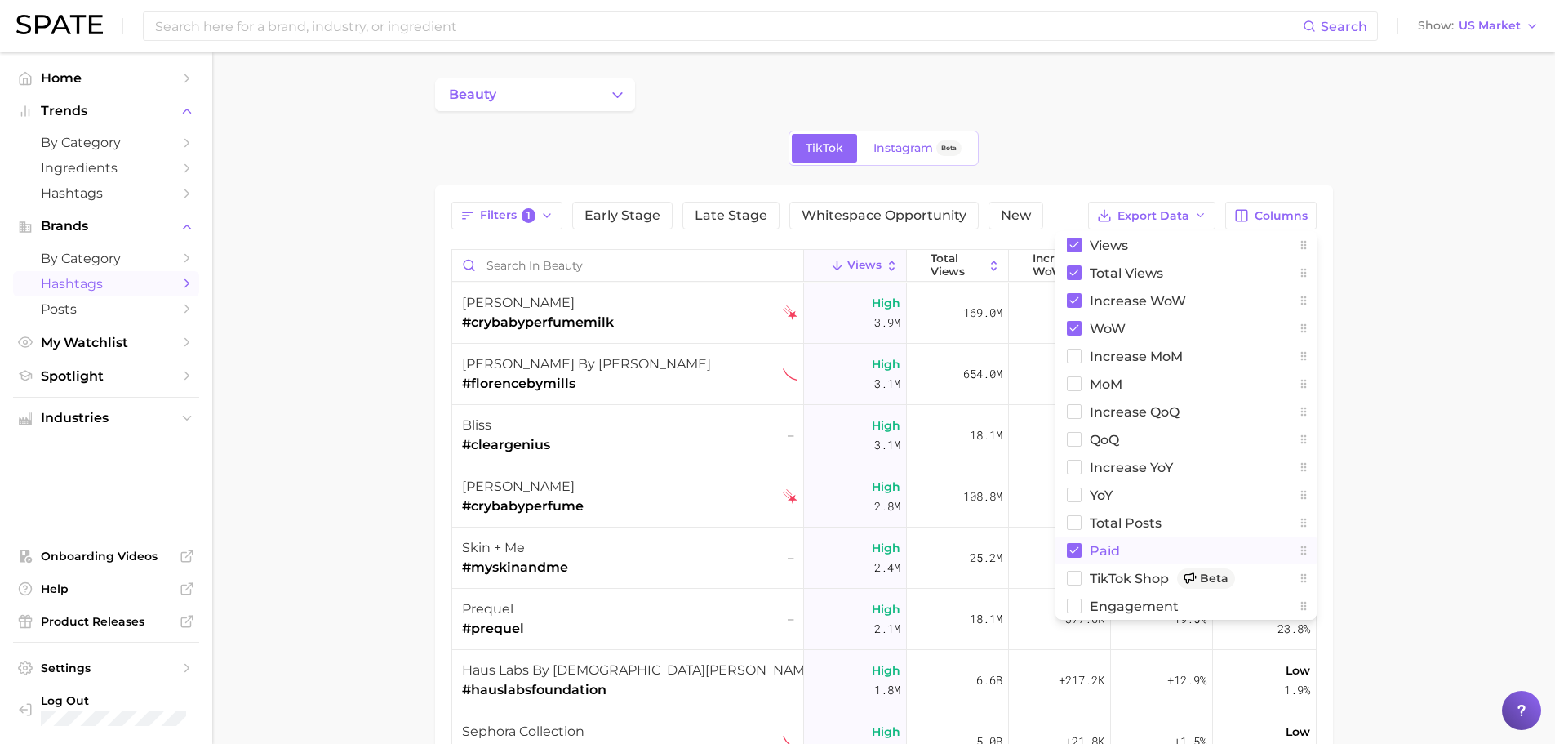
click at [1078, 546] on rect at bounding box center [1074, 550] width 15 height 15
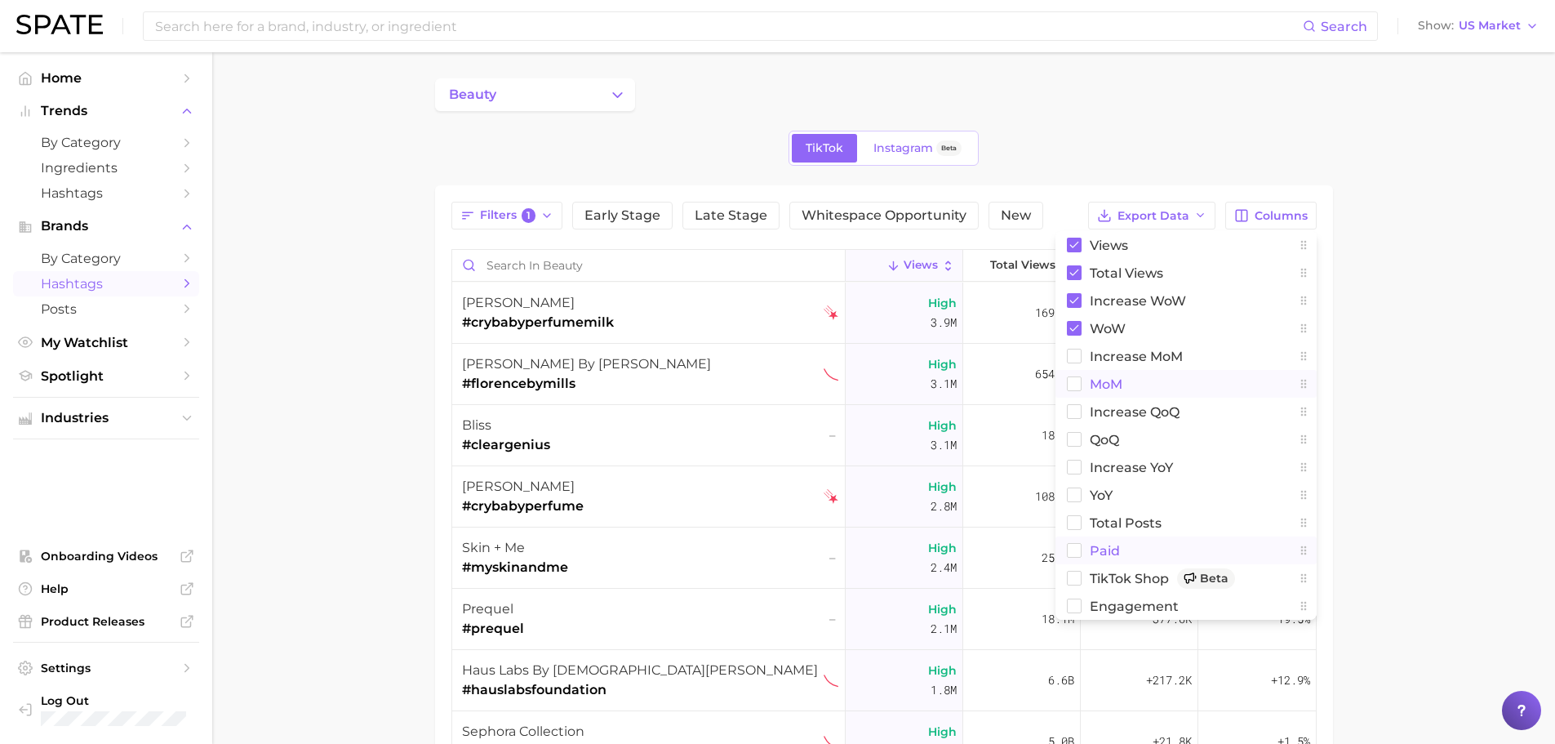
scroll to position [82, 0]
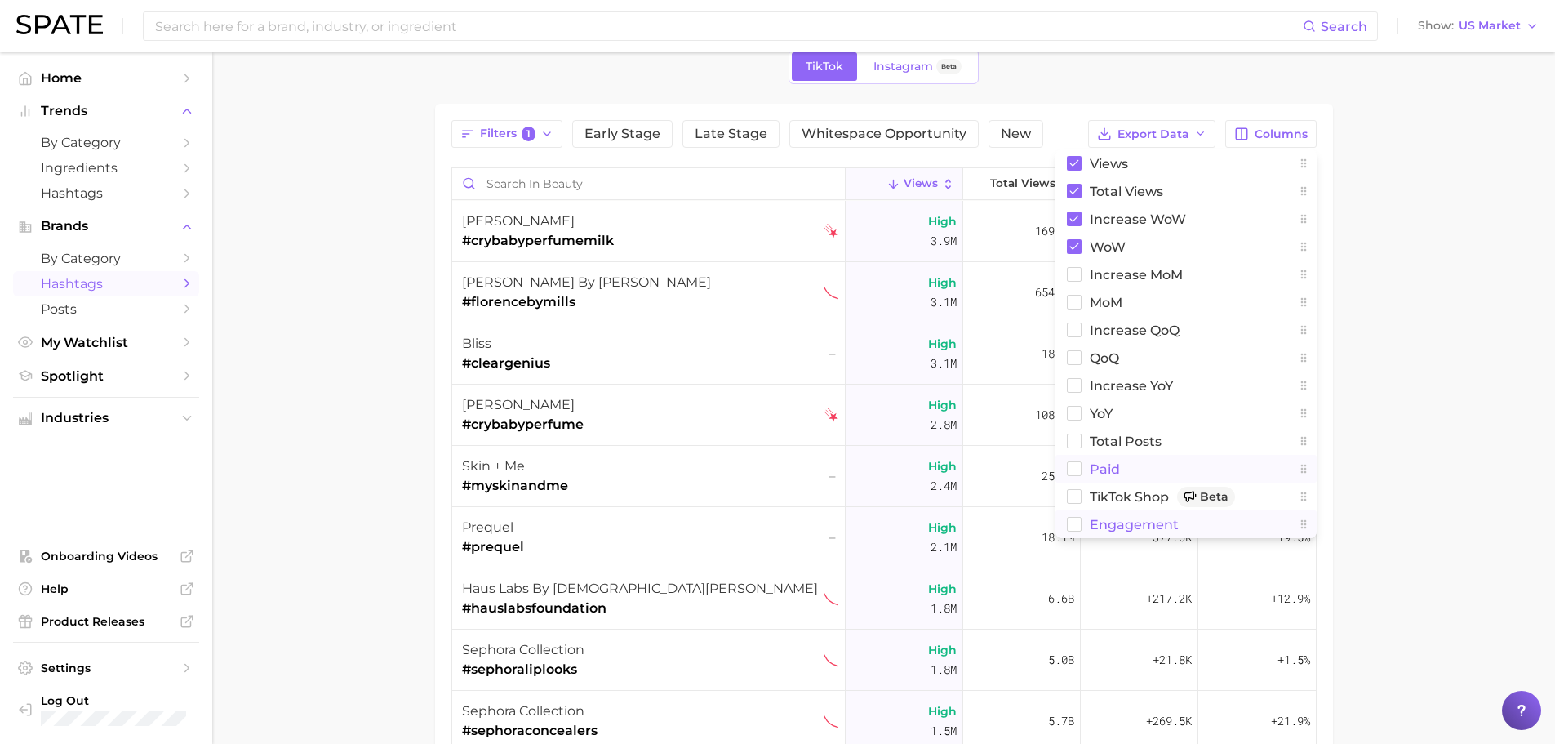
click at [1078, 527] on rect at bounding box center [1074, 525] width 14 height 14
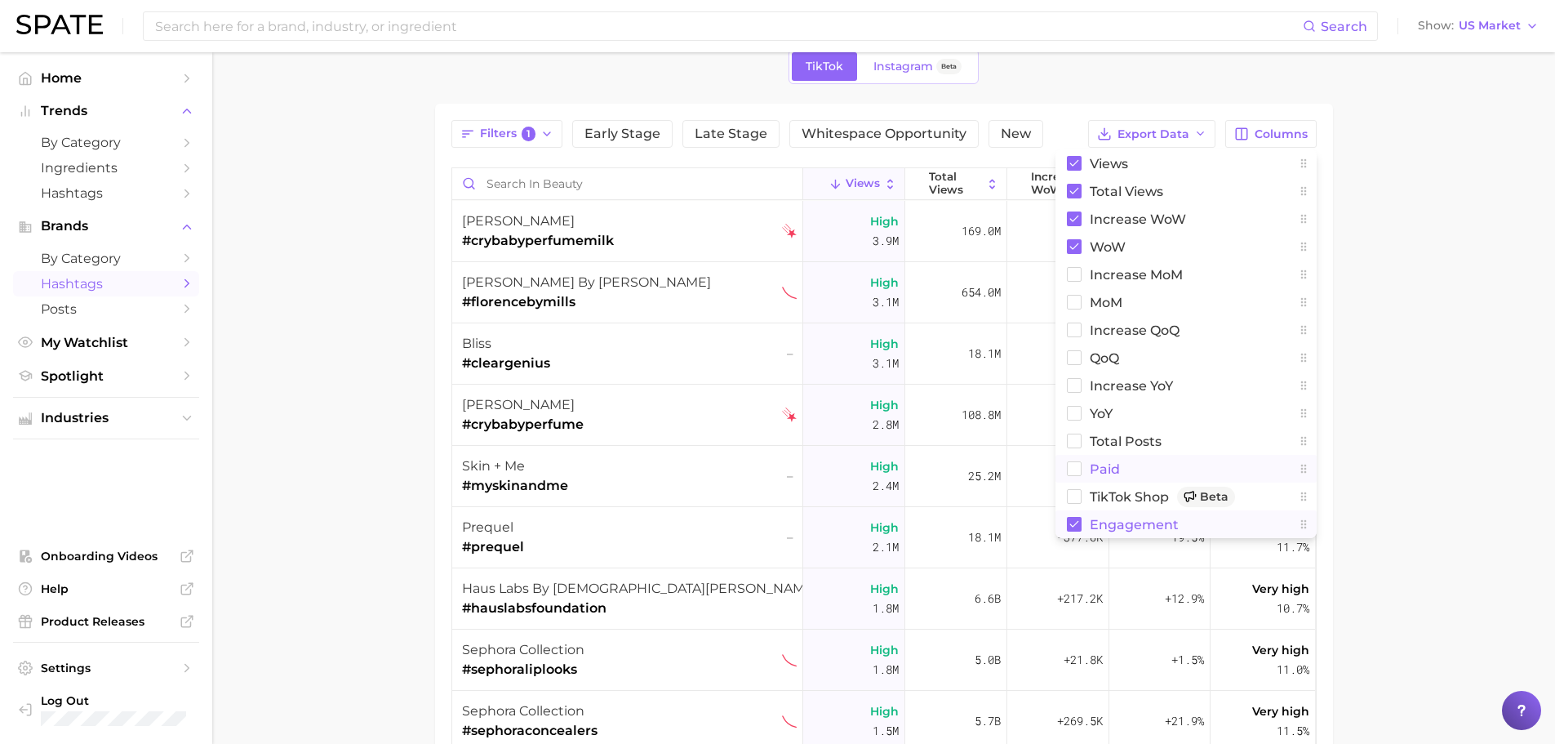
click at [1370, 353] on main "beauty TikTok Instagram Beta Filters 1 Early Stage Late Stage Whitespace Opport…" at bounding box center [883, 490] width 1343 height 1038
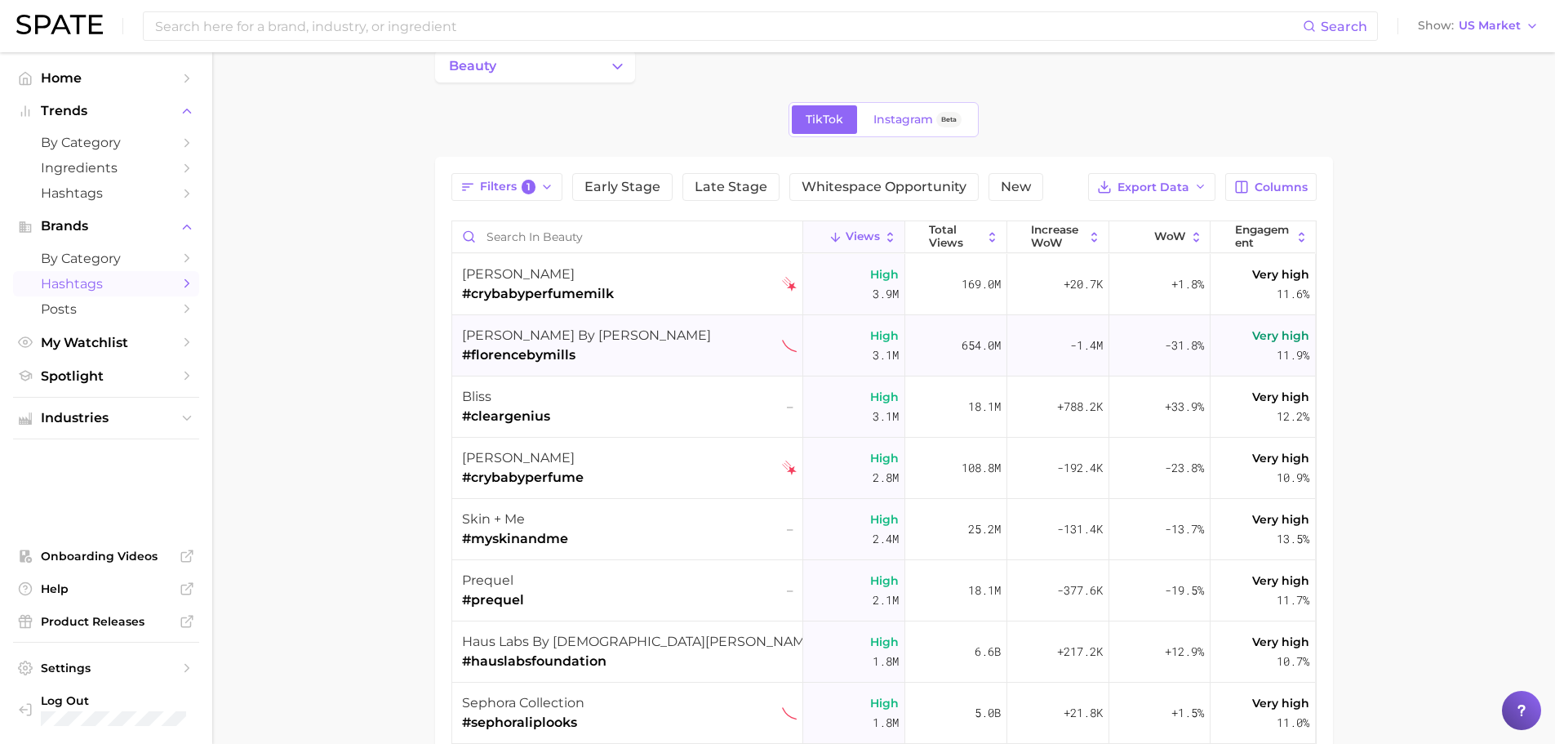
scroll to position [0, 0]
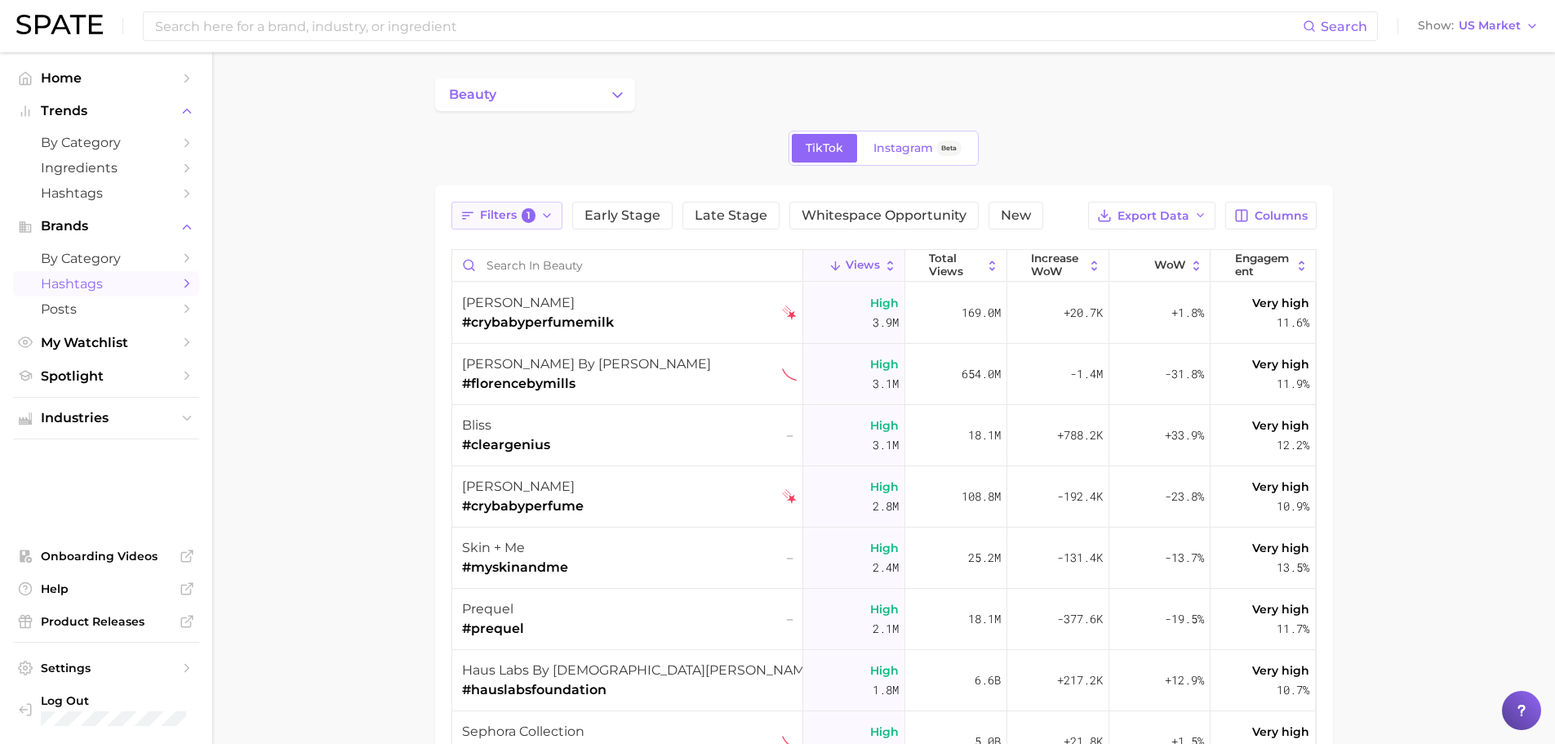
click at [553, 206] on button "Filters 1" at bounding box center [507, 216] width 112 height 28
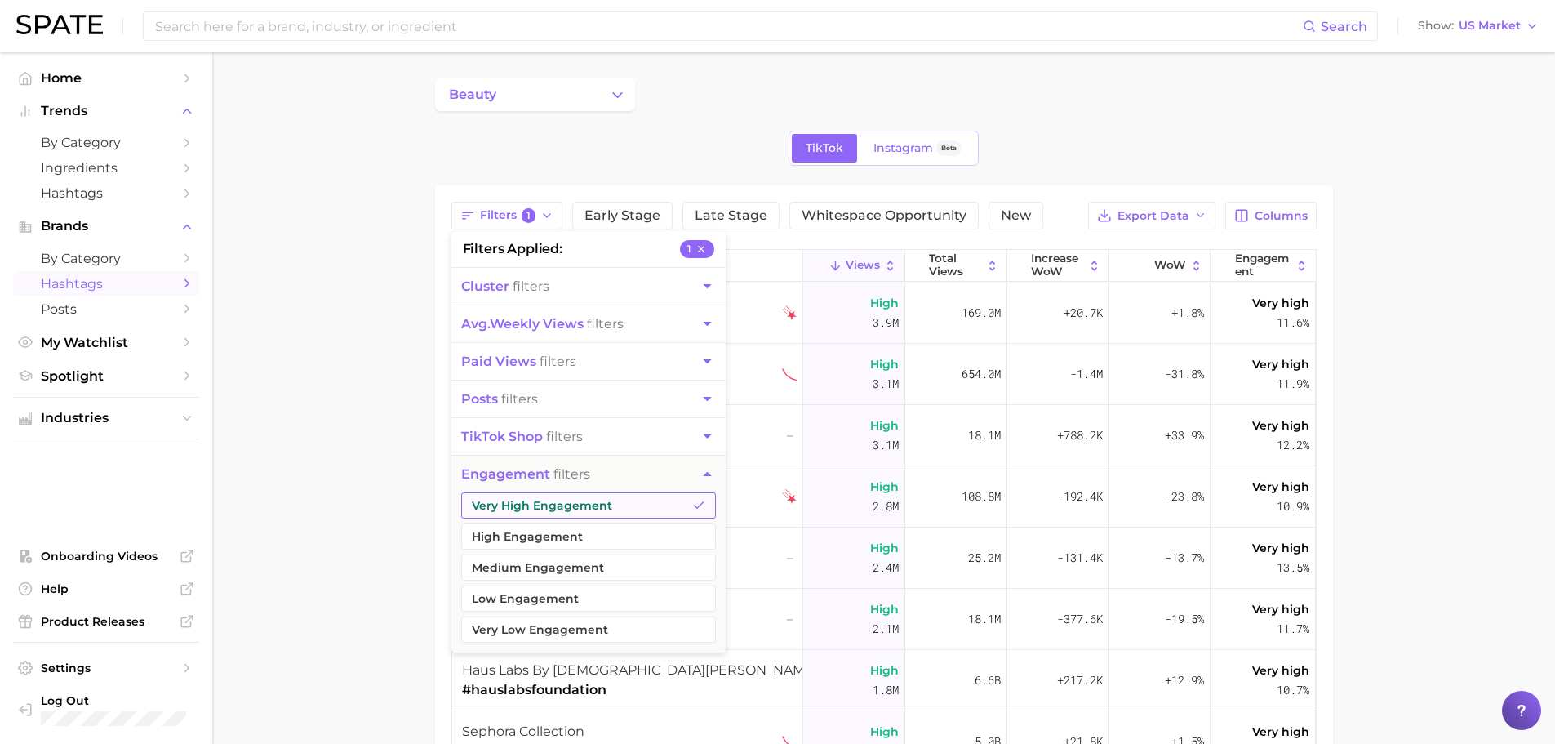
click at [691, 500] on button "Very High Engagement" at bounding box center [588, 505] width 255 height 26
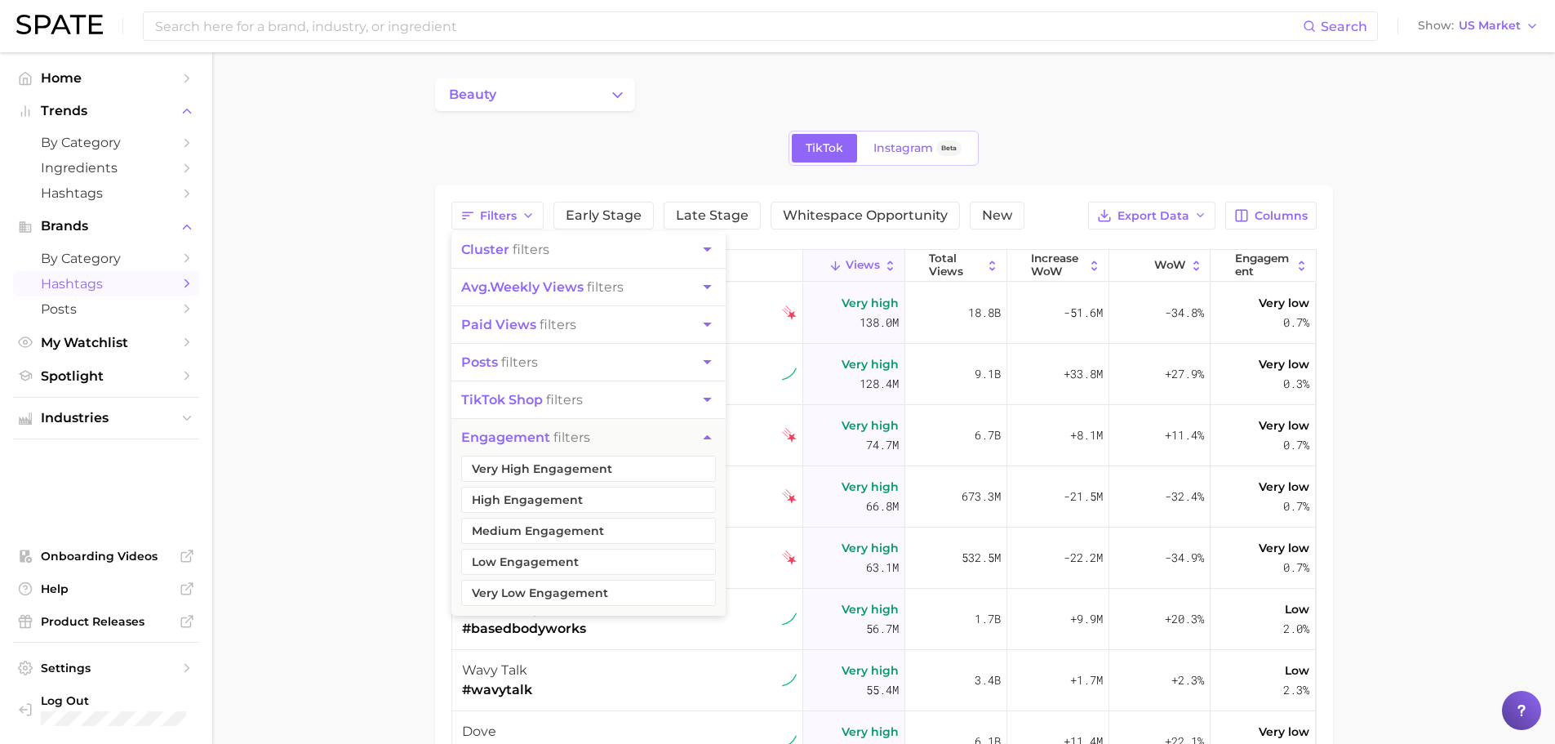
click at [409, 291] on main "beauty TikTok Instagram Beta Filters cluster filters avg. weekly views filters …" at bounding box center [883, 571] width 1343 height 1038
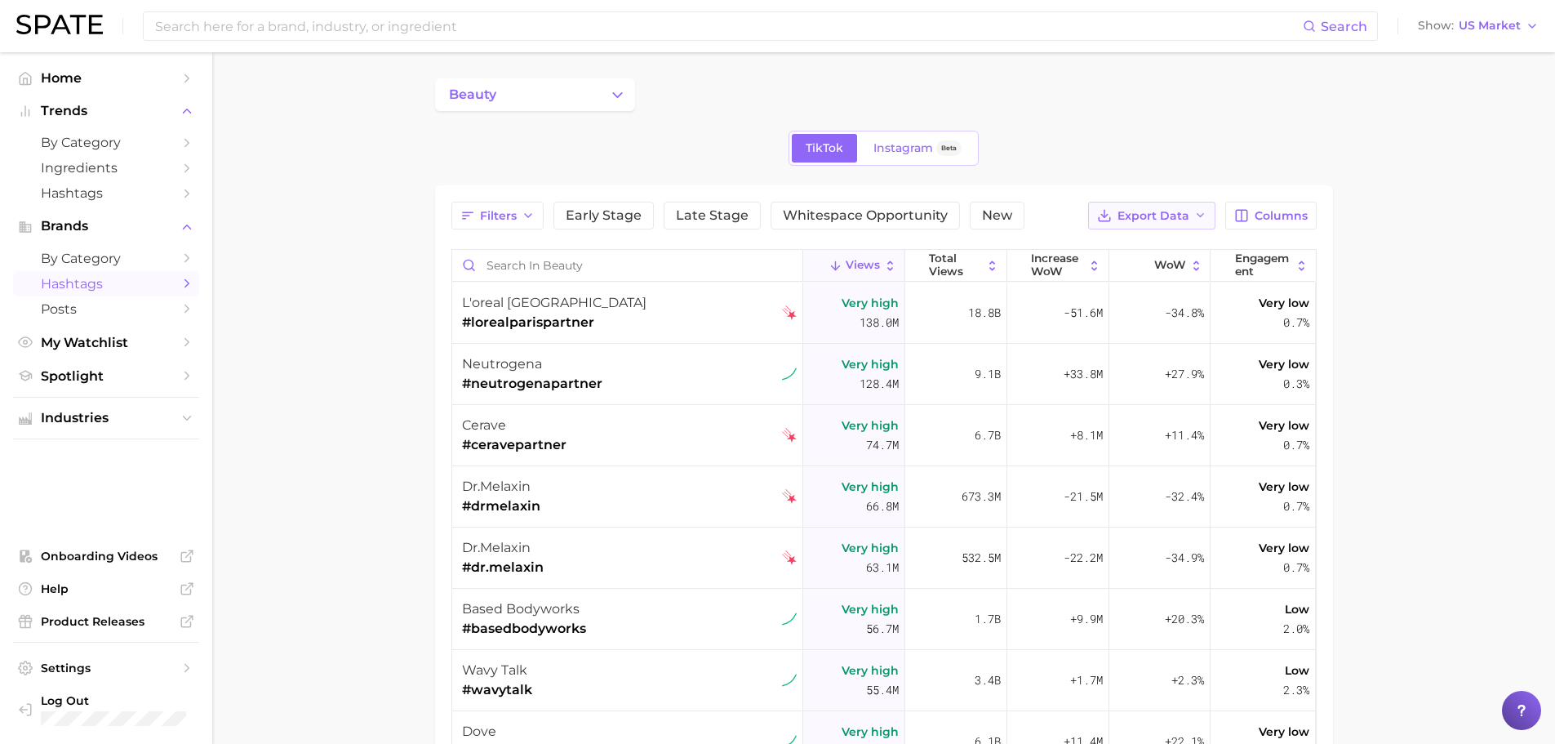
click at [1200, 222] on button "Export Data" at bounding box center [1151, 216] width 127 height 28
click at [1220, 152] on div "TikTok Instagram Beta" at bounding box center [884, 148] width 898 height 35
click at [1257, 220] on span "Columns" at bounding box center [1281, 216] width 53 height 14
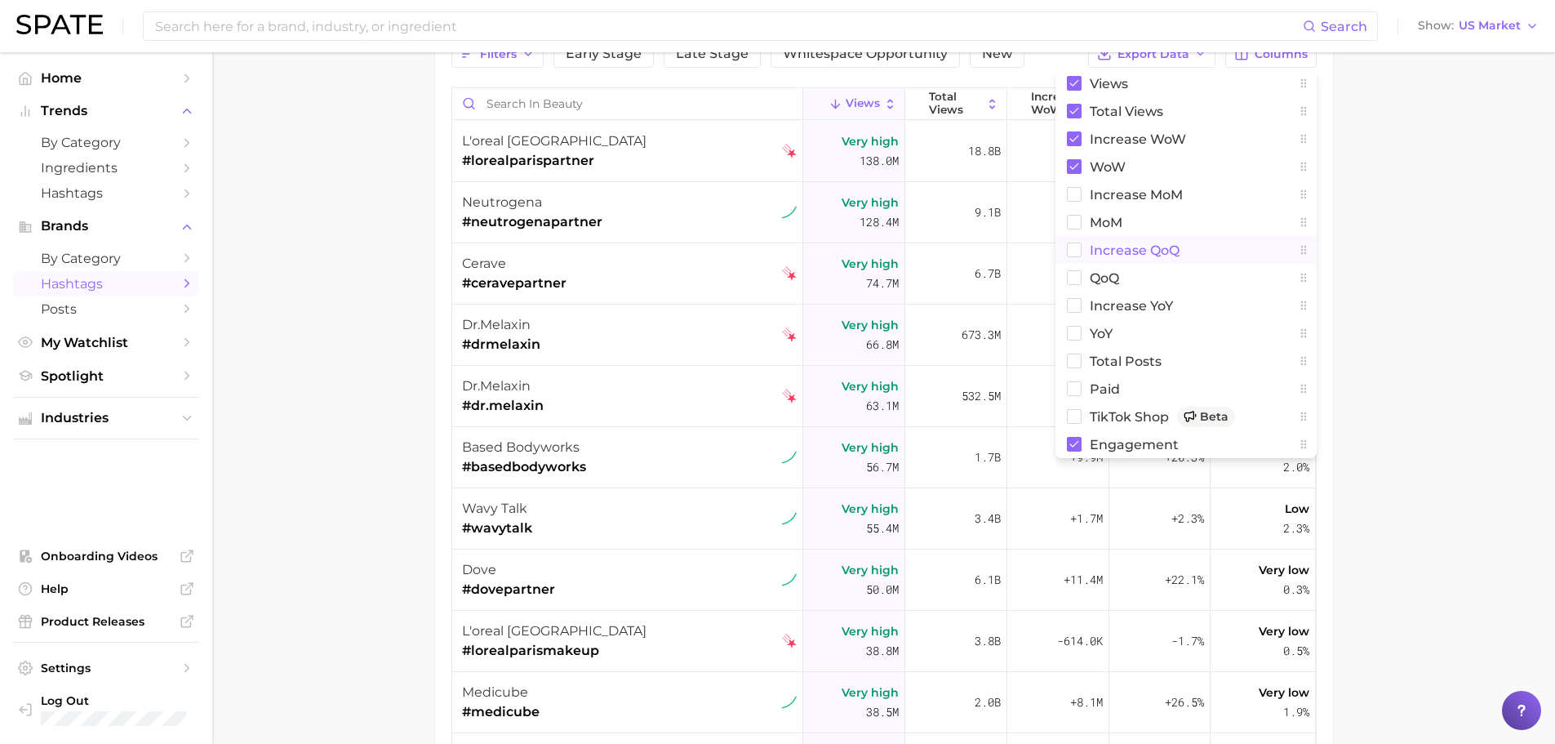
scroll to position [163, 0]
click at [1433, 316] on main "beauty TikTok Instagram Beta Filters Early Stage Late Stage Whitespace Opportun…" at bounding box center [883, 408] width 1343 height 1038
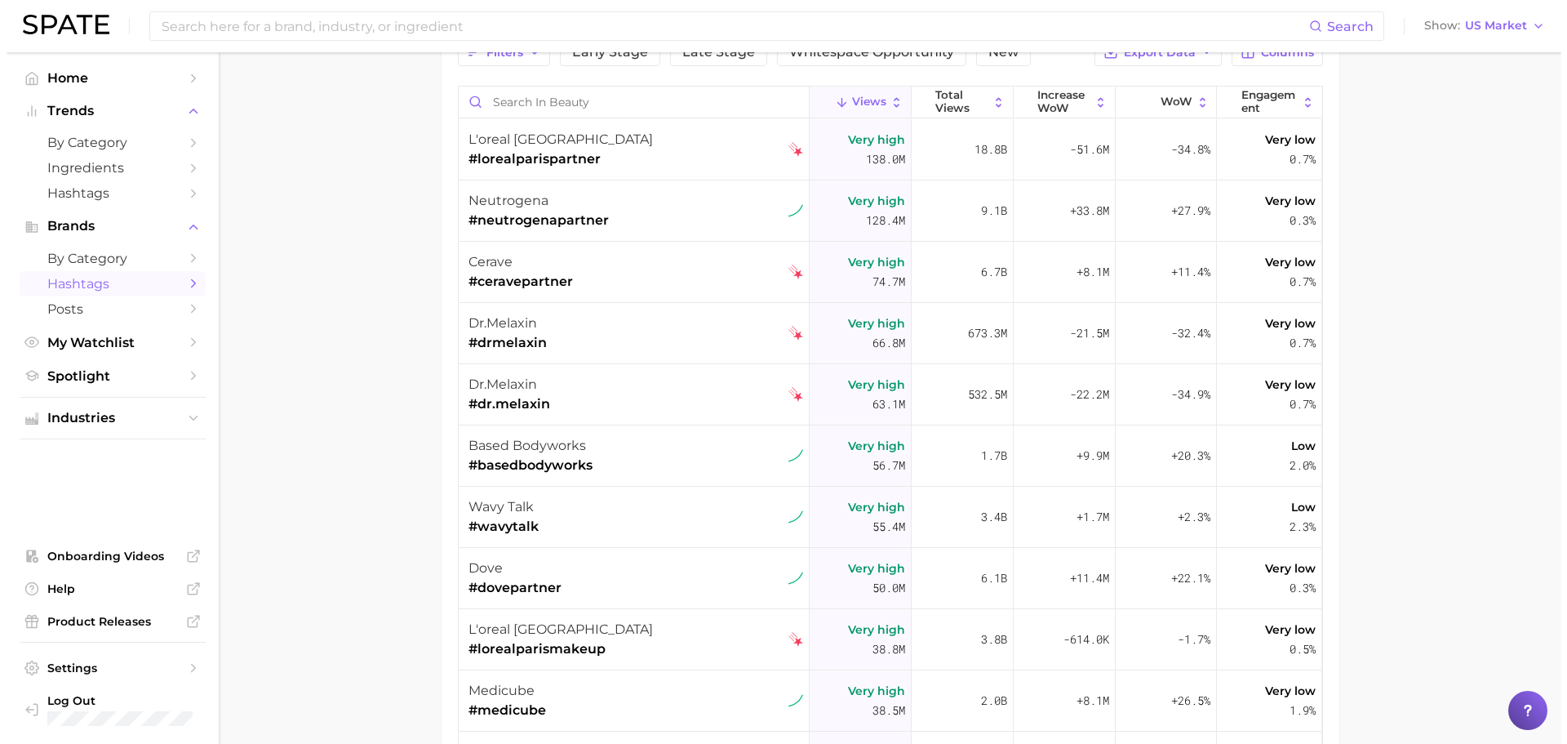
scroll to position [0, 0]
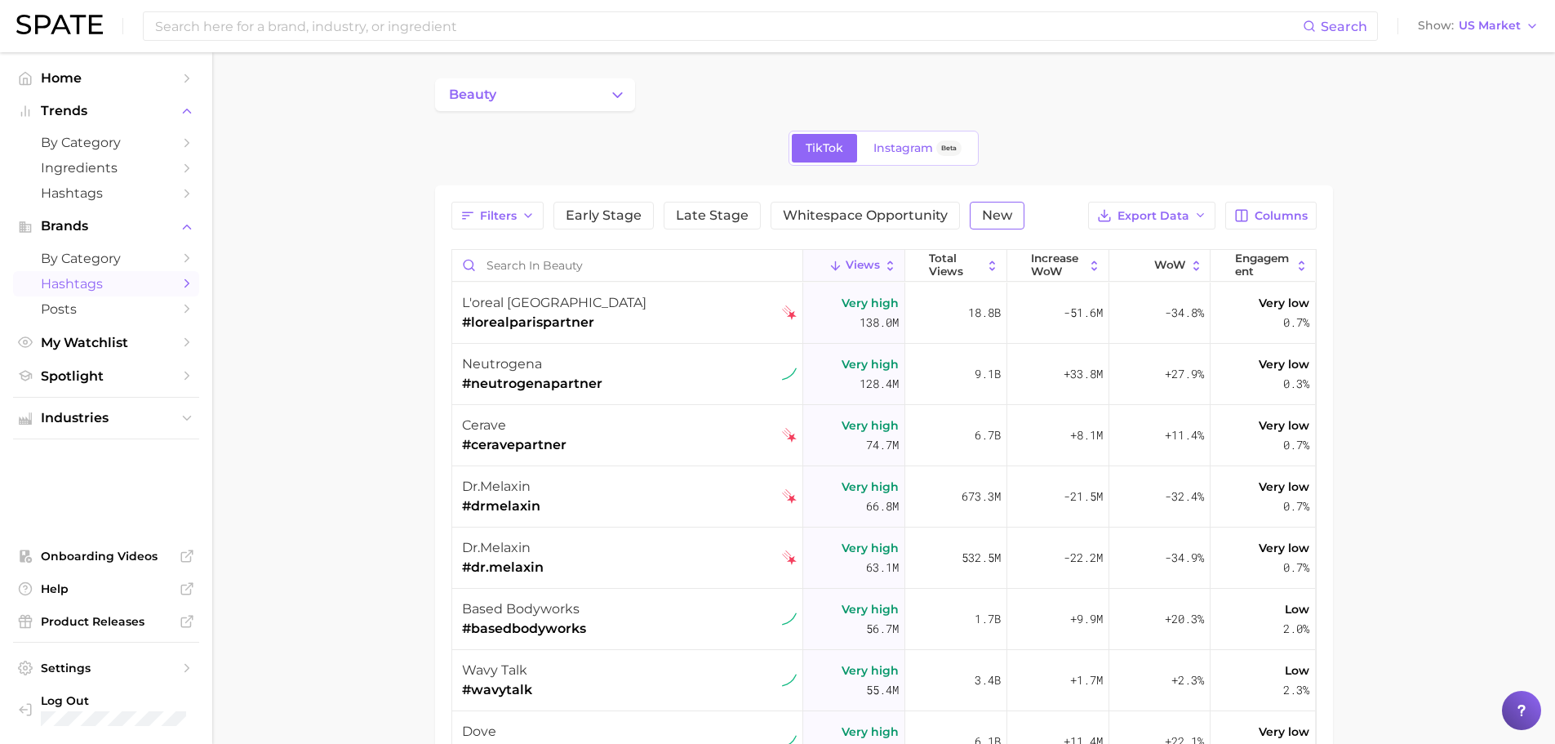
click at [984, 205] on button "New" at bounding box center [997, 216] width 55 height 28
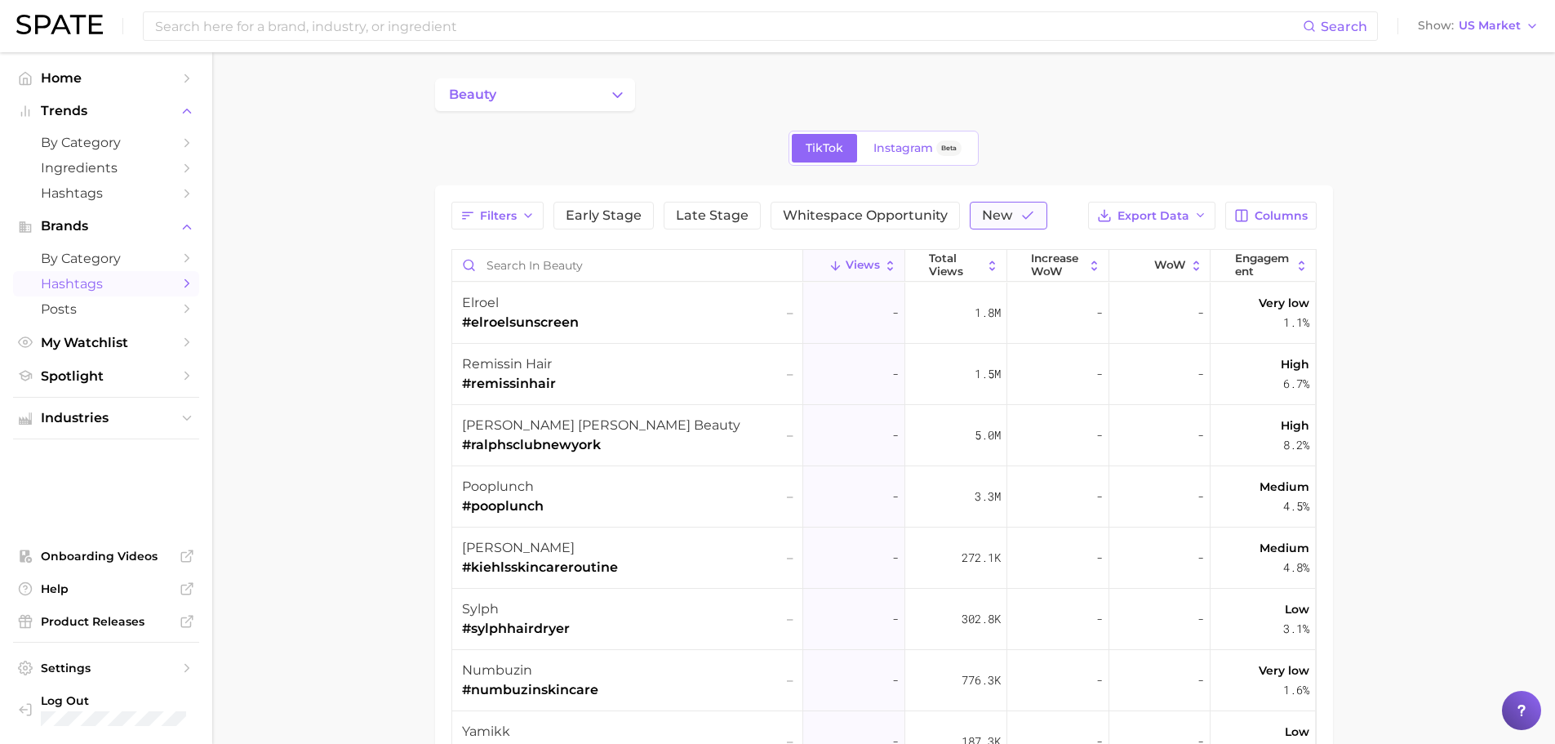
click at [994, 213] on span "New" at bounding box center [997, 215] width 30 height 13
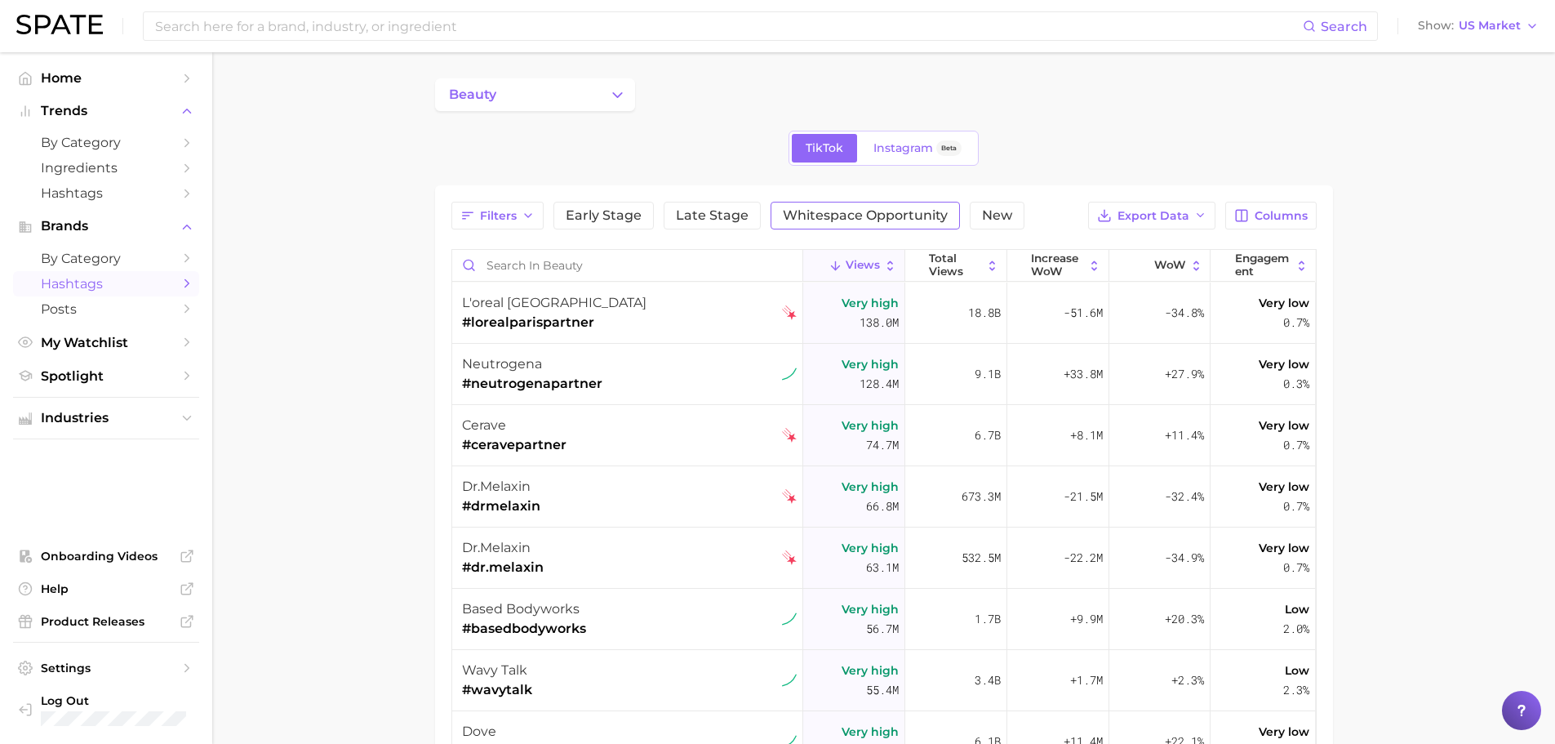
click at [852, 216] on span "Whitespace Opportunity" at bounding box center [865, 215] width 165 height 13
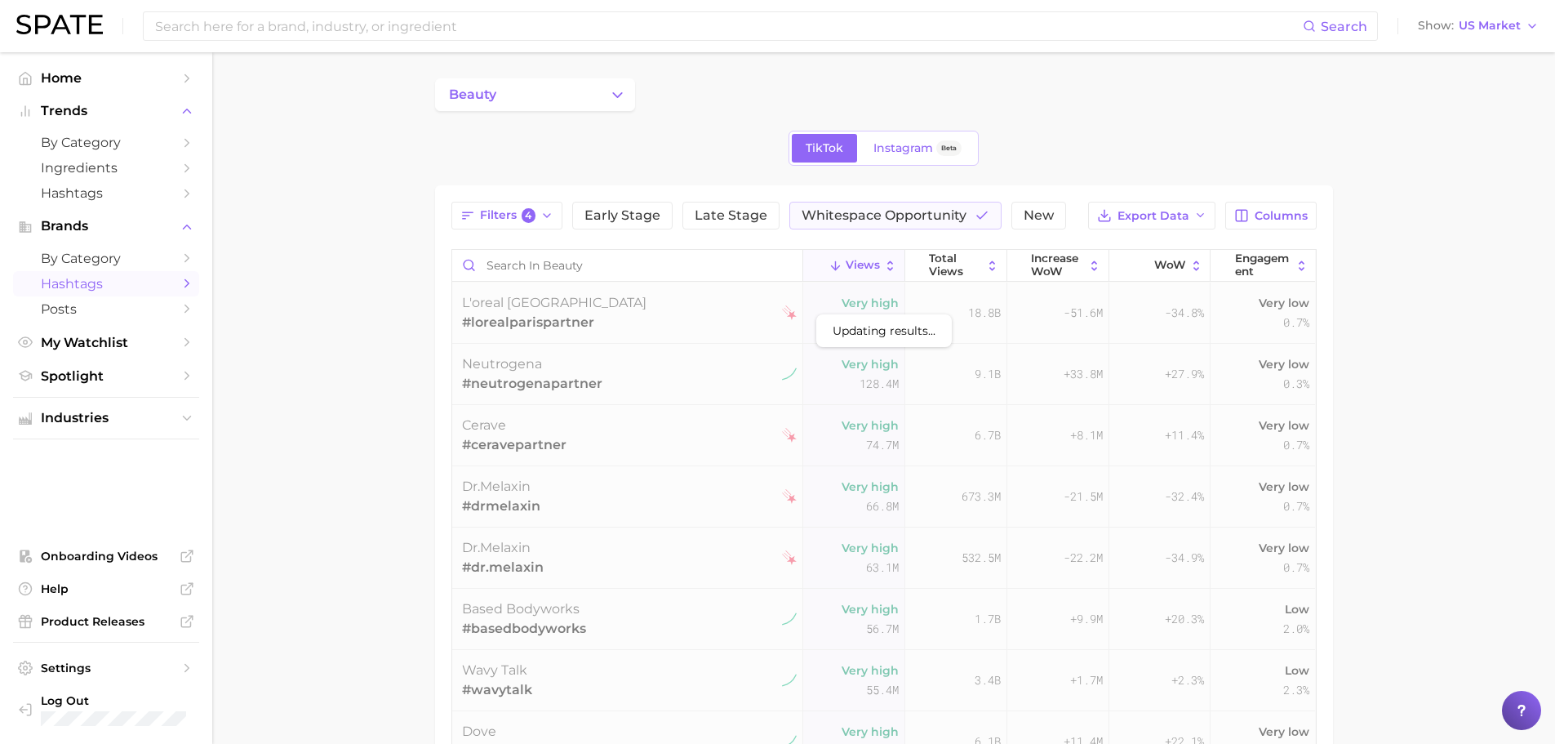
click at [1057, 152] on div "TikTok Instagram Beta" at bounding box center [884, 148] width 898 height 35
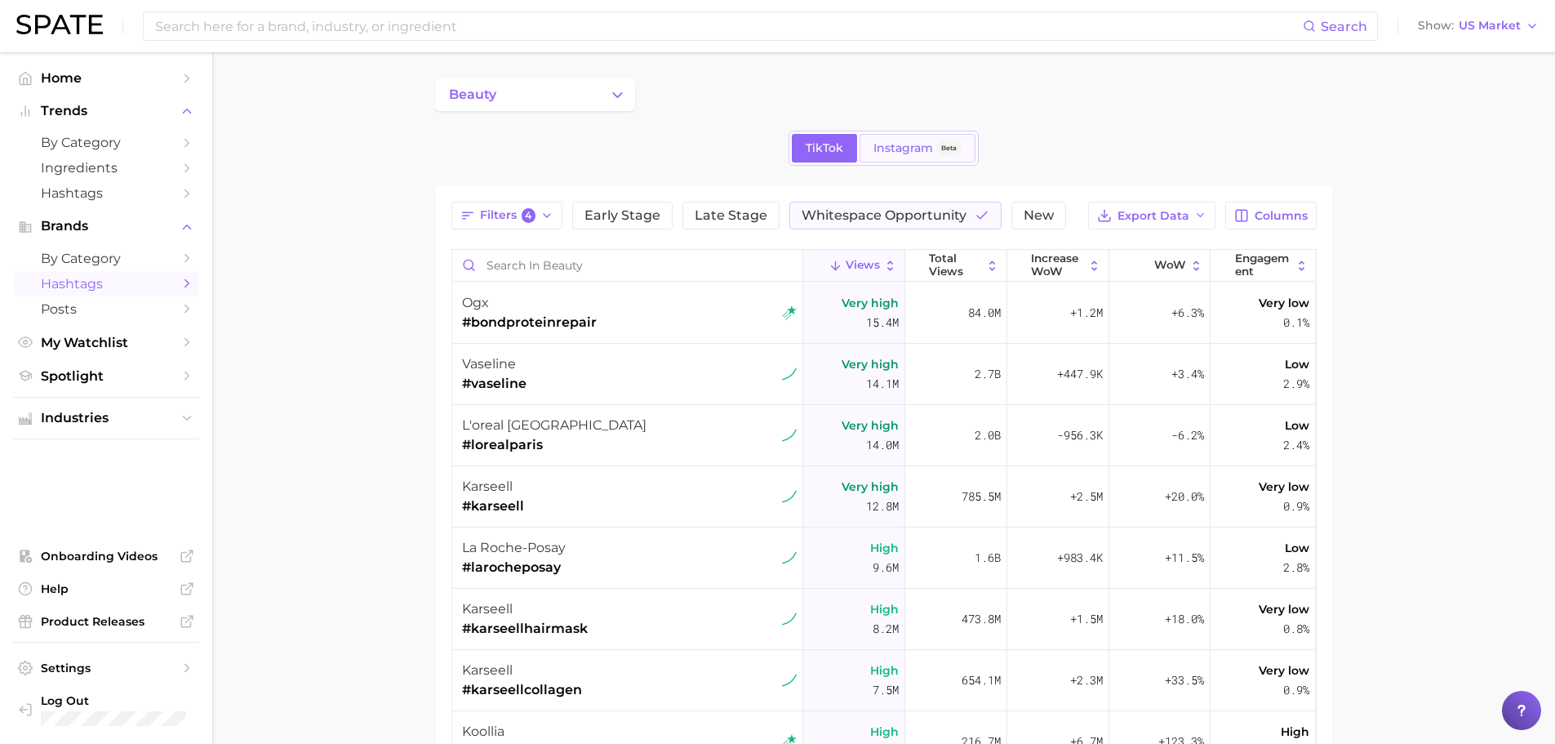
click at [900, 141] on span "Instagram" at bounding box center [903, 148] width 60 height 14
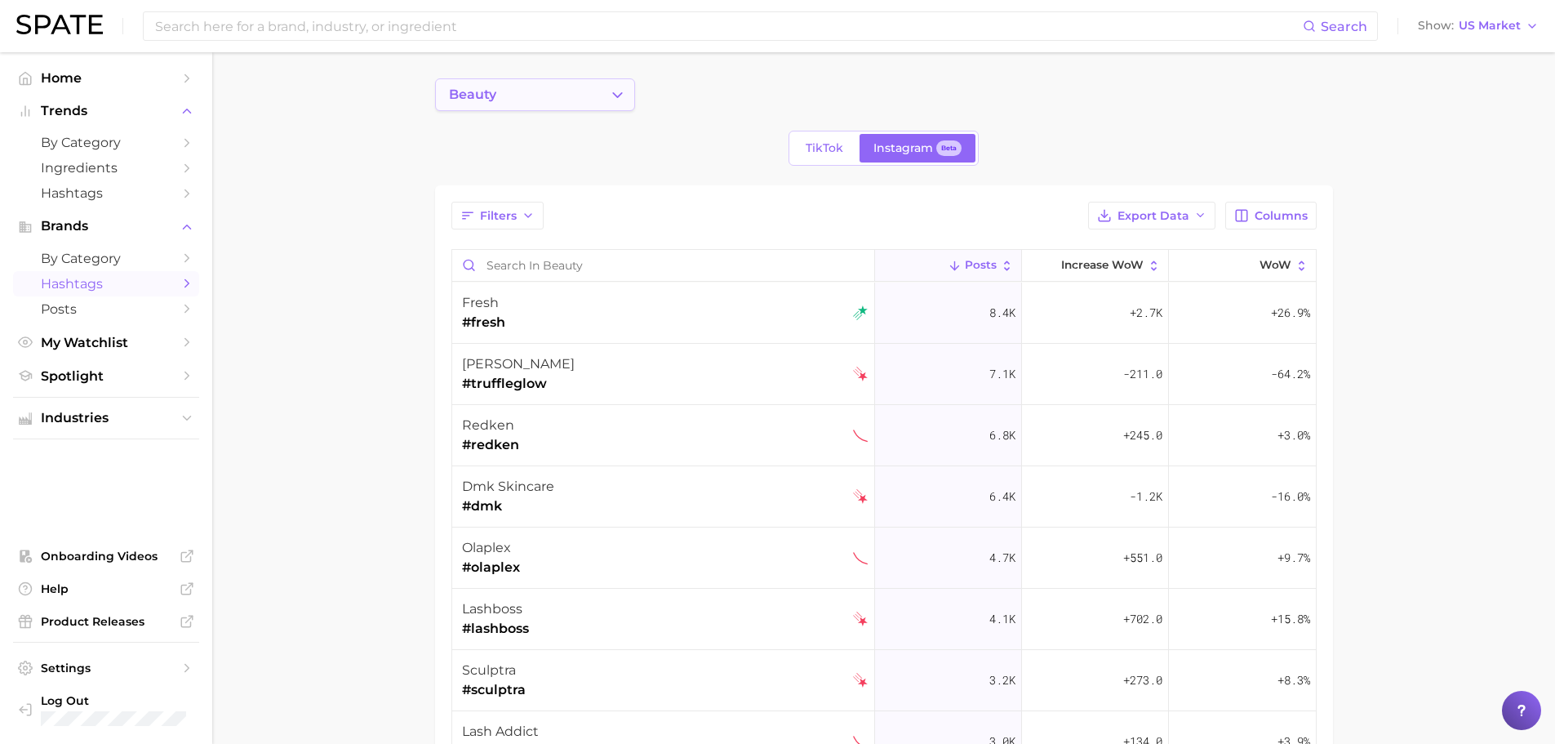
click at [616, 87] on icon "Change Category" at bounding box center [617, 95] width 17 height 17
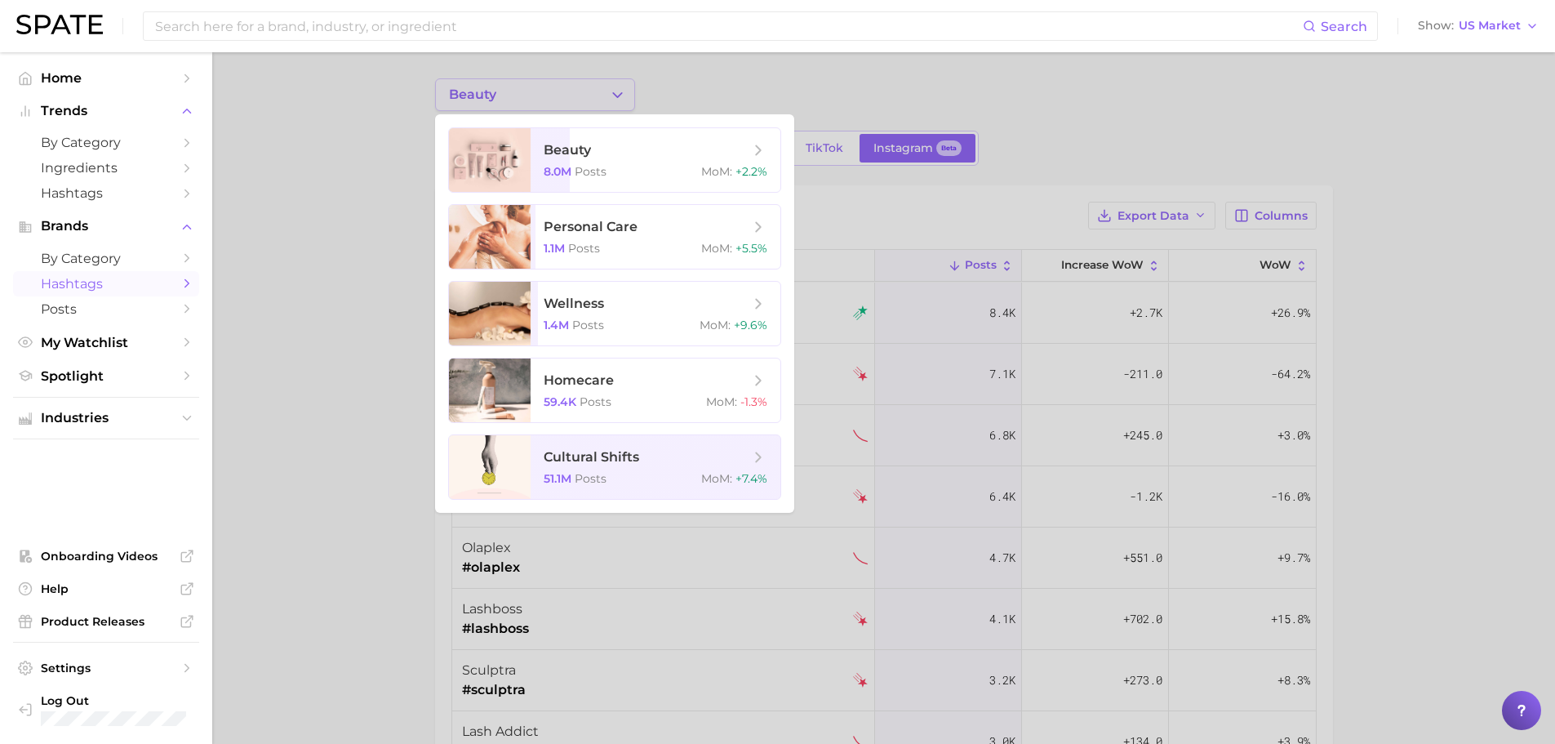
click at [616, 87] on div at bounding box center [777, 372] width 1555 height 744
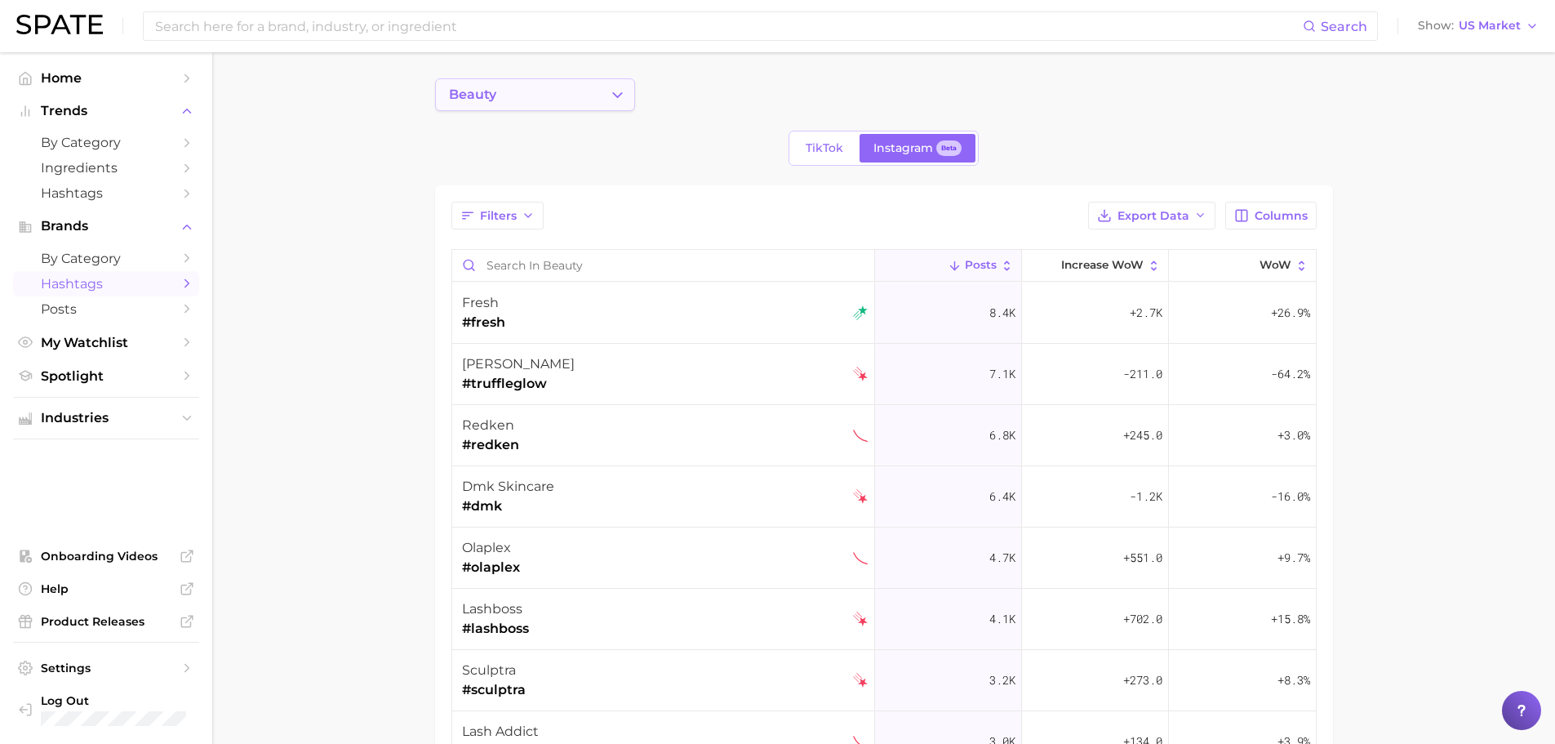
click at [621, 91] on icon "Change Category" at bounding box center [617, 95] width 17 height 17
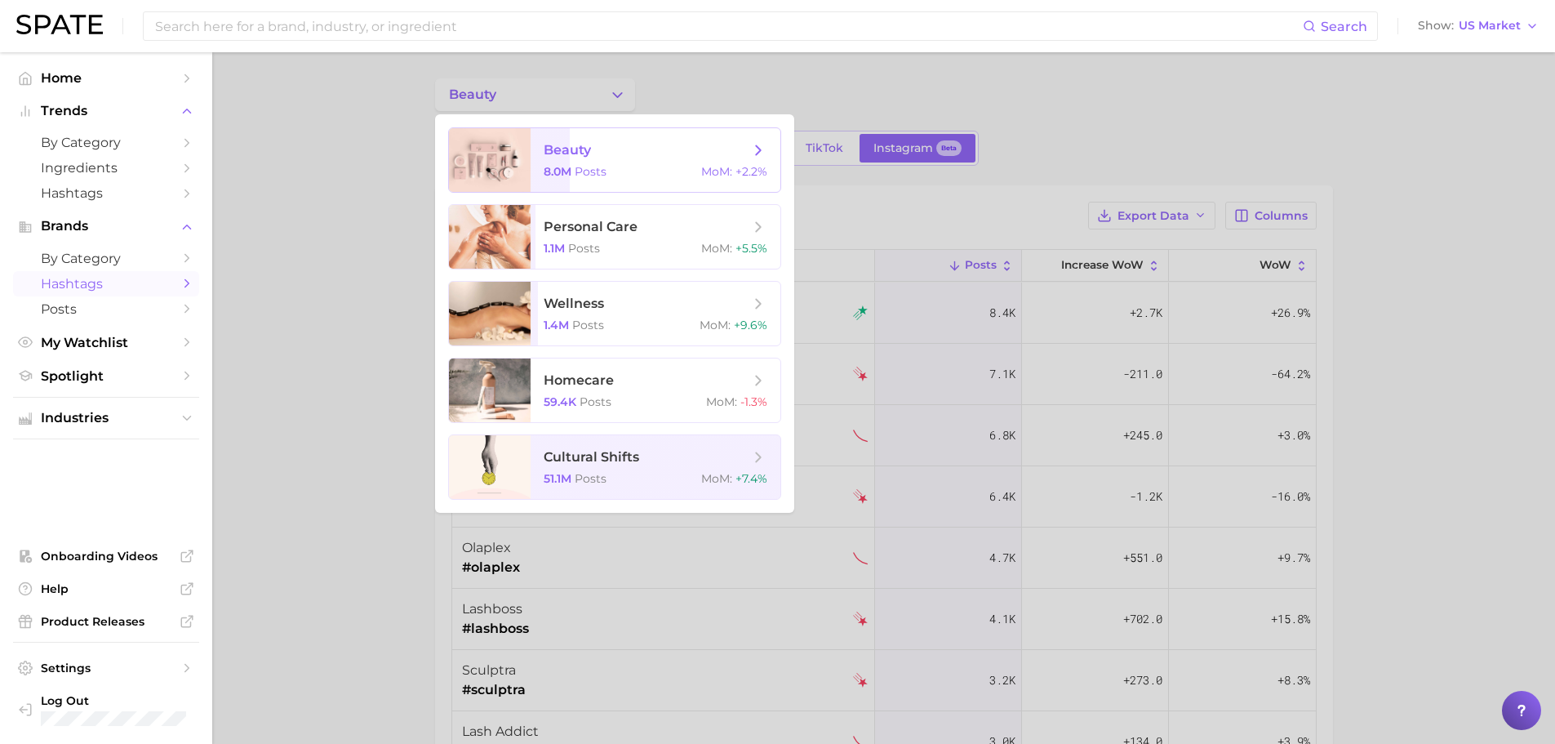
click at [599, 165] on span "Posts" at bounding box center [591, 171] width 32 height 15
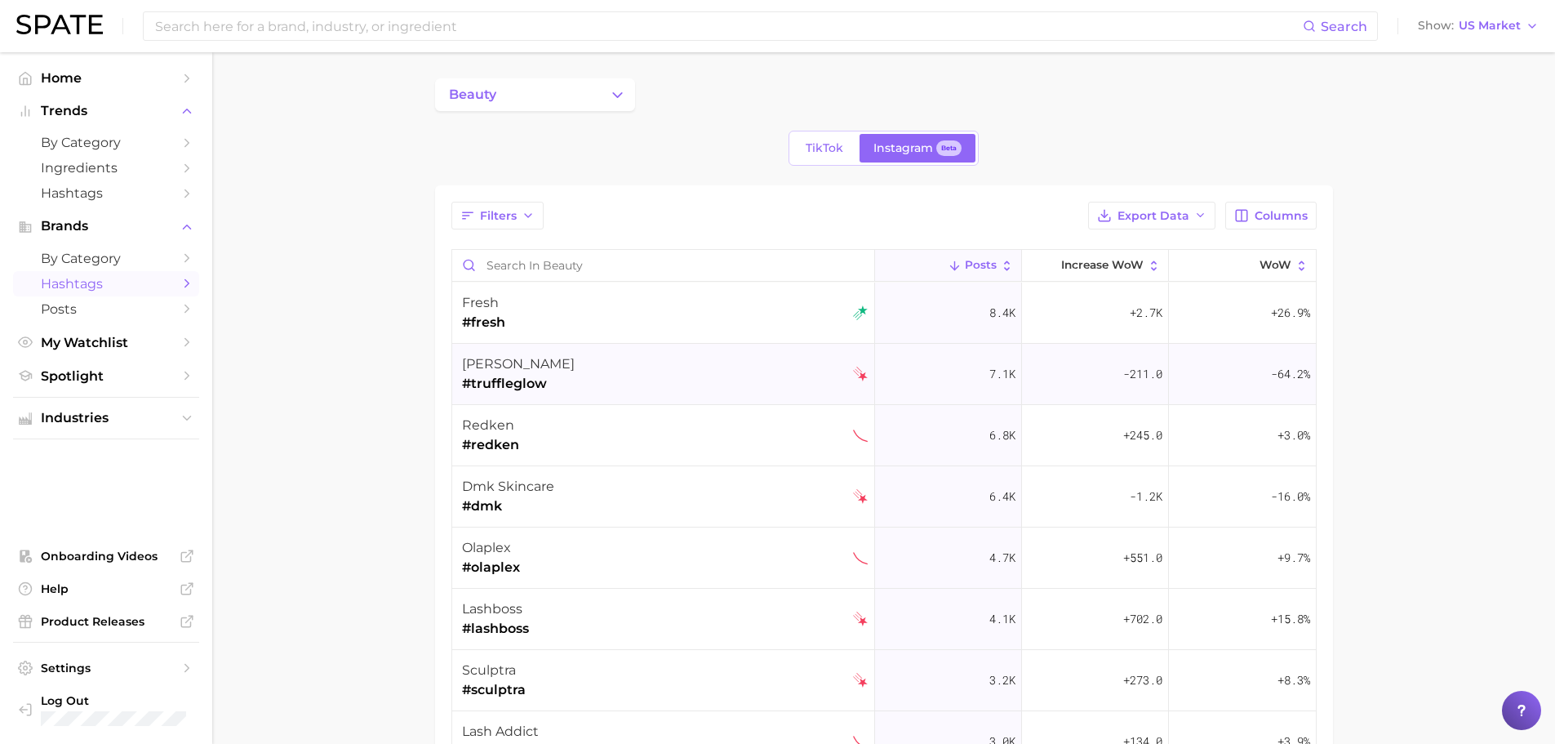
click at [498, 381] on span "#truffleglow" at bounding box center [518, 384] width 113 height 20
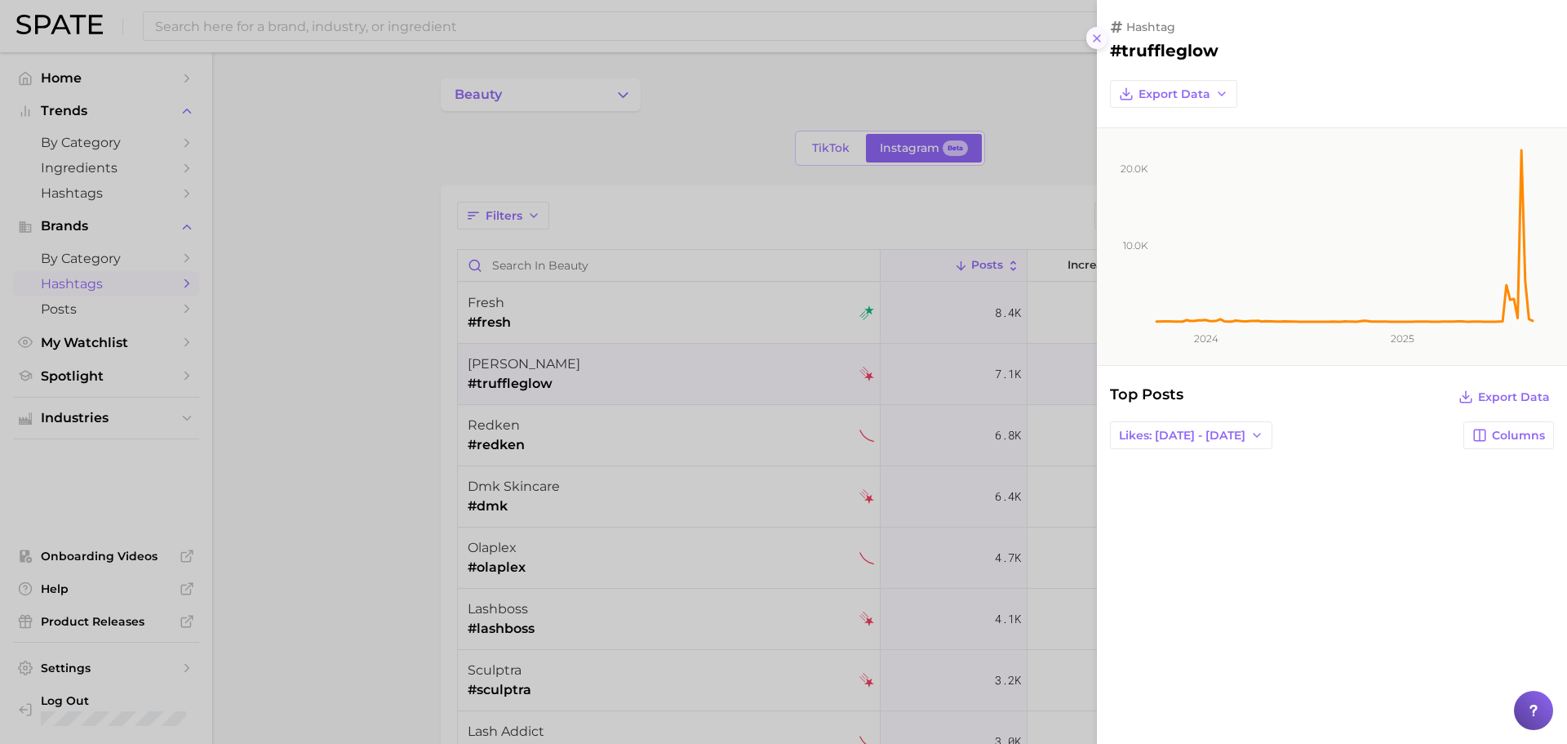
click at [1101, 32] on icon at bounding box center [1097, 38] width 13 height 13
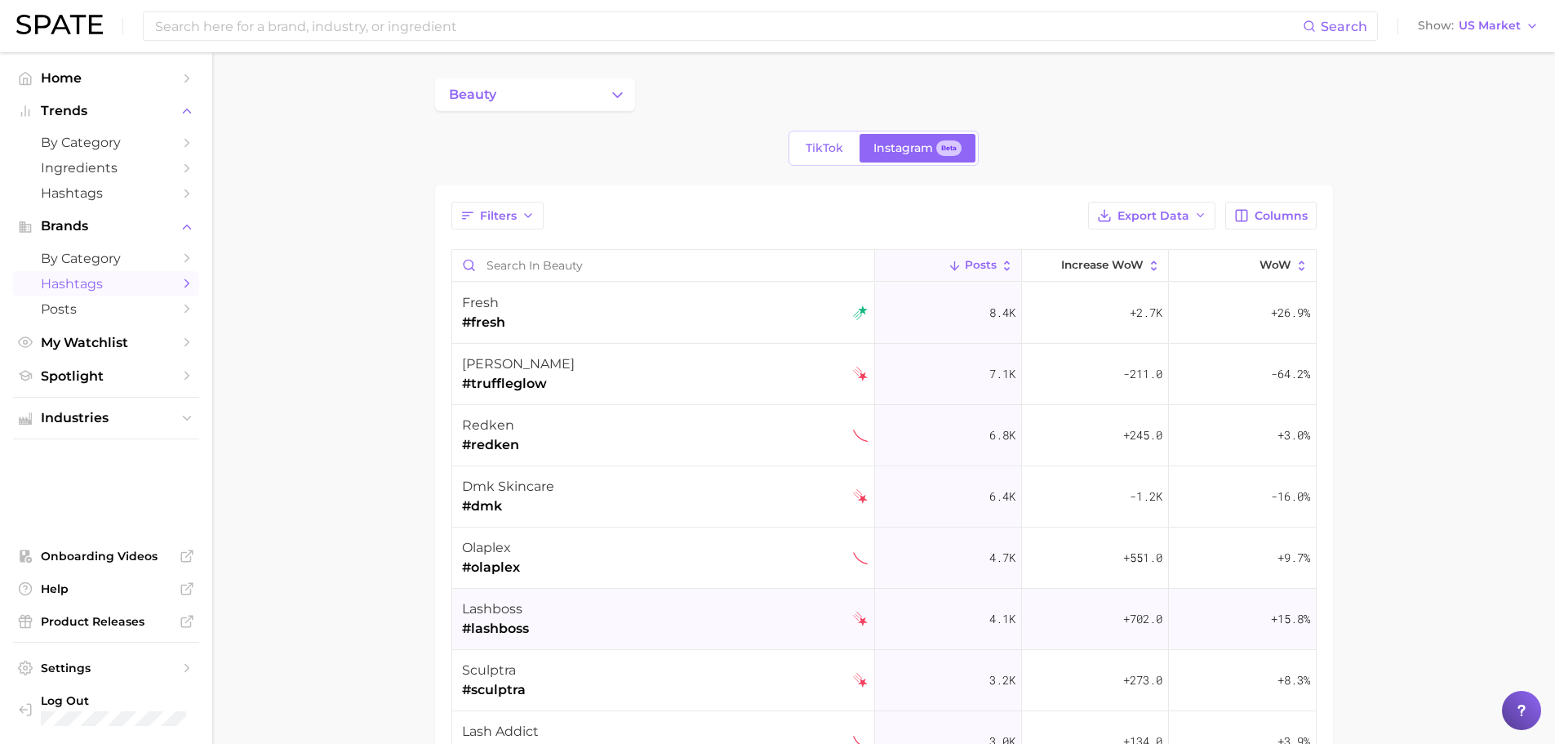
click at [516, 625] on span "#lashboss" at bounding box center [495, 629] width 67 height 20
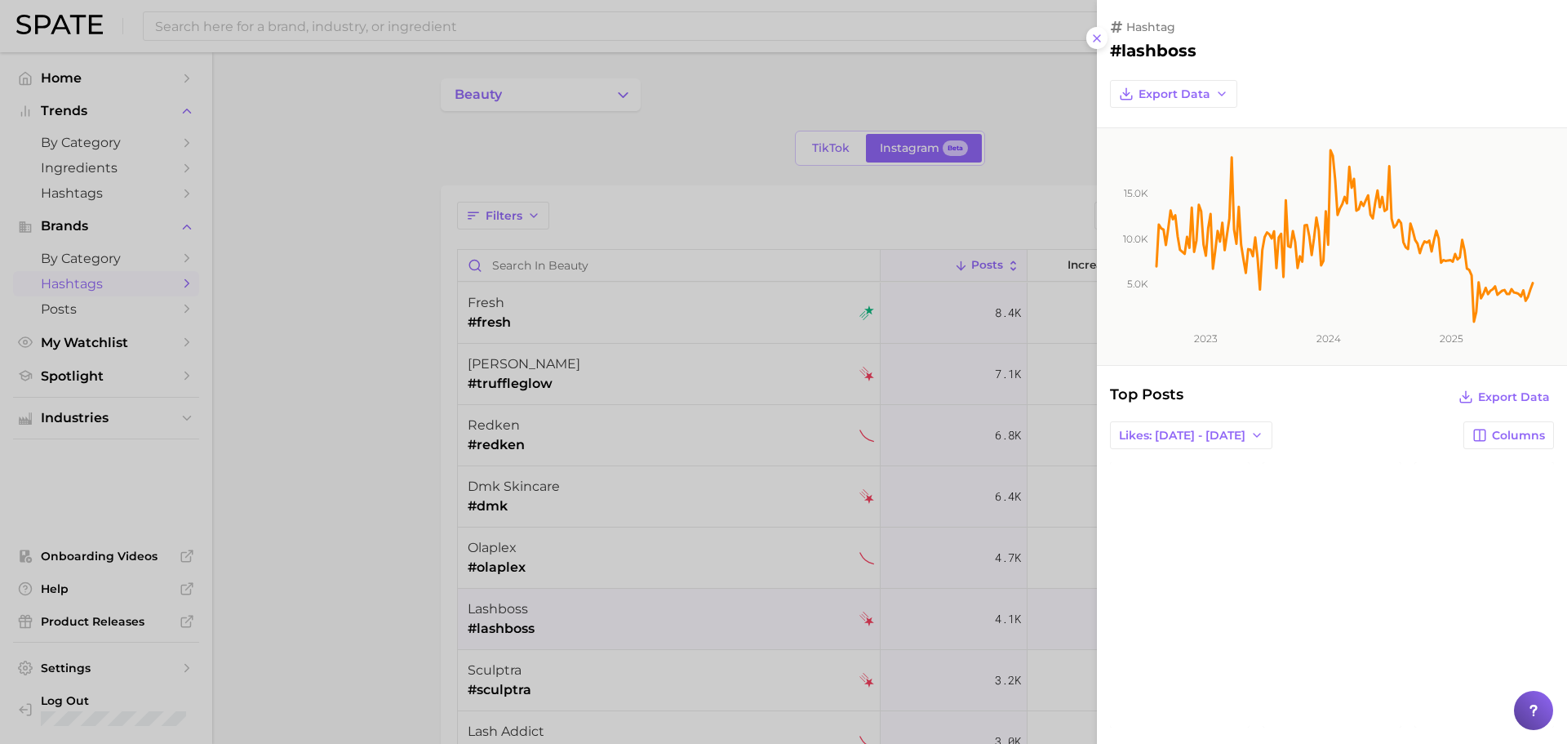
click at [1177, 587] on link "view post on Instagram" at bounding box center [1180, 594] width 140 height 265
